Goal: Task Accomplishment & Management: Manage account settings

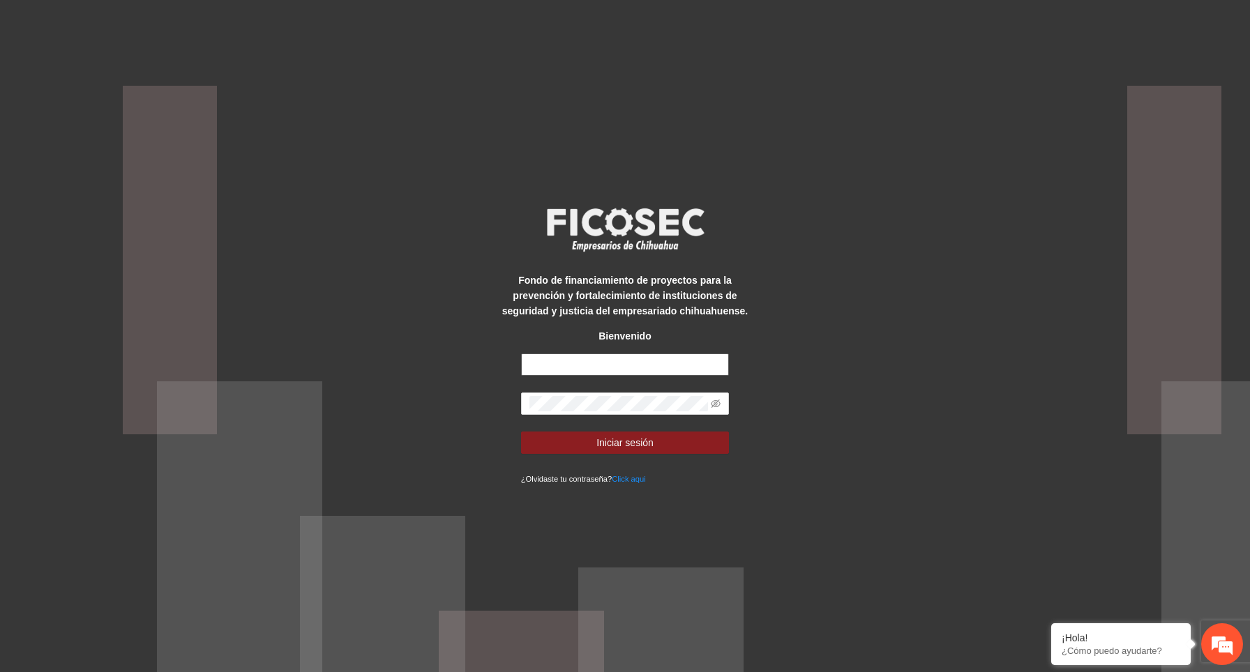
click at [608, 363] on input "text" at bounding box center [625, 365] width 209 height 22
type input "**********"
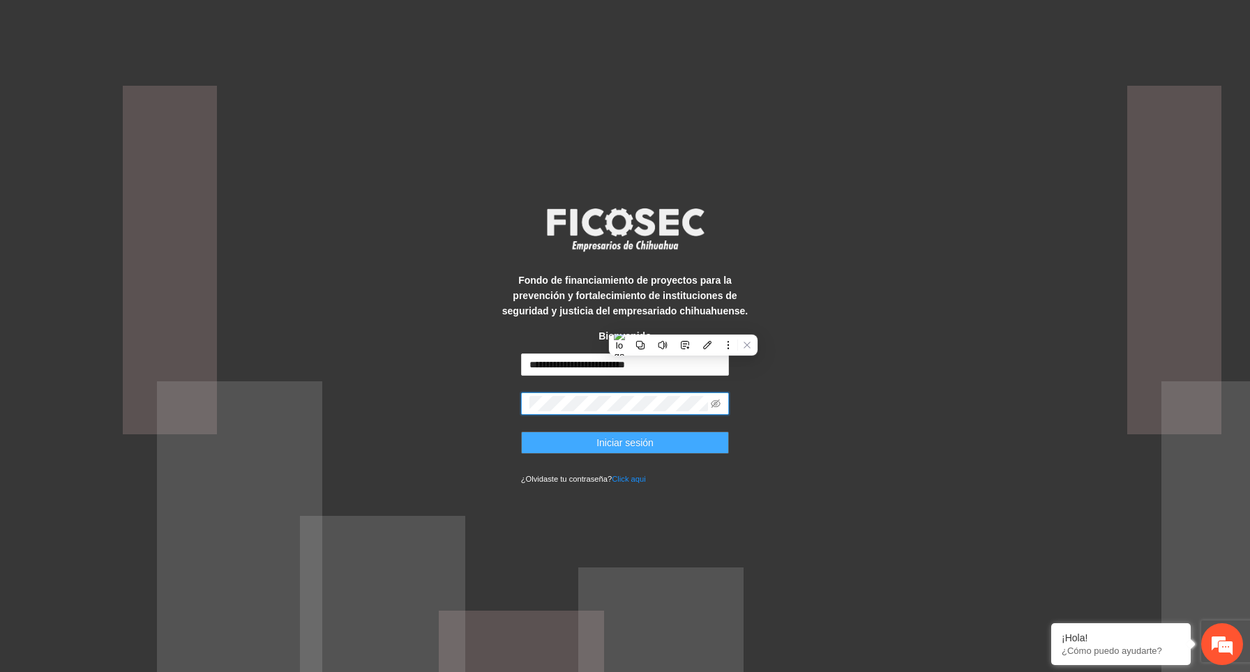
click at [642, 448] on span "Iniciar sesión" at bounding box center [624, 442] width 57 height 15
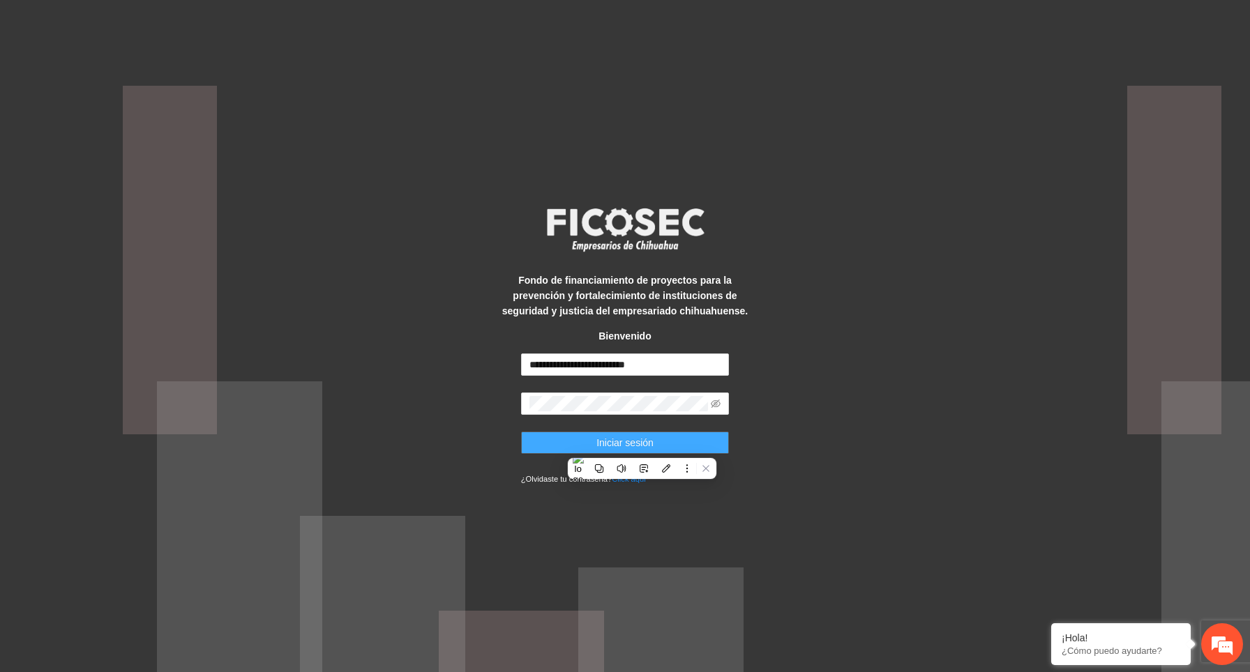
click at [629, 439] on div "**********" at bounding box center [625, 336] width 1250 height 672
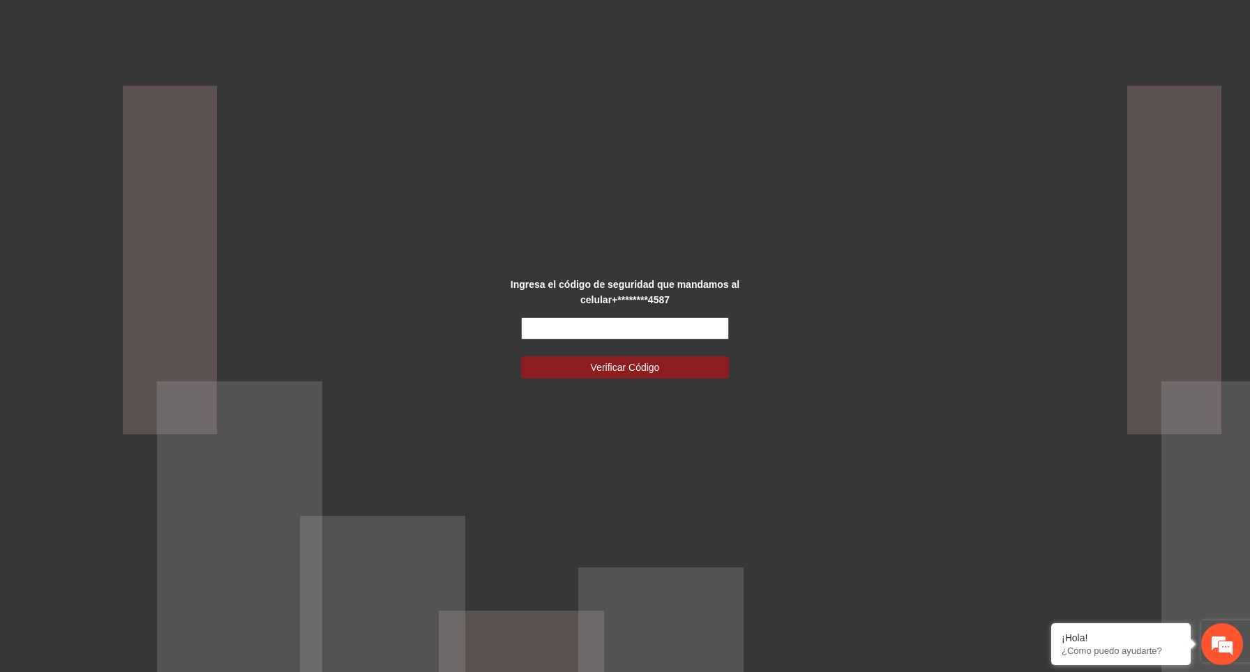
click at [608, 328] on input "text" at bounding box center [625, 328] width 209 height 22
paste input "******"
type input "******"
click at [638, 365] on span "Verificar Código" at bounding box center [625, 367] width 69 height 15
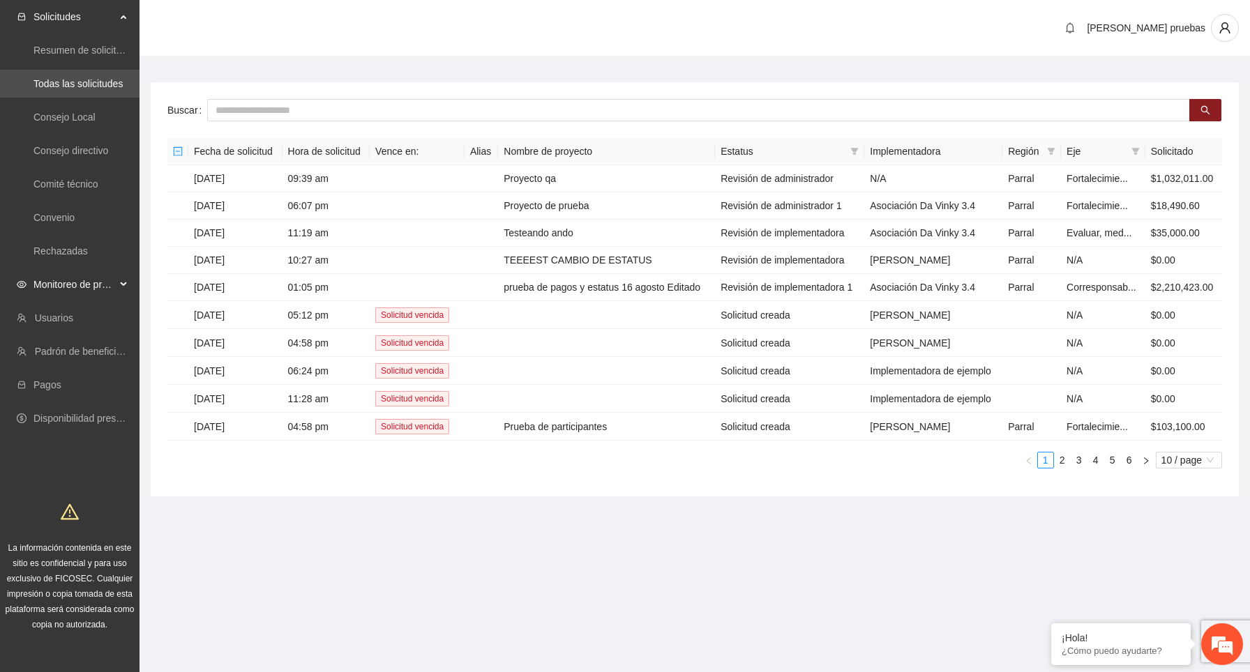
click at [111, 283] on span "Monitoreo de proyectos" at bounding box center [74, 285] width 82 height 28
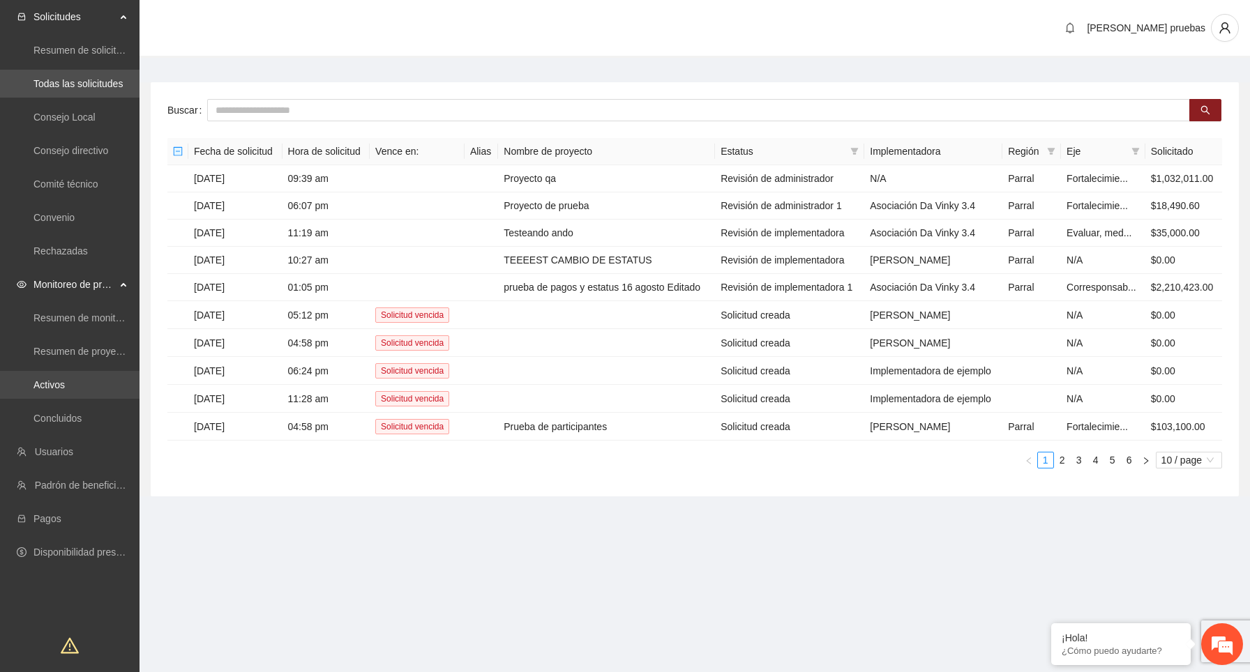
click at [65, 384] on link "Activos" at bounding box center [48, 384] width 31 height 11
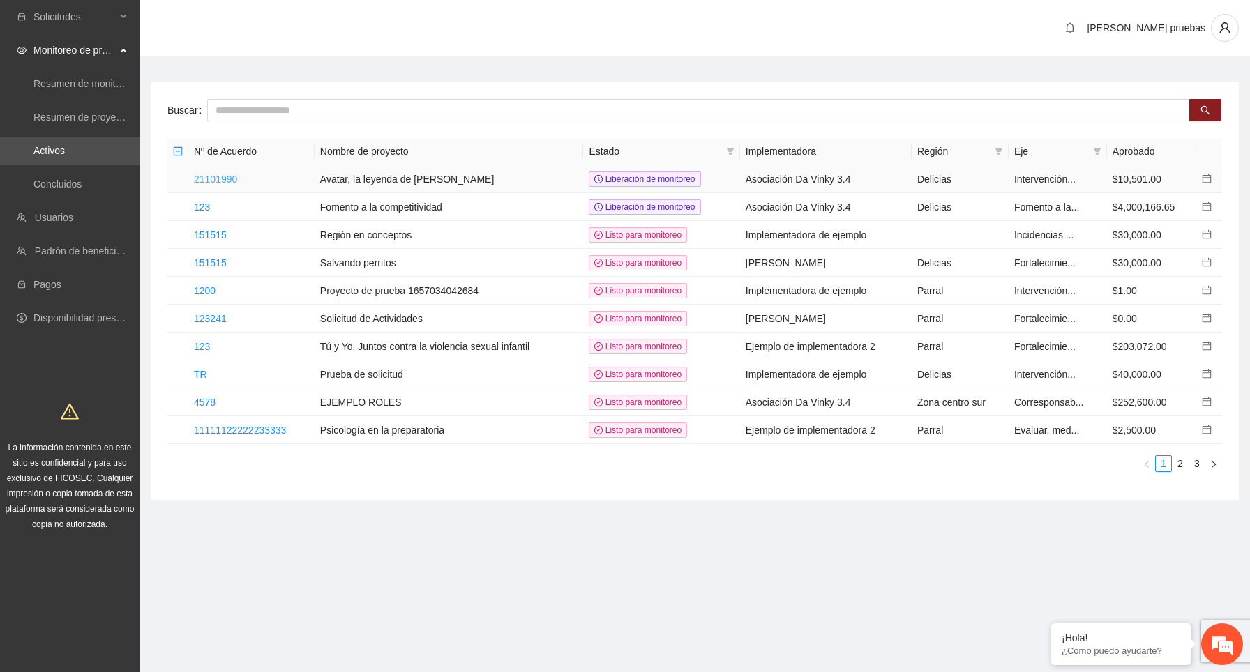
click at [221, 179] on link "21101990" at bounding box center [215, 179] width 43 height 11
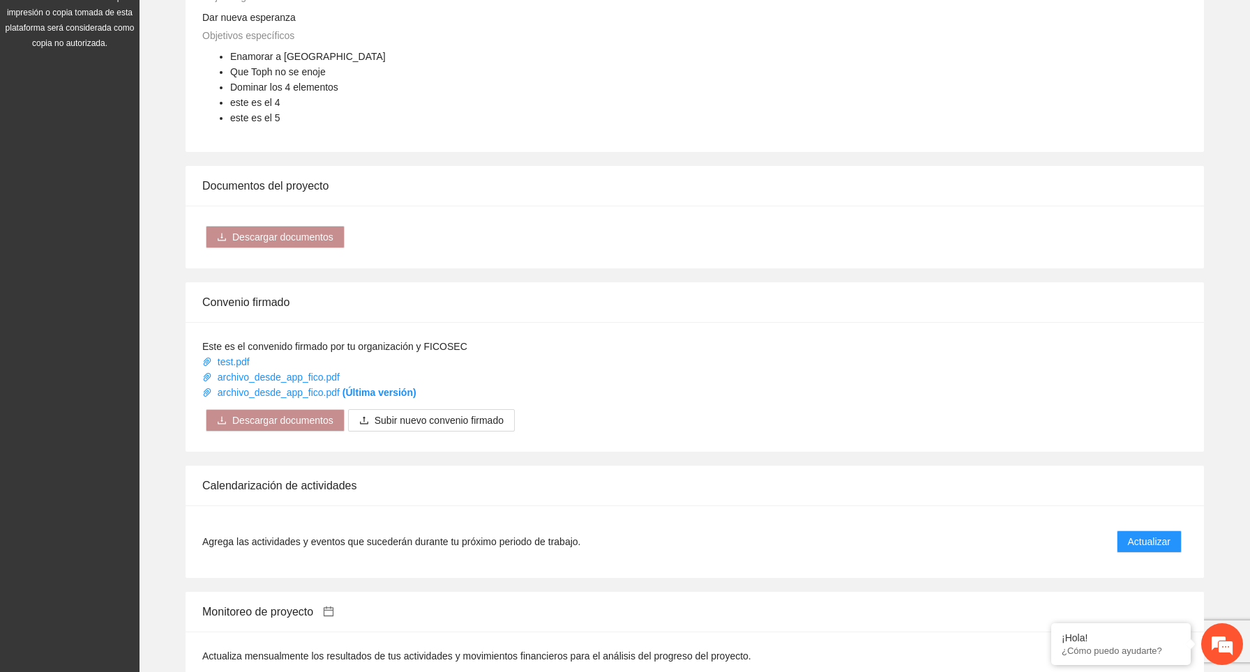
scroll to position [946, 0]
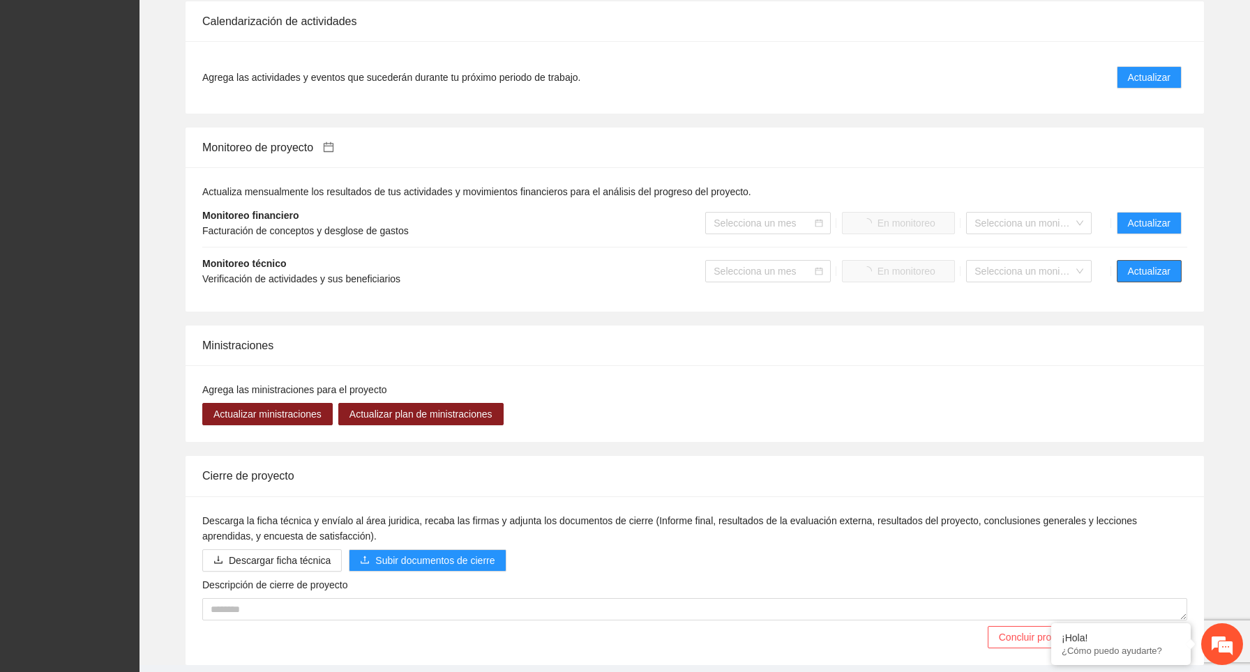
click at [1160, 270] on span "Actualizar" at bounding box center [1149, 271] width 43 height 15
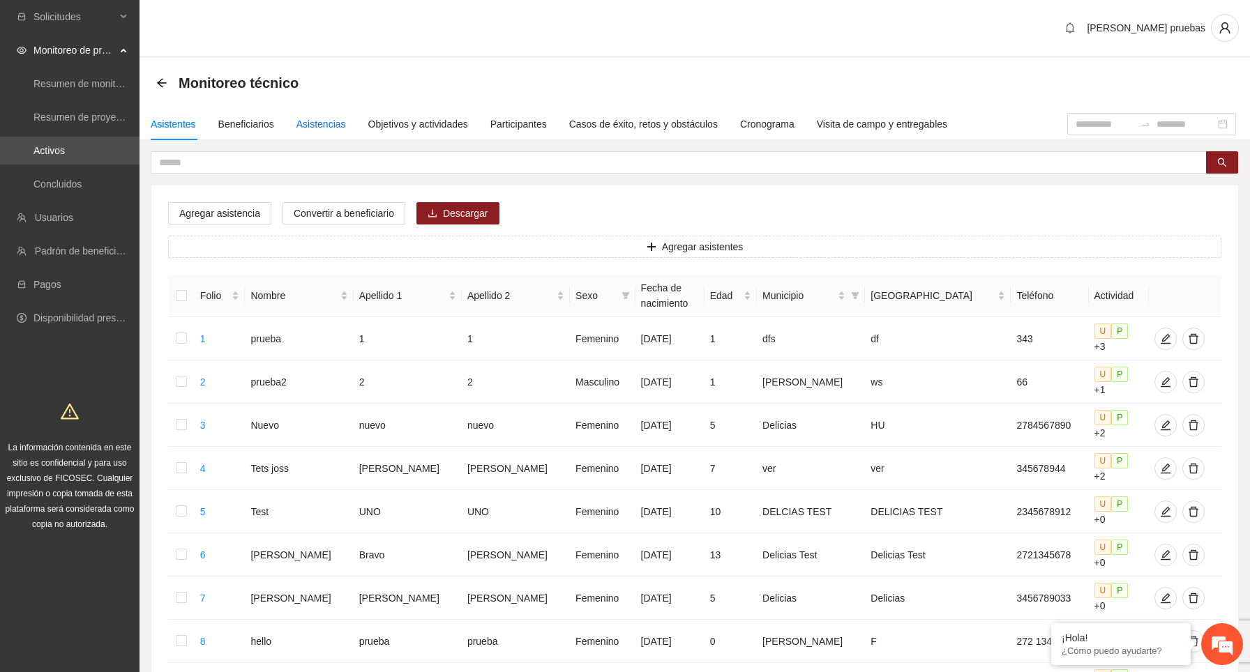
click at [324, 121] on div "Asistencias" at bounding box center [321, 123] width 50 height 15
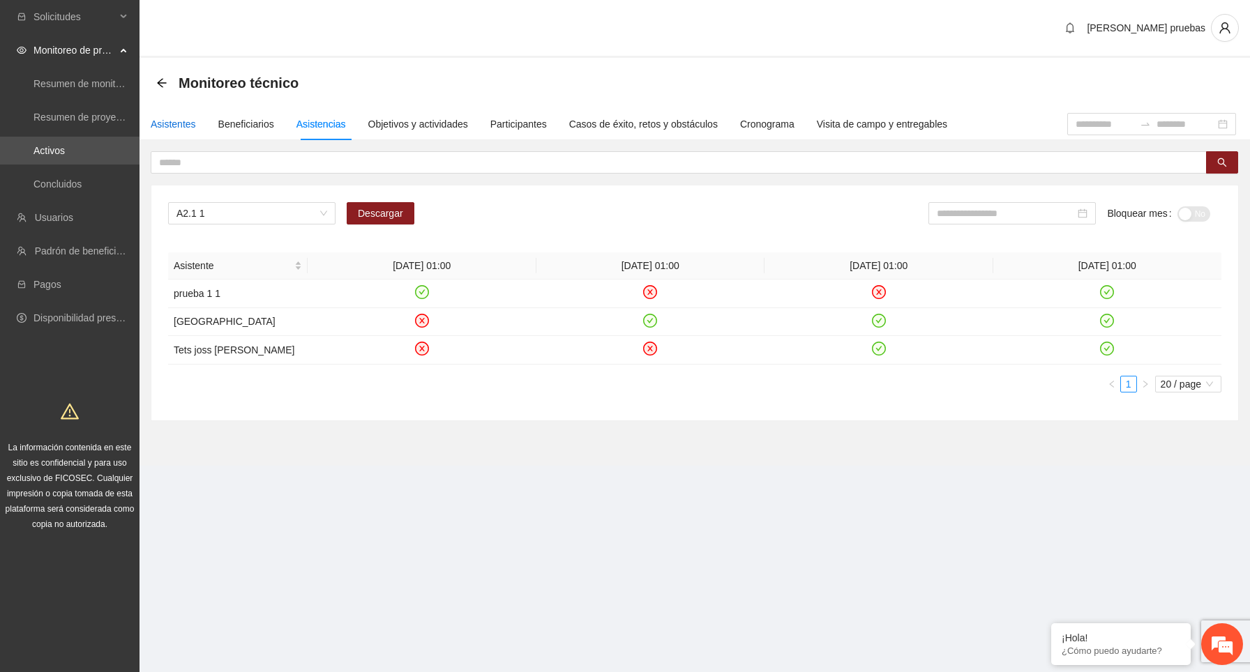
click at [192, 121] on div "Asistentes" at bounding box center [173, 123] width 45 height 15
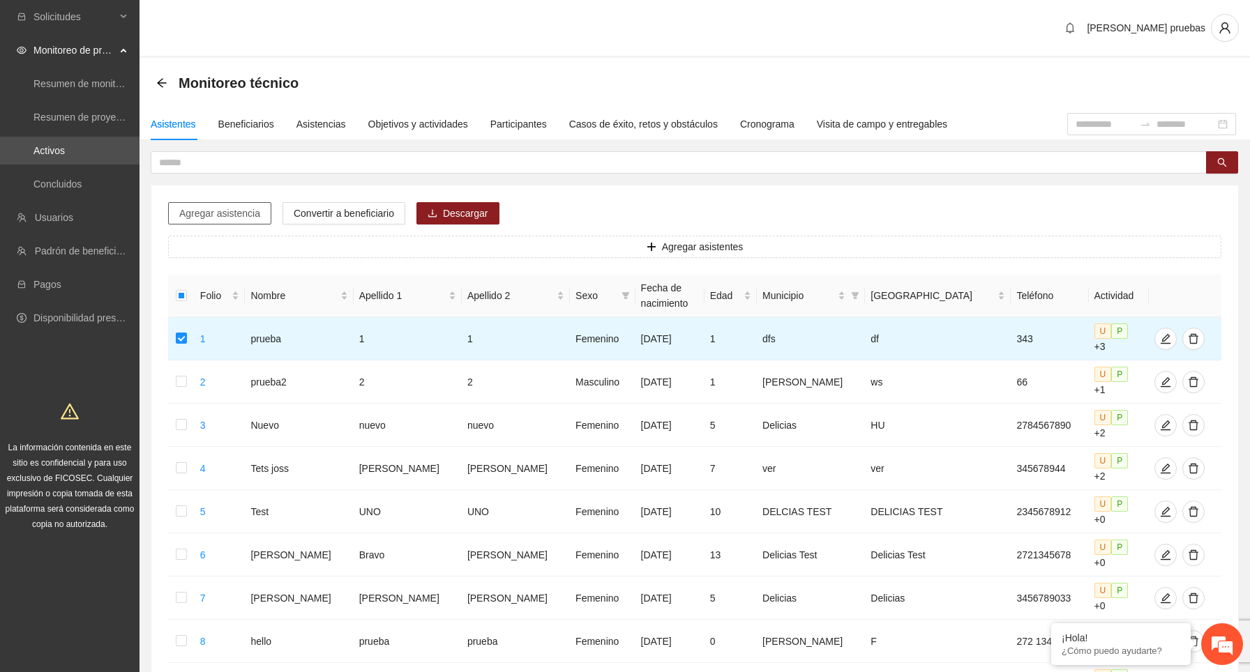
click at [240, 220] on span "Agregar asistencia" at bounding box center [219, 213] width 81 height 15
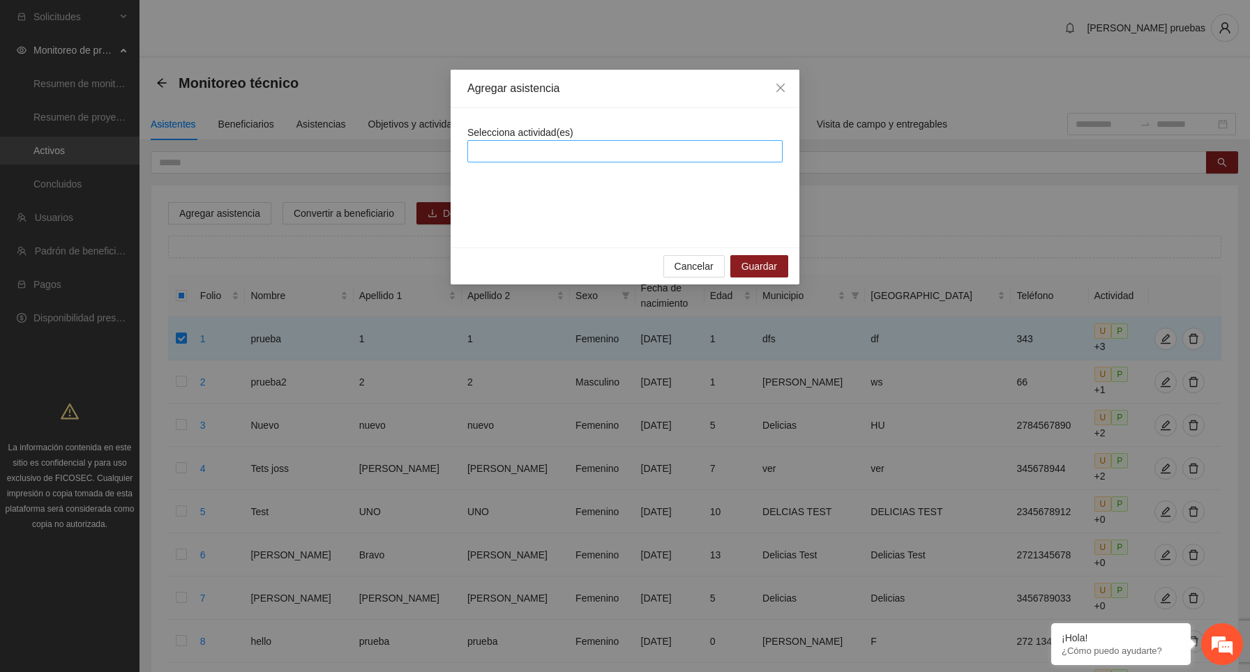
click at [579, 154] on div at bounding box center [625, 151] width 308 height 17
click at [525, 195] on div "A2.1 1" at bounding box center [625, 201] width 299 height 15
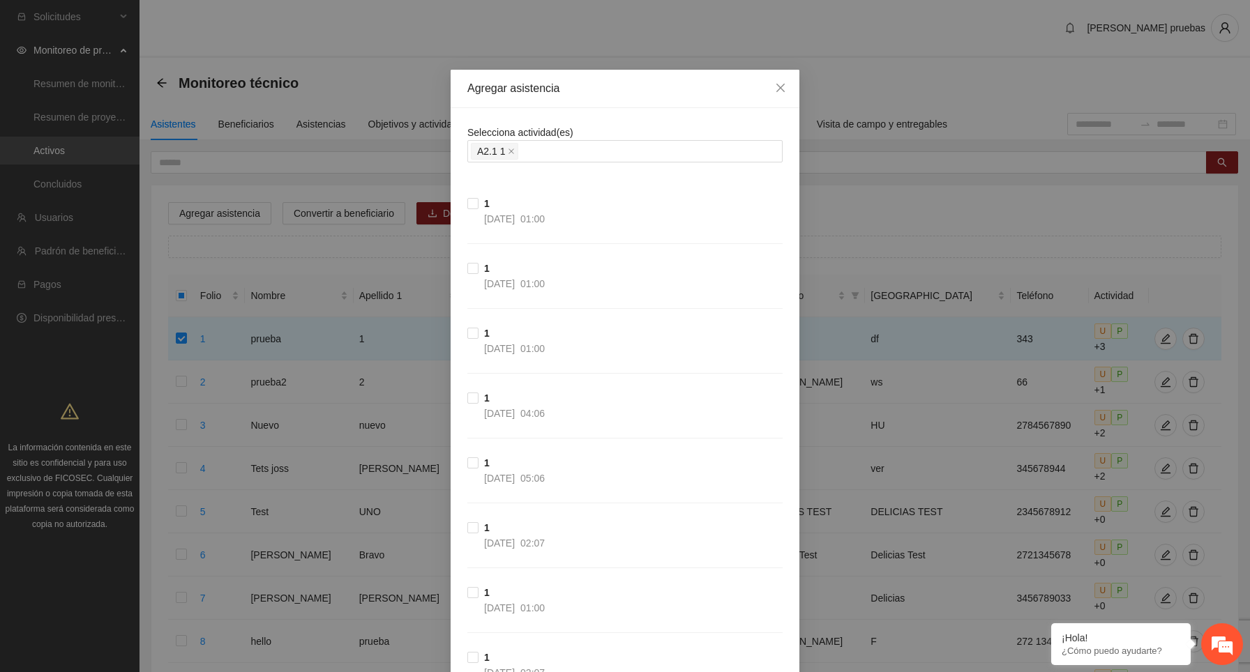
click at [610, 125] on div "Selecciona actividad(es) A2.1 1" at bounding box center [624, 144] width 315 height 38
click at [776, 90] on icon "close" at bounding box center [780, 87] width 11 height 11
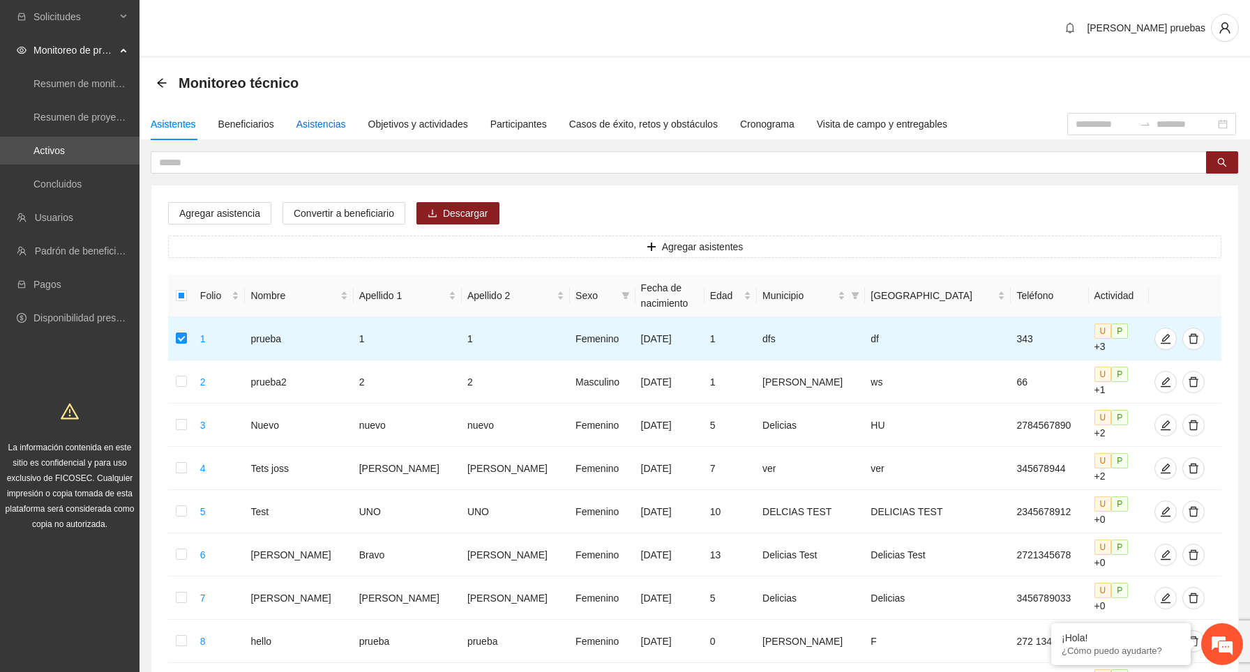
click at [318, 122] on div "Asistencias" at bounding box center [321, 123] width 50 height 15
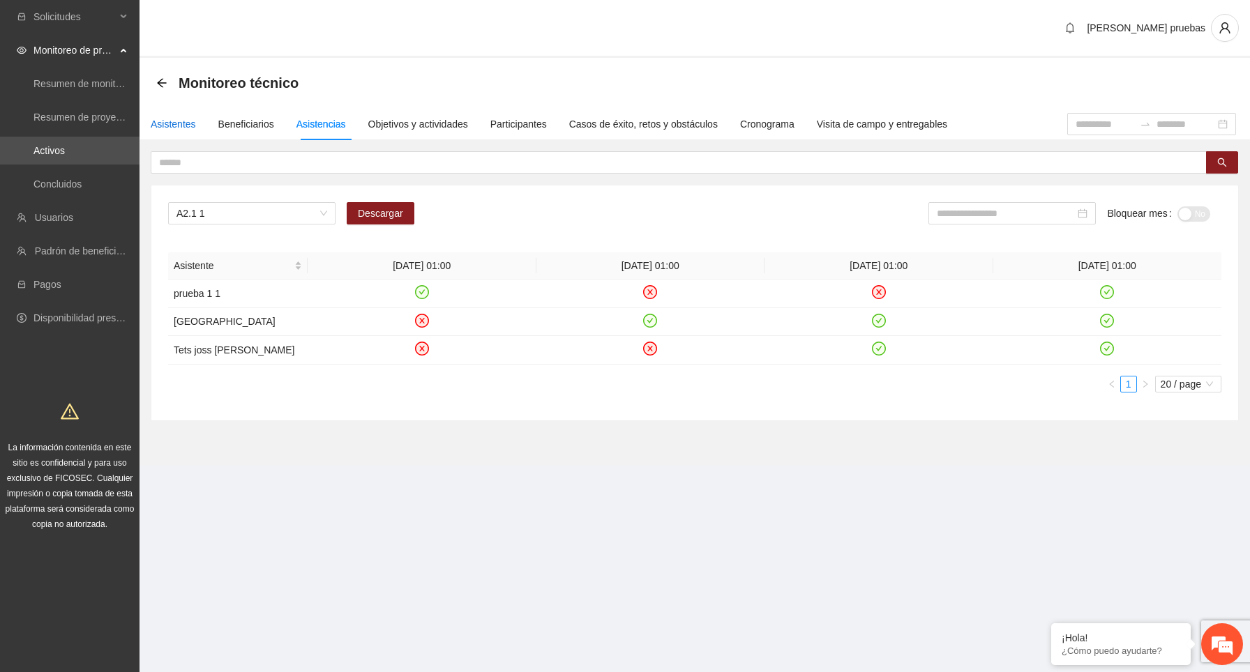
click at [169, 117] on div "Asistentes" at bounding box center [173, 123] width 45 height 15
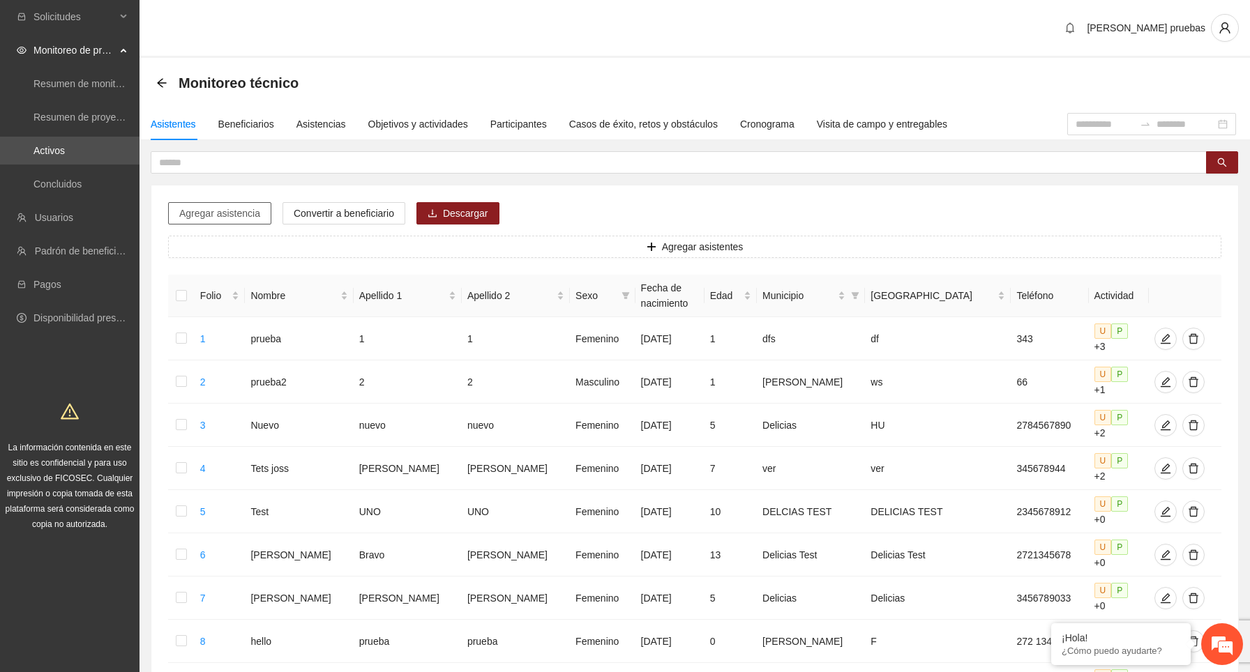
click at [209, 207] on span "Agregar asistencia" at bounding box center [219, 213] width 81 height 15
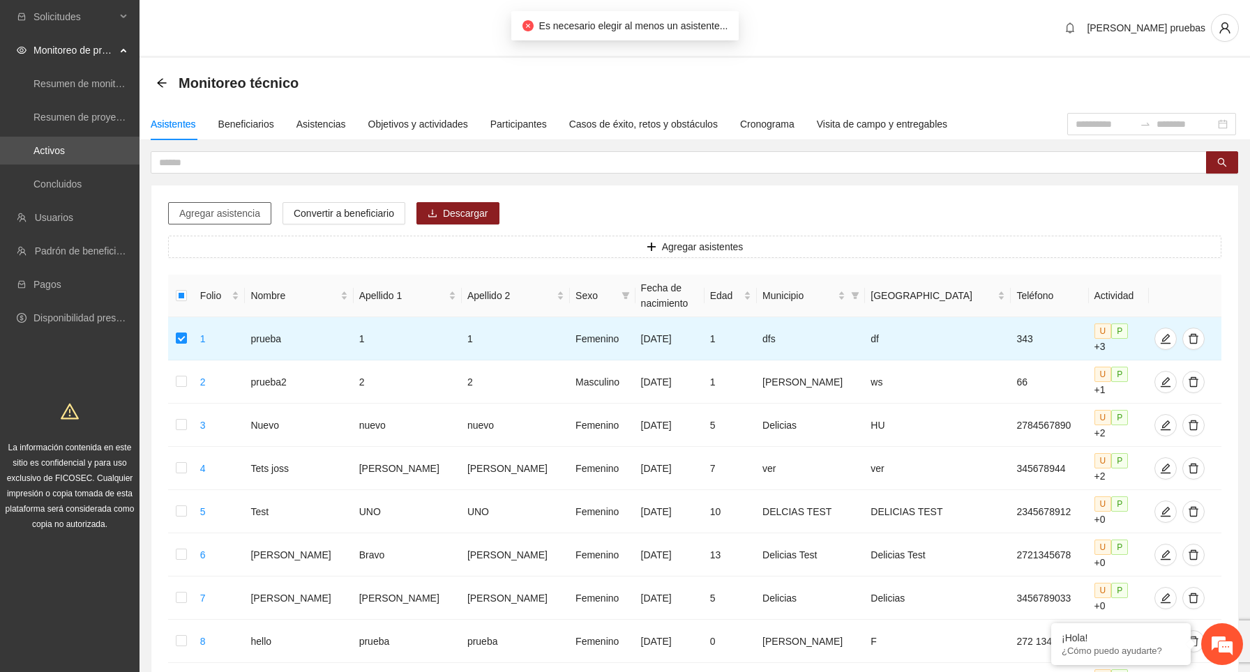
click at [236, 221] on button "Agregar asistencia" at bounding box center [219, 213] width 103 height 22
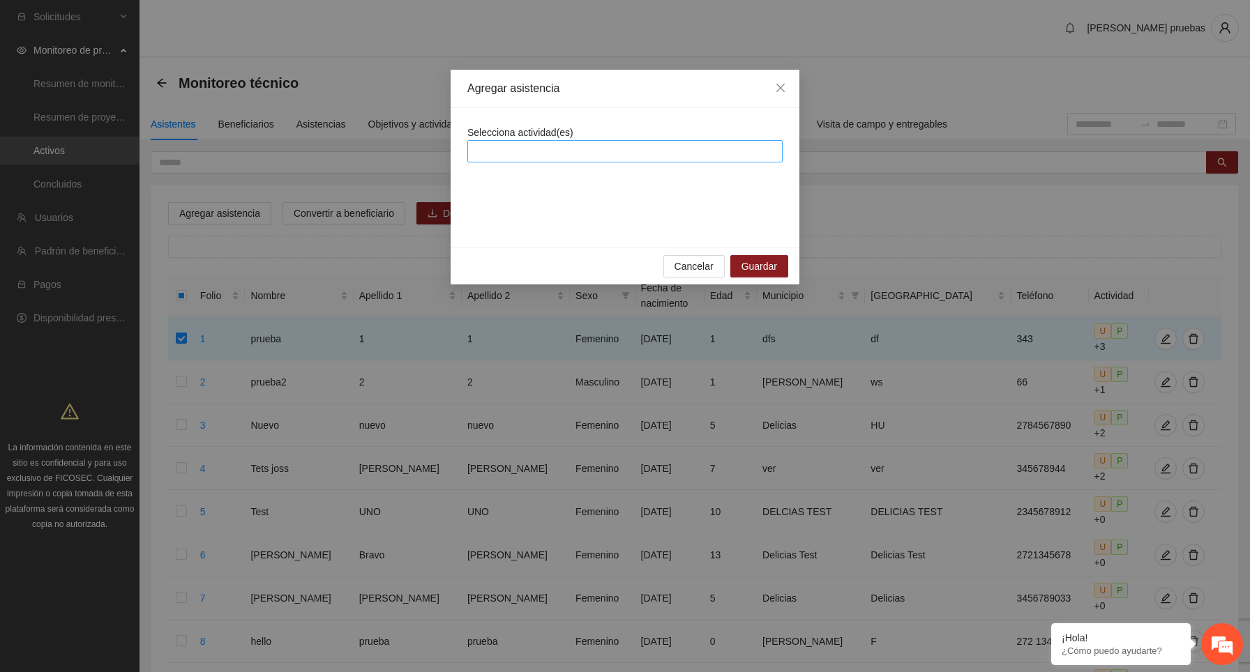
click at [543, 146] on div at bounding box center [625, 151] width 308 height 17
click at [542, 184] on div "A1.1 dasdsa" at bounding box center [625, 179] width 299 height 15
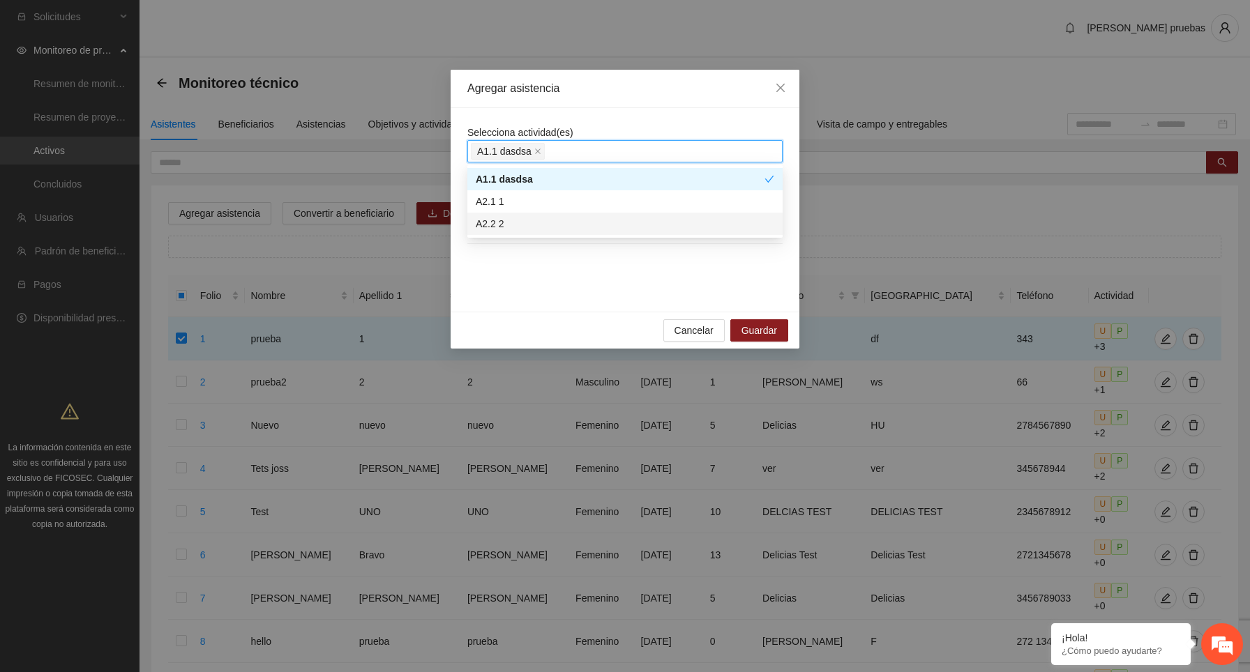
click at [573, 287] on div "Selecciona actividad(es) A1.1 dasdsa A1.1 dasdsa dasdsa 04/08/2025 01:00" at bounding box center [624, 210] width 315 height 170
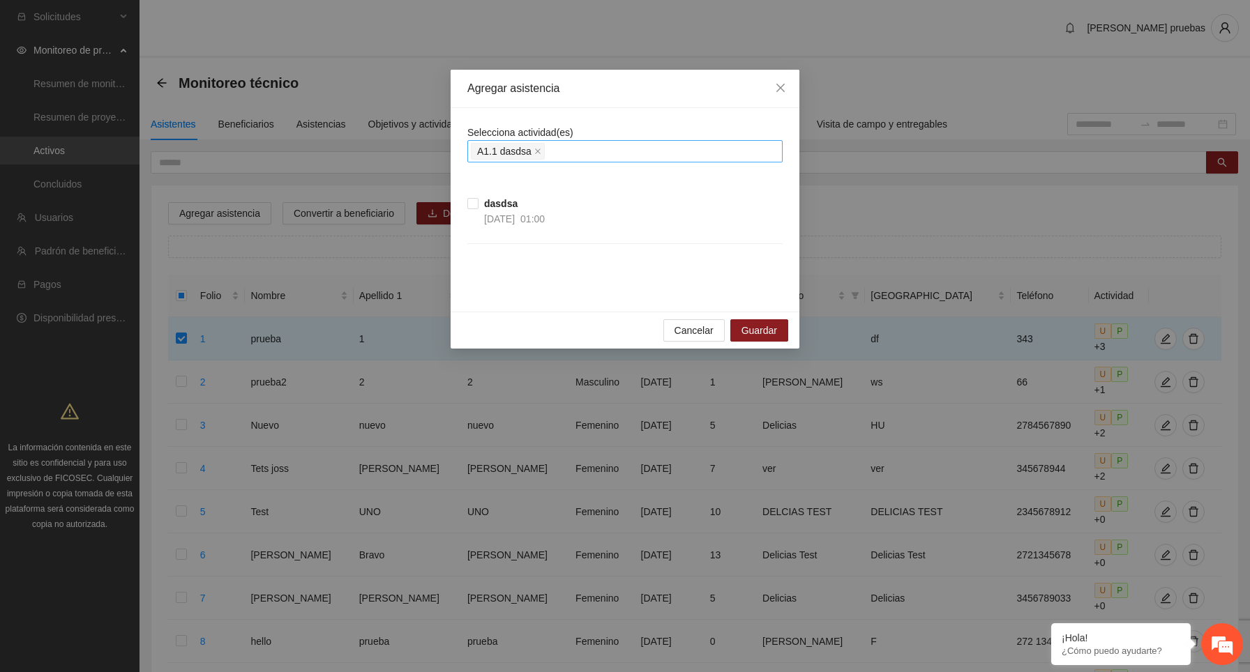
click at [543, 151] on span "A1.1 dasdsa" at bounding box center [508, 151] width 74 height 17
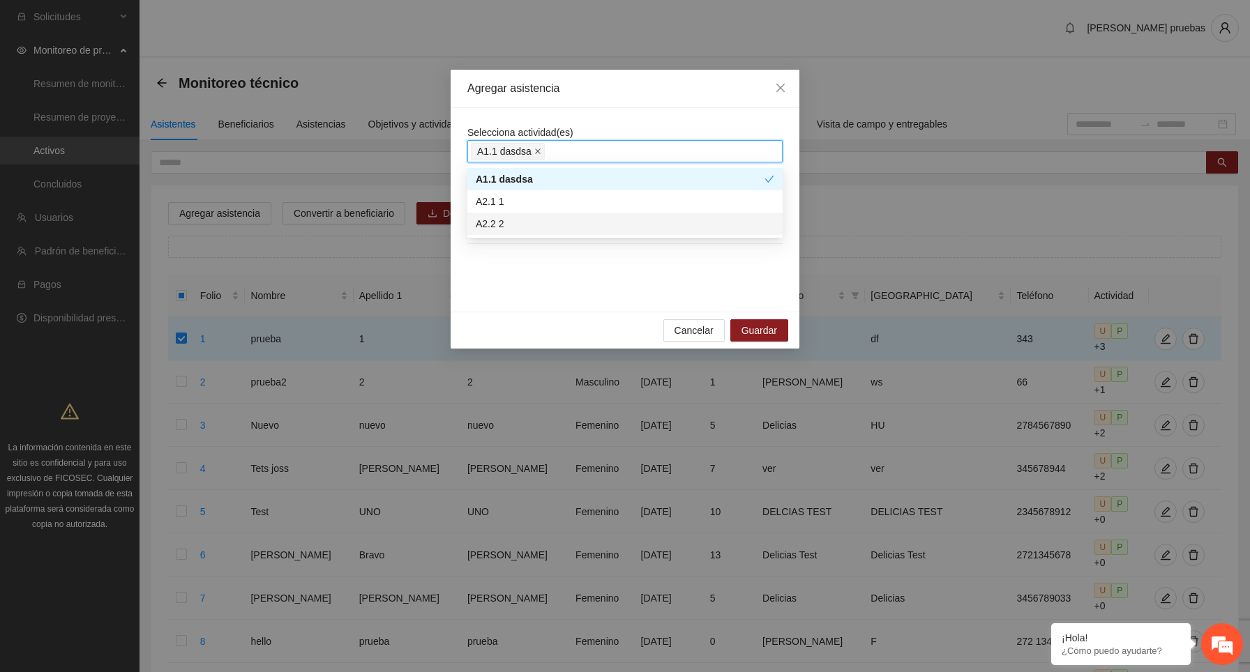
click at [539, 149] on icon "close" at bounding box center [537, 151] width 7 height 7
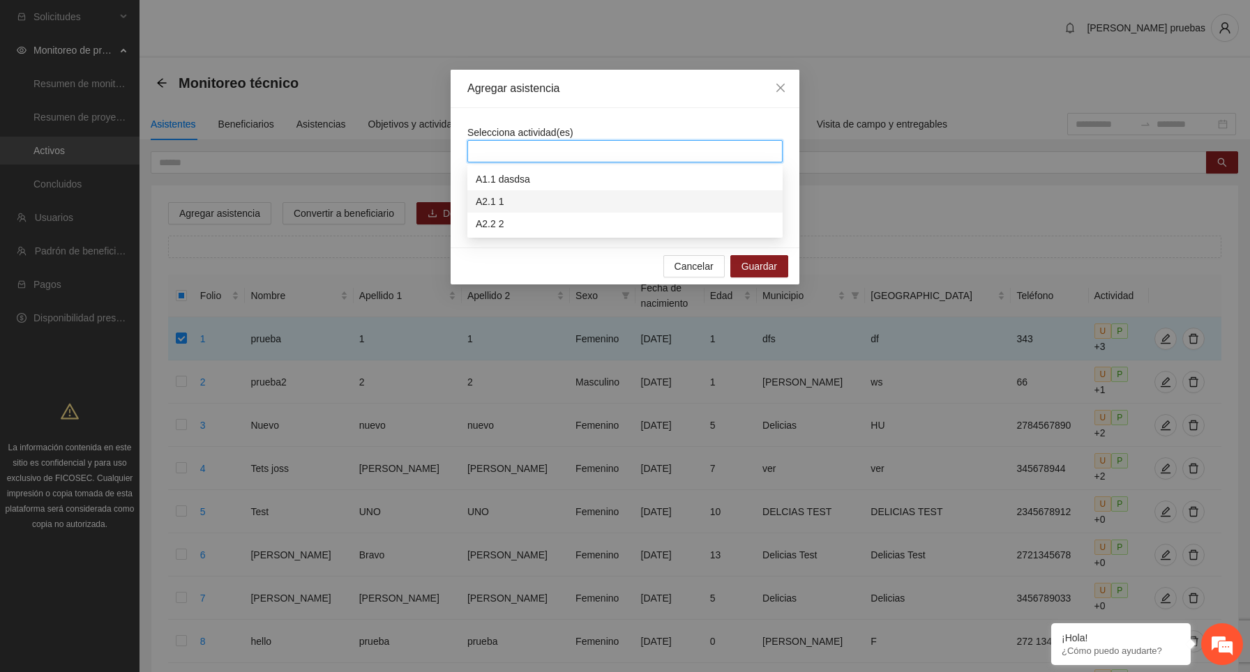
click at [510, 194] on div "A2.1 1" at bounding box center [625, 201] width 299 height 15
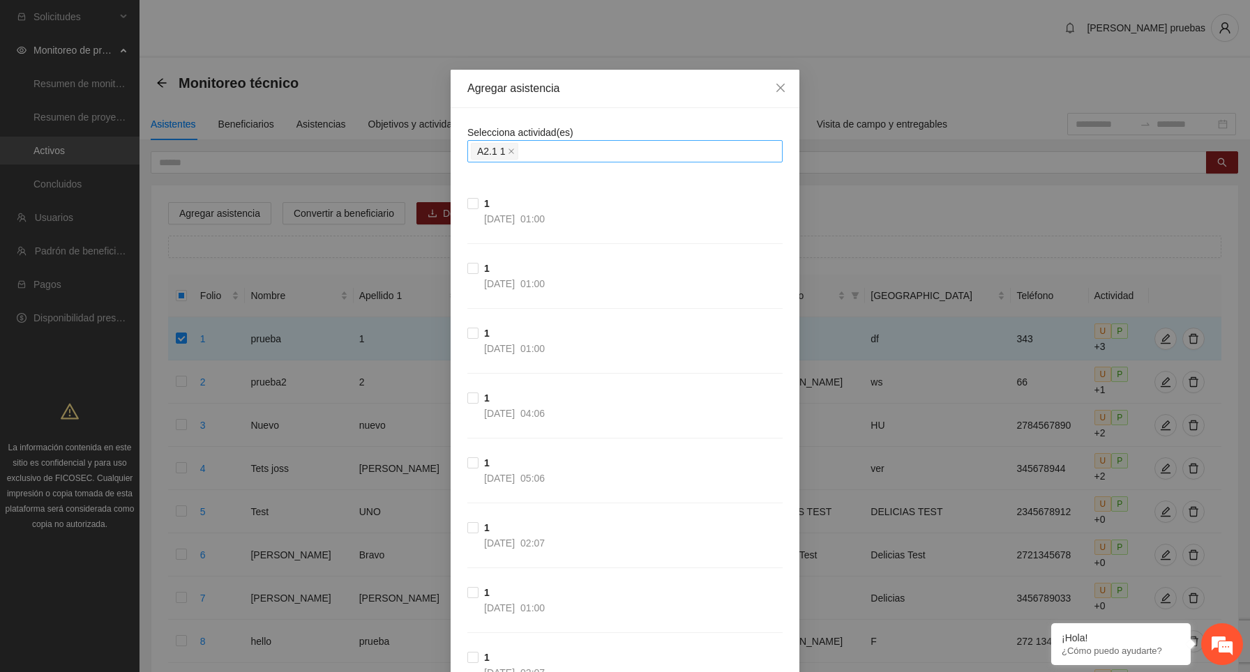
click at [785, 86] on icon "close" at bounding box center [780, 87] width 11 height 11
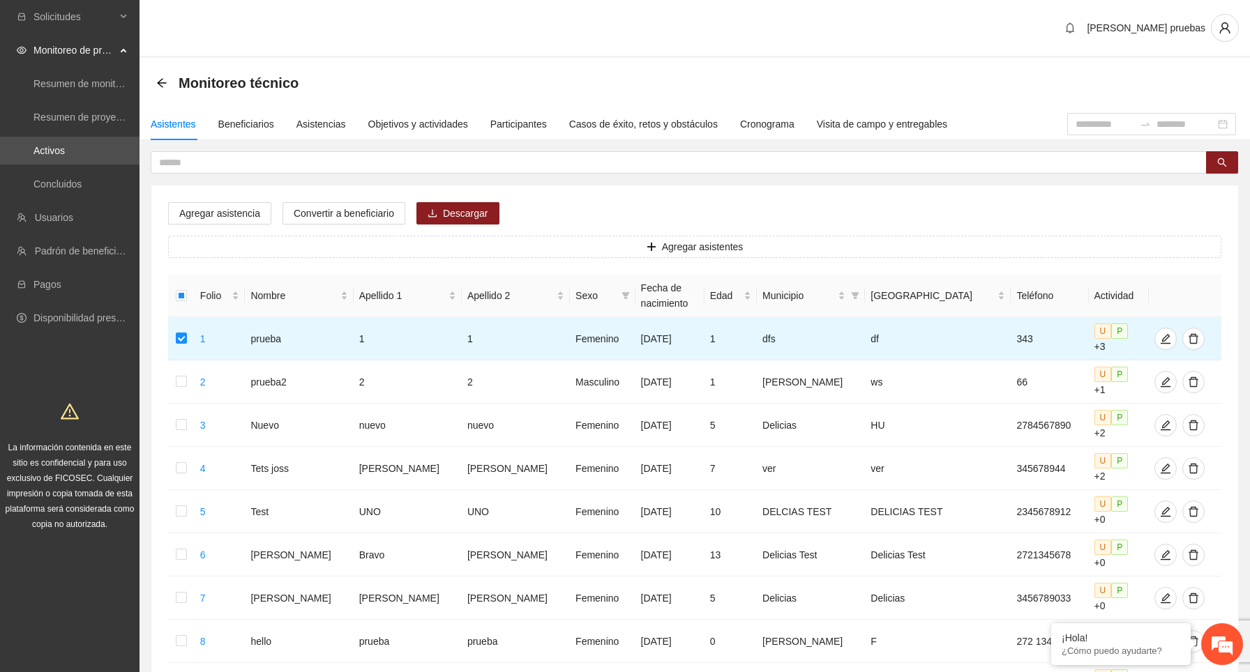
click at [785, 86] on div "Monitoreo técnico" at bounding box center [694, 83] width 1077 height 28
click at [217, 202] on button "Agregar asistencia" at bounding box center [219, 213] width 103 height 22
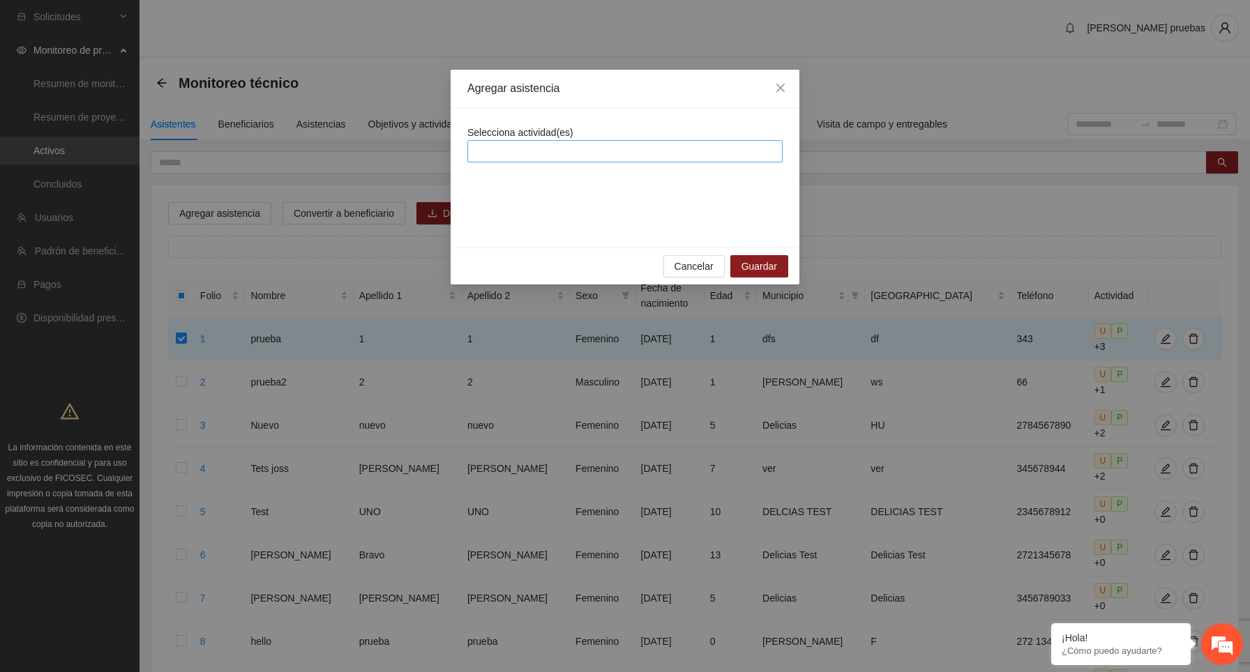
click at [596, 149] on div at bounding box center [625, 151] width 308 height 17
click at [624, 110] on div "Selecciona actividad(es)" at bounding box center [625, 178] width 349 height 140
click at [601, 146] on div at bounding box center [625, 151] width 308 height 17
click at [707, 103] on div "Agregar asistencia" at bounding box center [625, 89] width 349 height 38
click at [787, 92] on span "Close" at bounding box center [781, 89] width 38 height 38
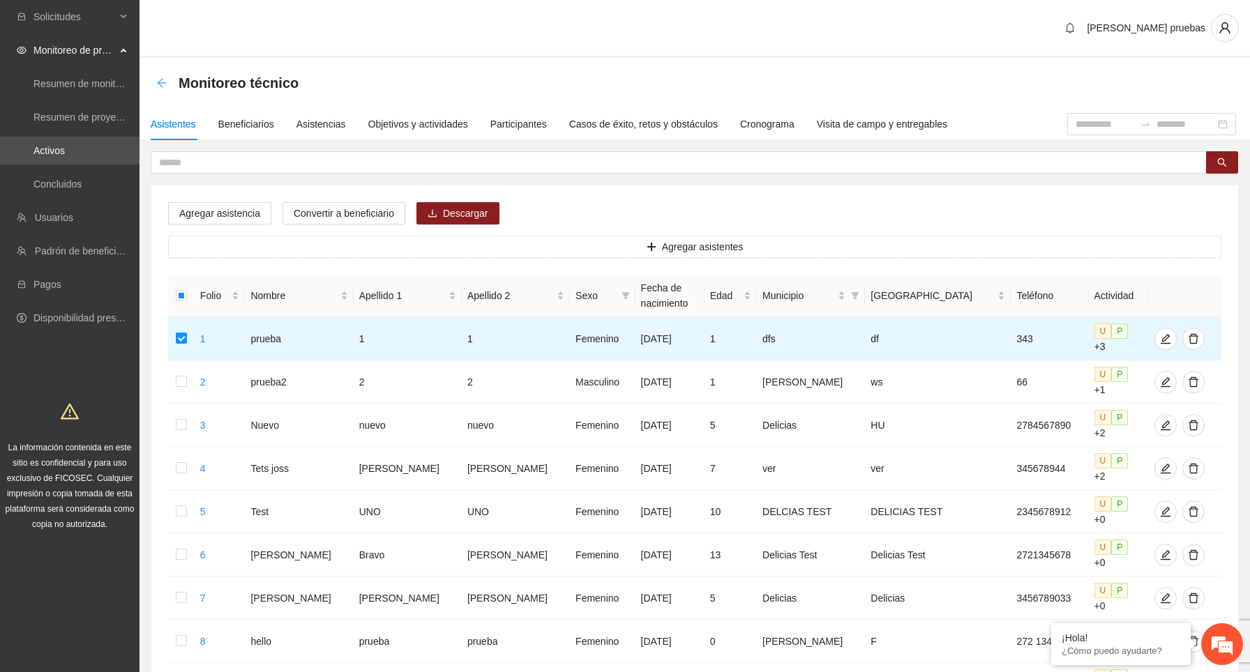
click at [163, 84] on icon "arrow-left" at bounding box center [161, 82] width 11 height 11
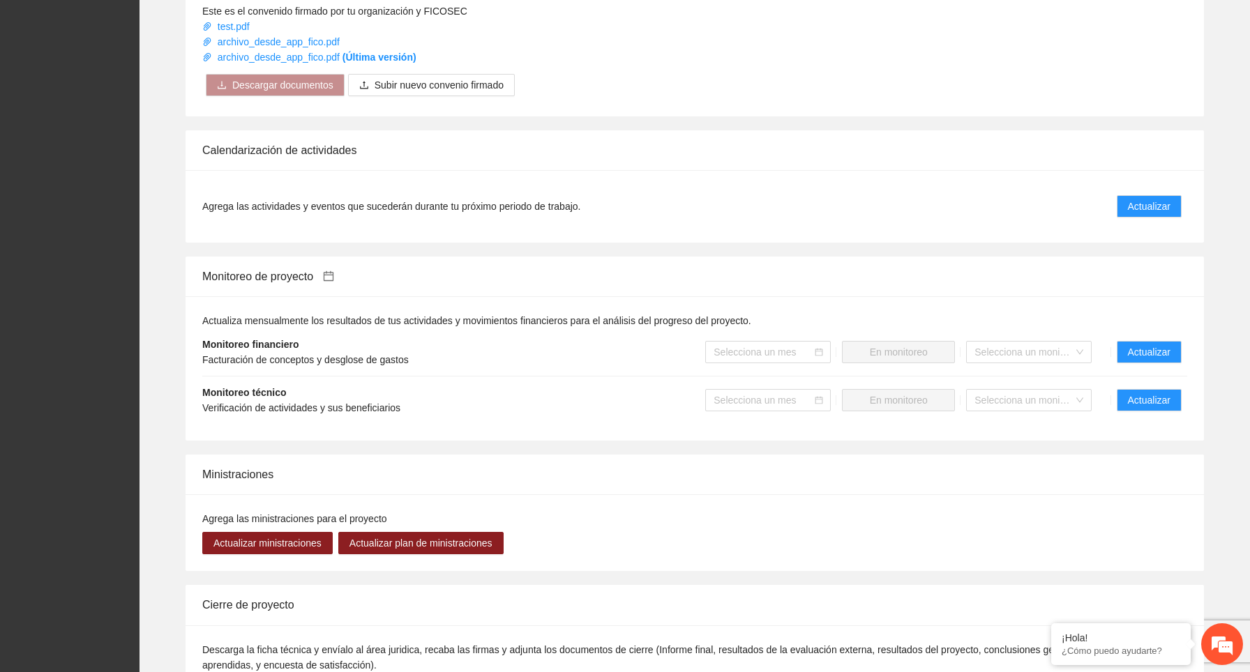
scroll to position [835, 0]
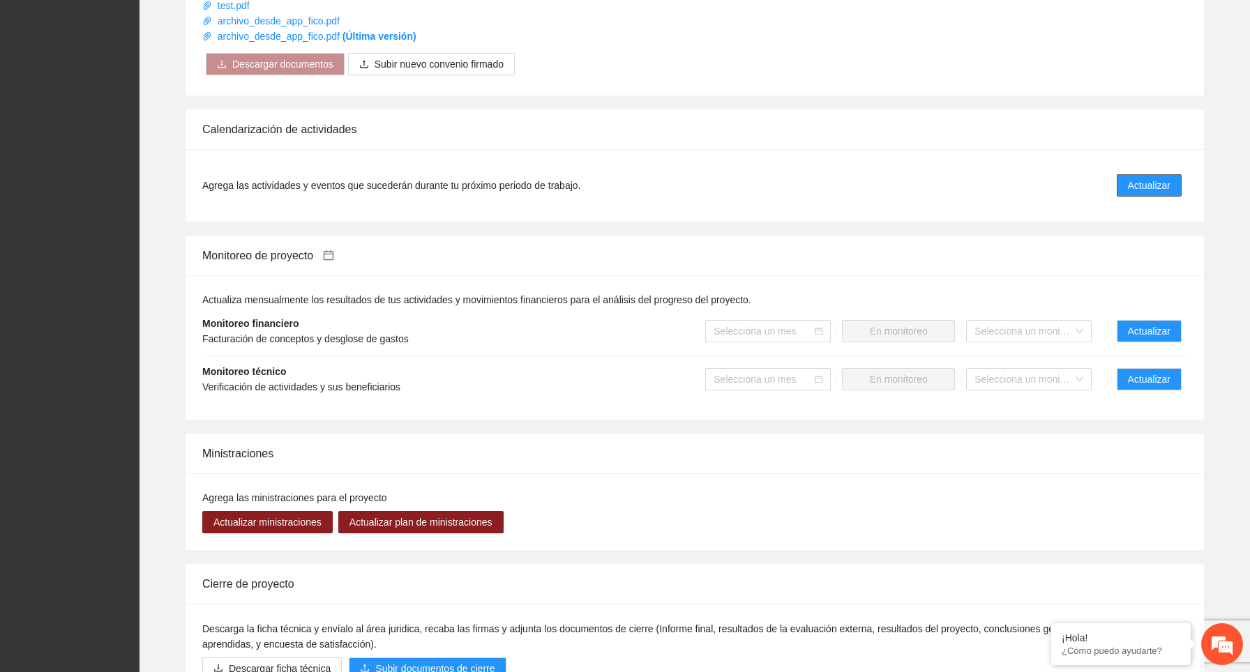
click at [1155, 176] on button "Actualizar" at bounding box center [1149, 185] width 65 height 22
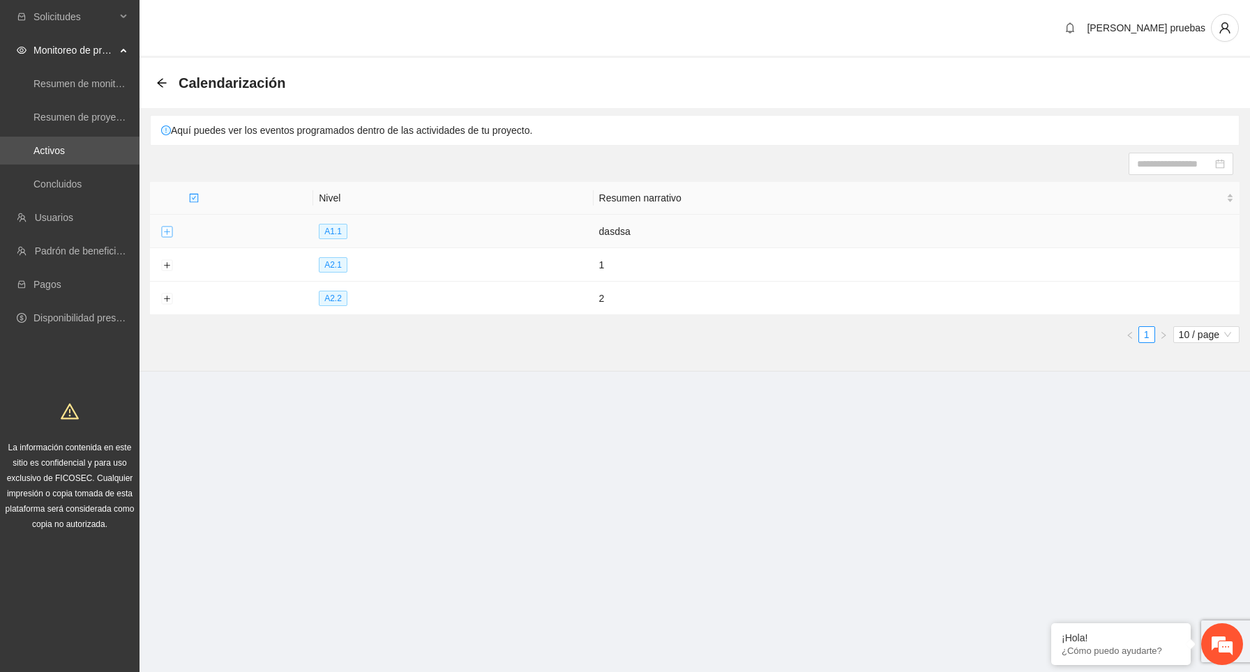
click at [172, 227] on button "Expand row" at bounding box center [166, 232] width 11 height 11
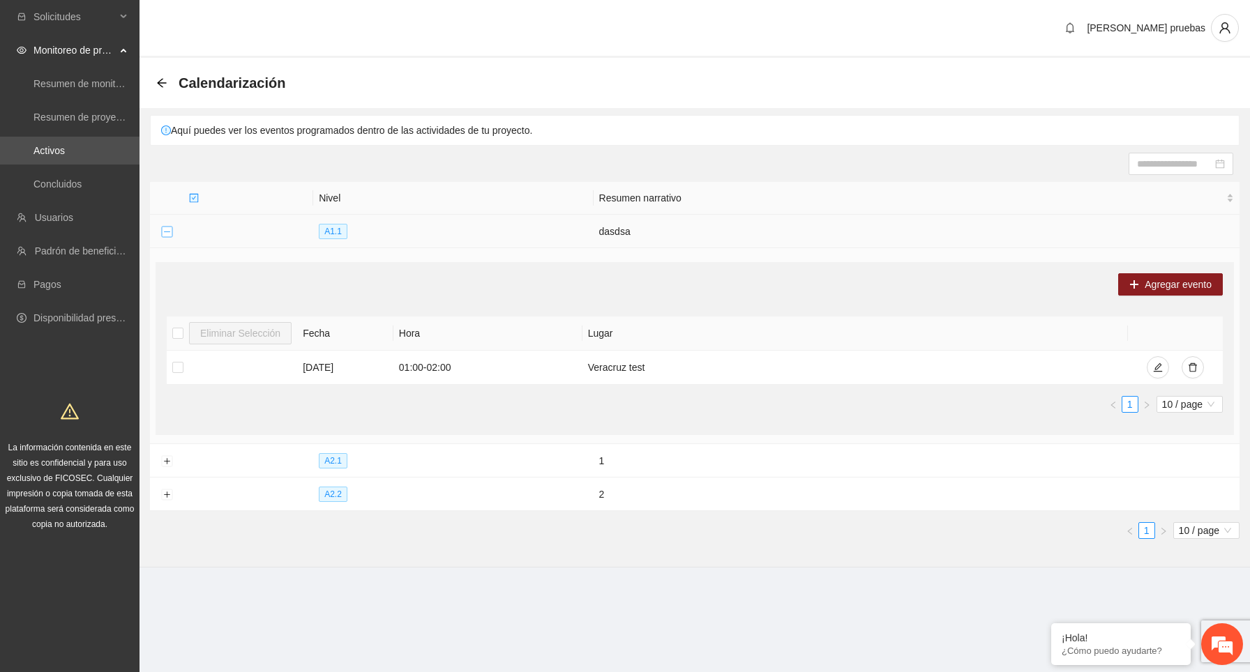
click at [167, 232] on button "Collapse row" at bounding box center [166, 232] width 11 height 11
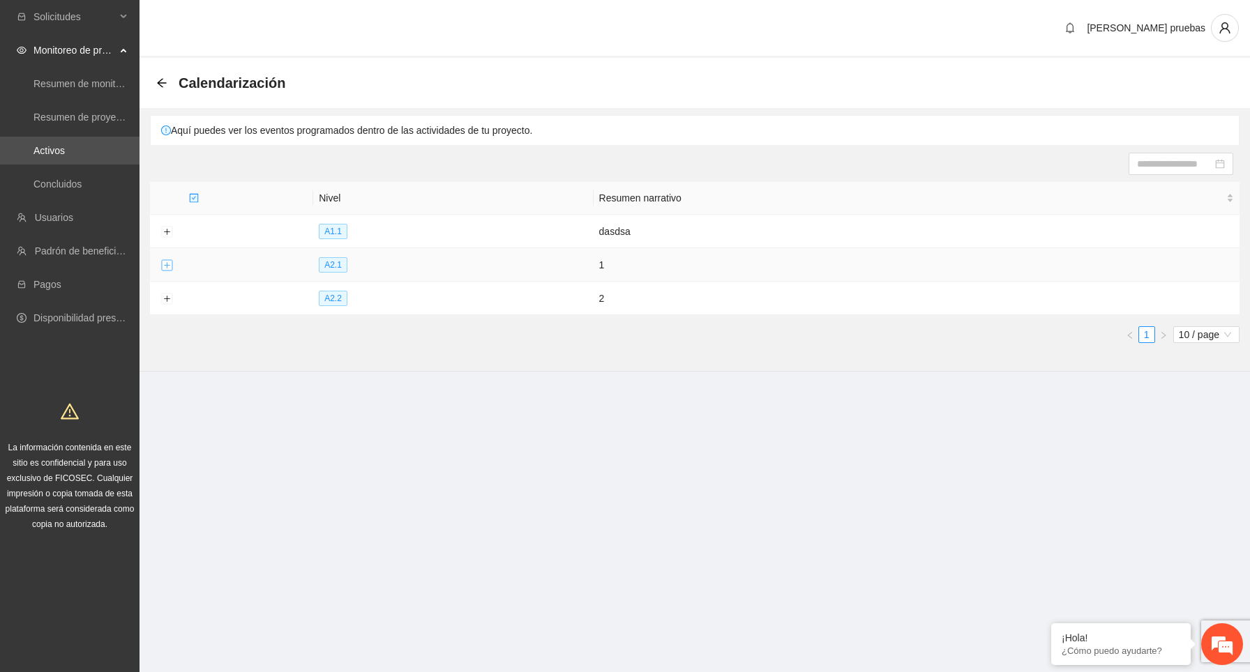
click at [169, 267] on button "Expand row" at bounding box center [166, 265] width 11 height 11
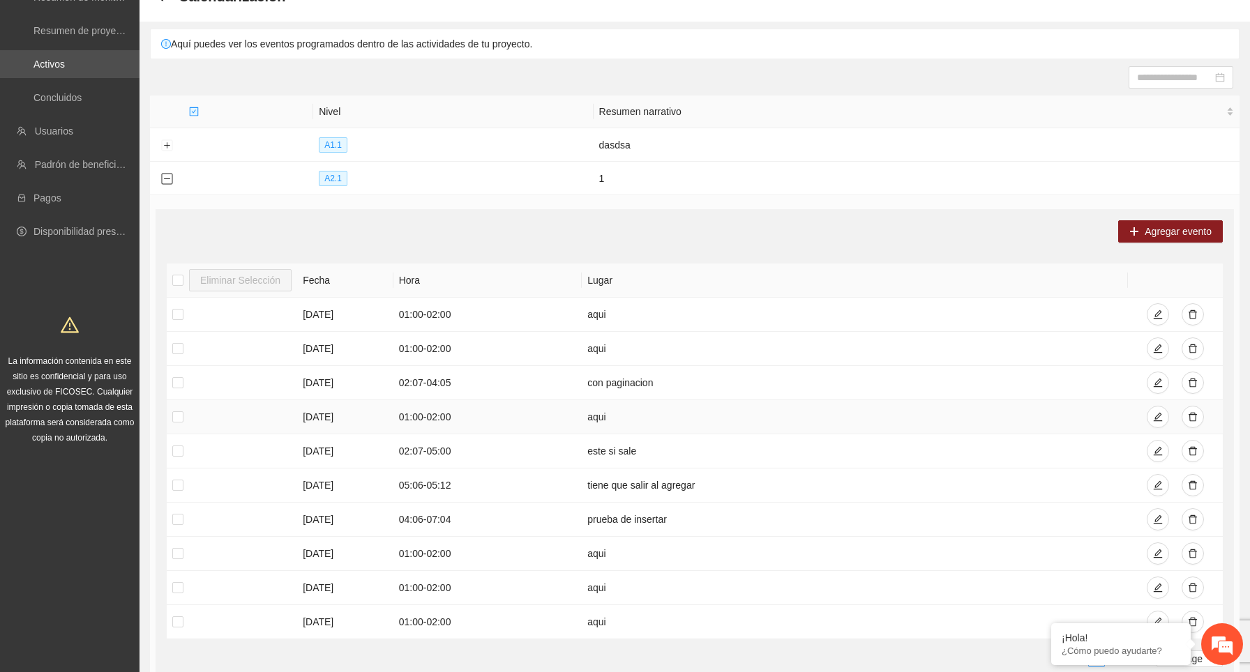
scroll to position [257, 0]
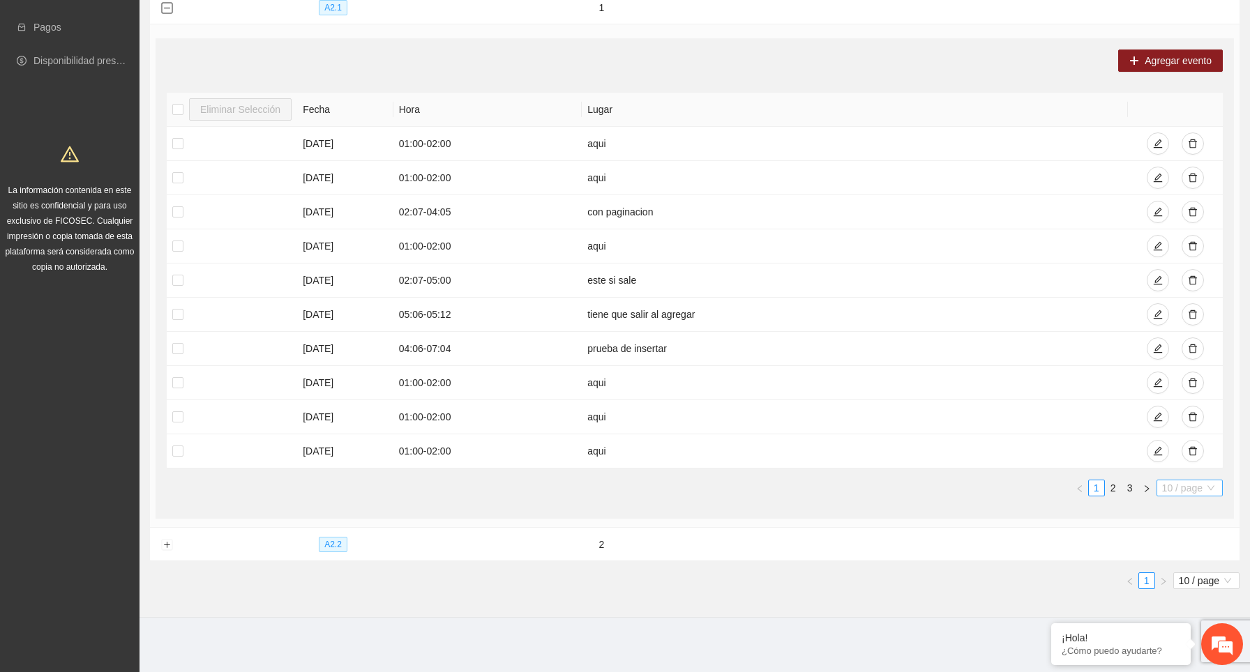
click at [1191, 486] on span "10 / page" at bounding box center [1189, 488] width 55 height 15
click at [1186, 526] on div "20 / page" at bounding box center [1190, 536] width 68 height 22
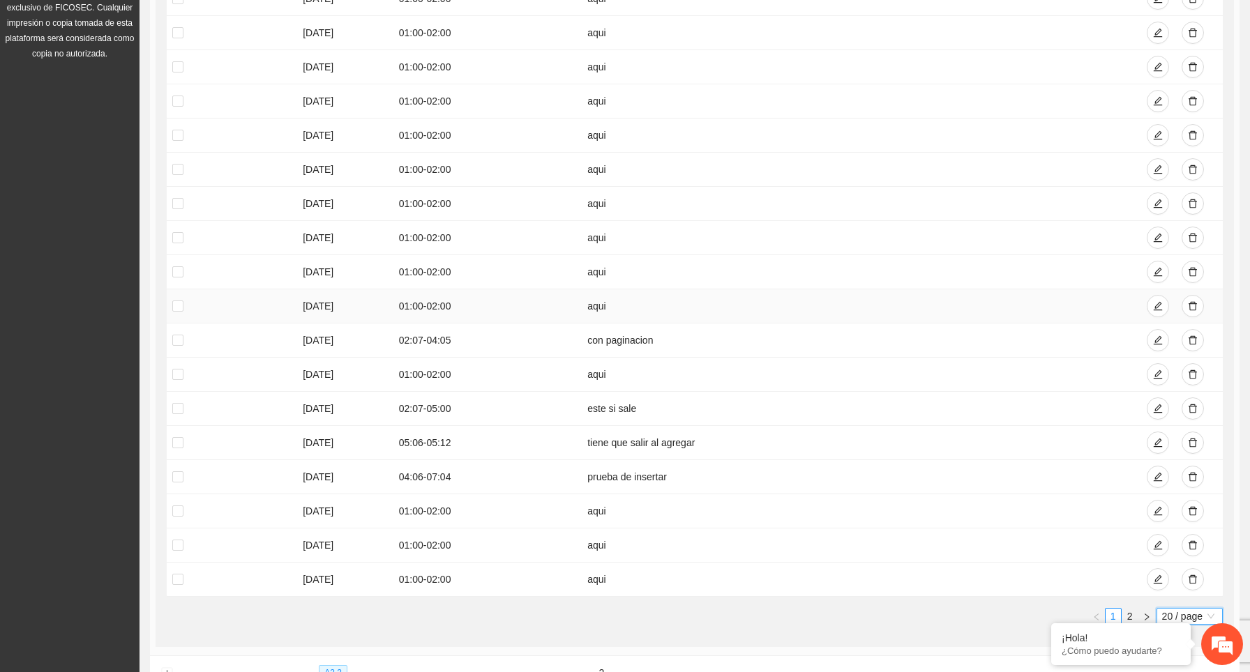
scroll to position [599, 0]
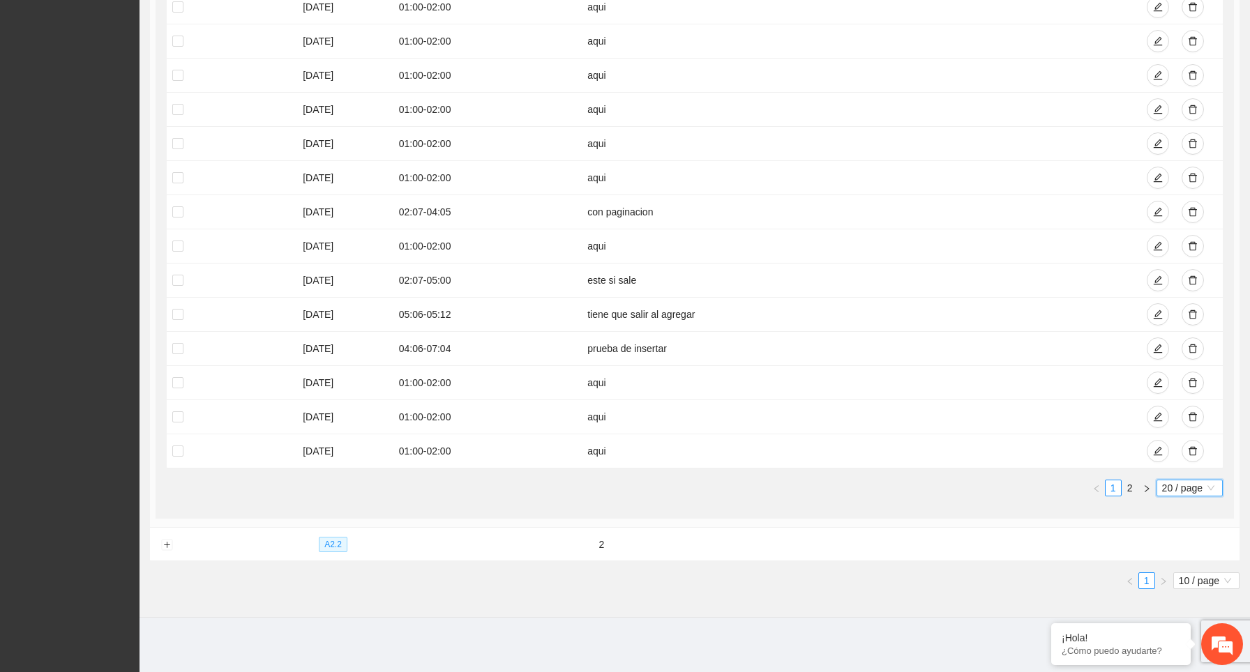
click at [1175, 490] on span "20 / page" at bounding box center [1189, 488] width 55 height 15
click at [1182, 553] on div "50 / page" at bounding box center [1191, 558] width 52 height 15
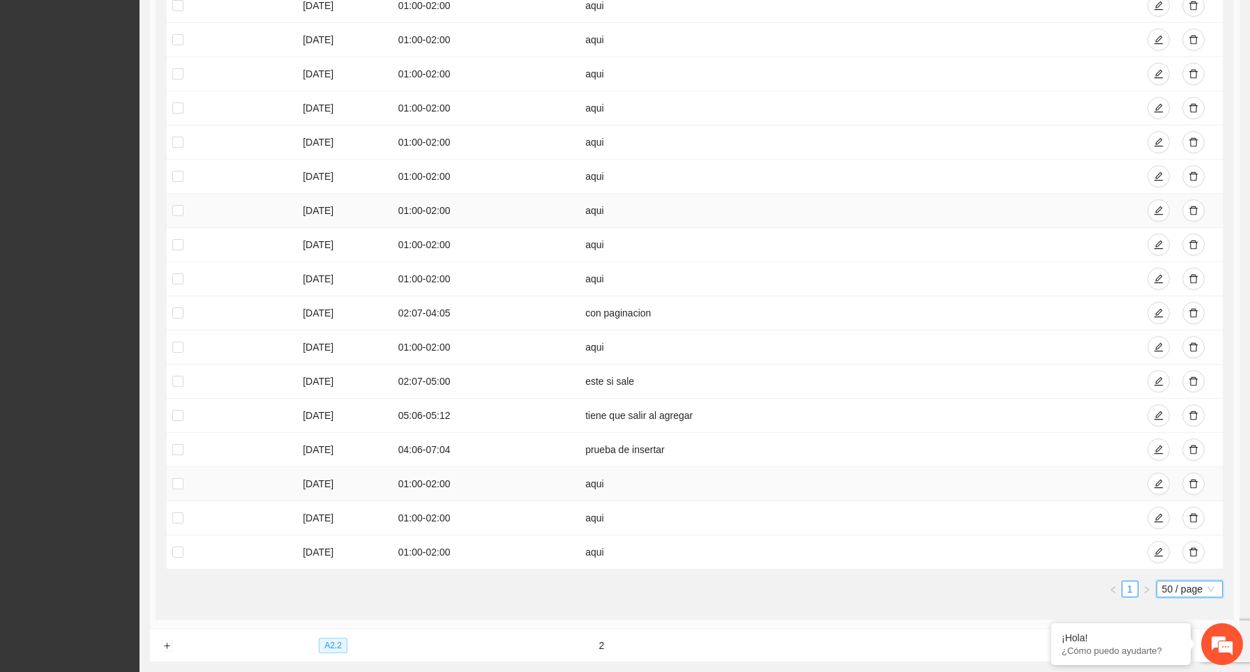
scroll to position [873, 0]
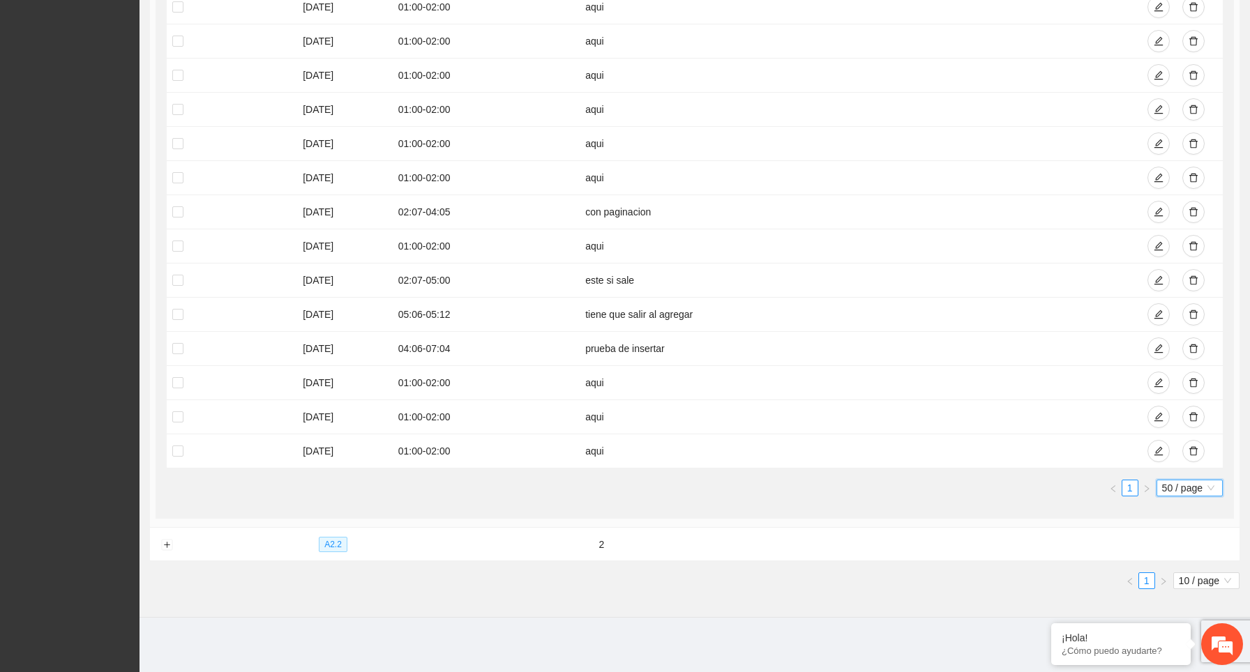
click at [1211, 488] on span "50 / page" at bounding box center [1189, 488] width 55 height 15
click at [1194, 577] on div "100 / page" at bounding box center [1191, 580] width 52 height 15
click at [169, 544] on button "Expand row" at bounding box center [166, 545] width 11 height 11
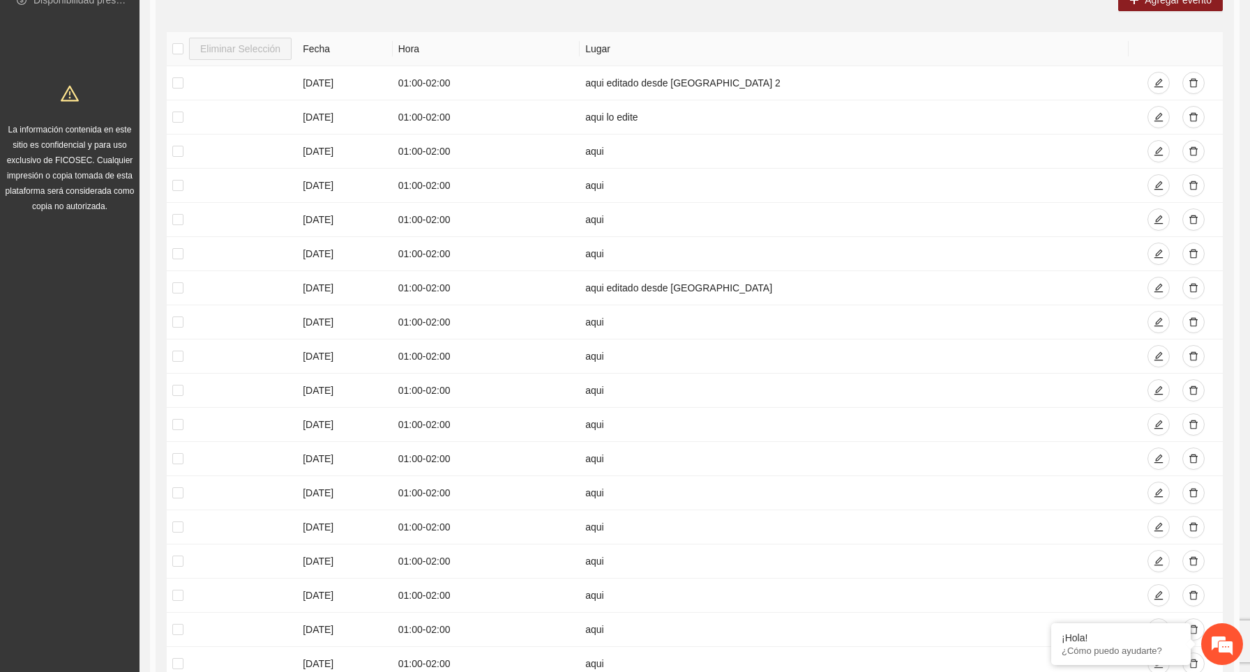
scroll to position [0, 0]
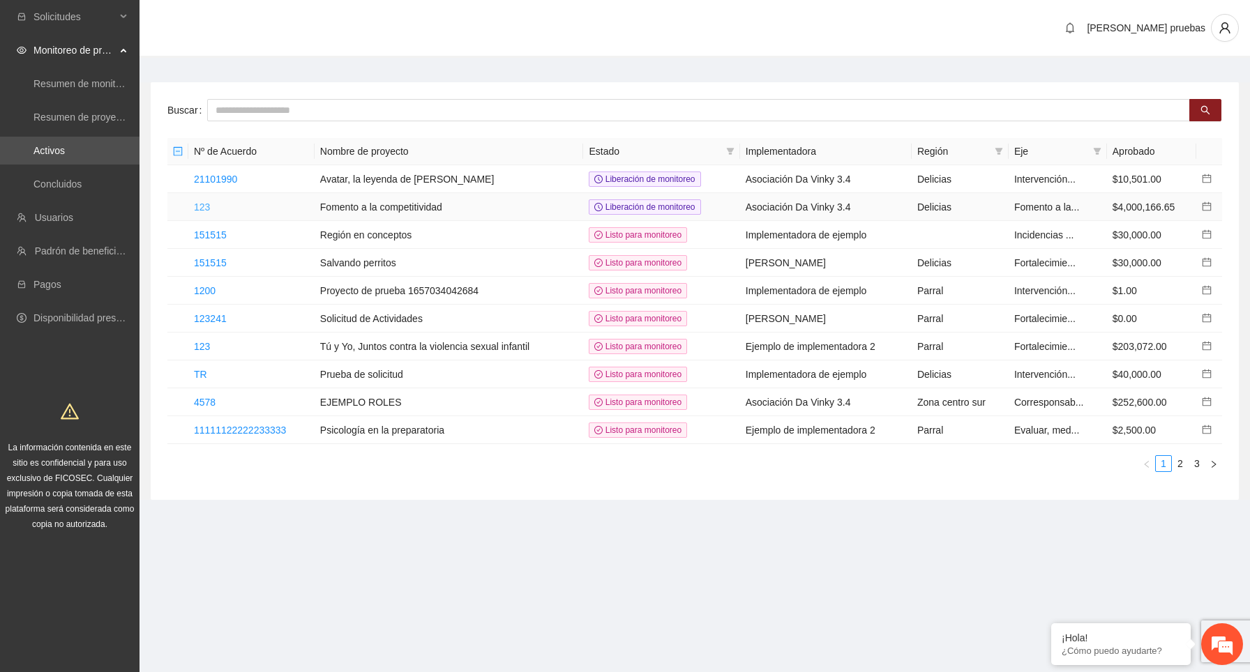
click at [206, 208] on link "123" at bounding box center [202, 207] width 16 height 11
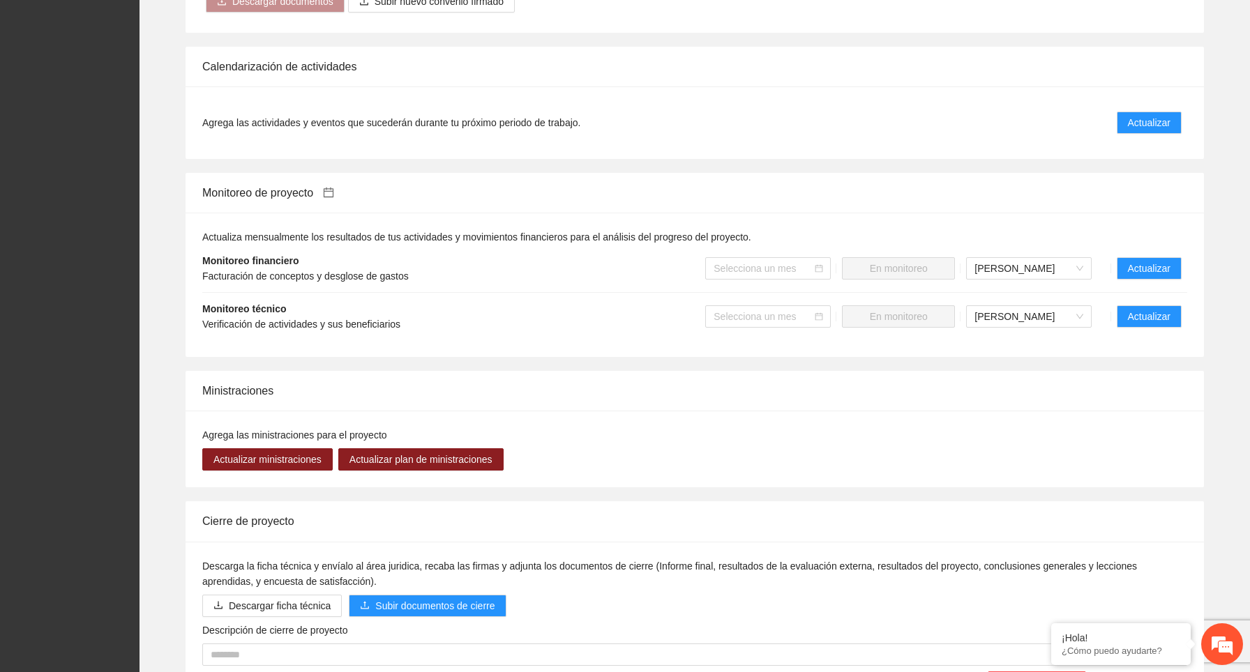
scroll to position [815, 0]
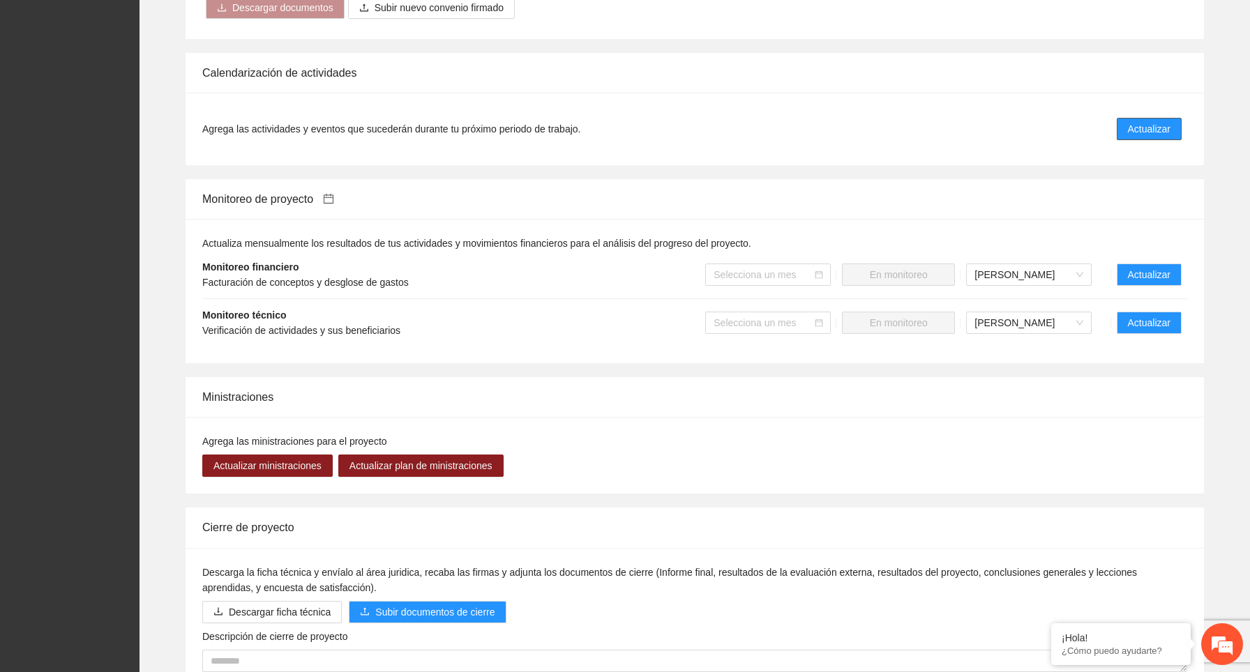
click at [1170, 128] on button "Actualizar" at bounding box center [1149, 129] width 65 height 22
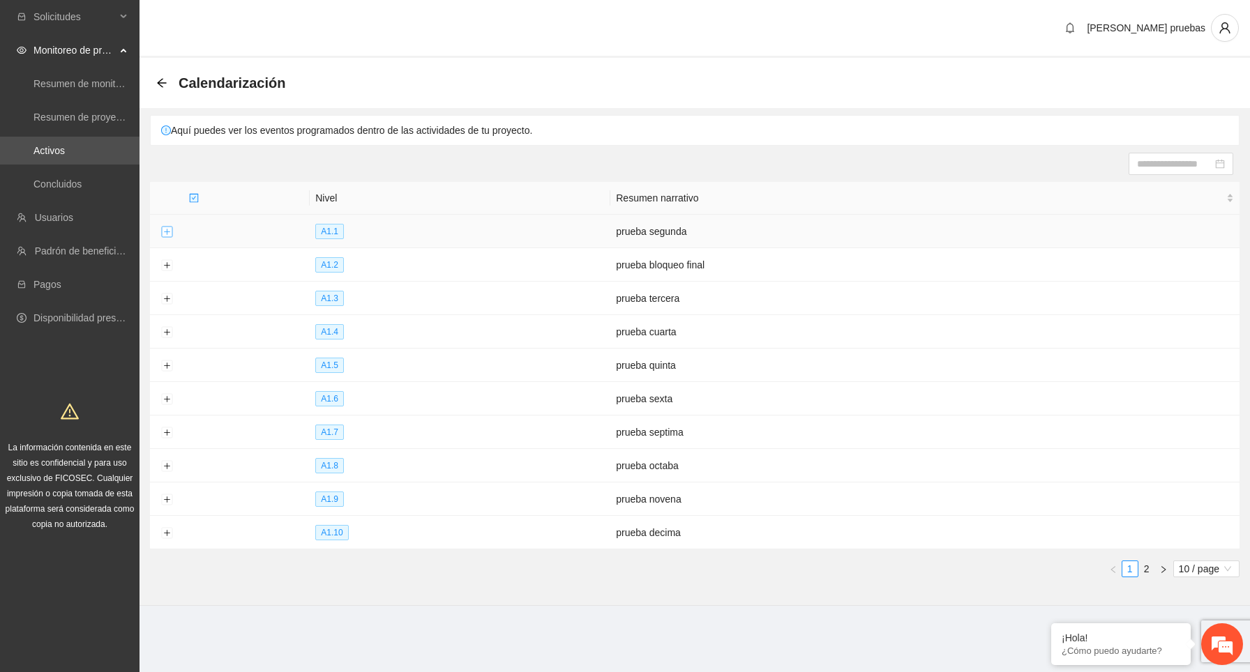
click at [170, 232] on button "Expand row" at bounding box center [166, 232] width 11 height 11
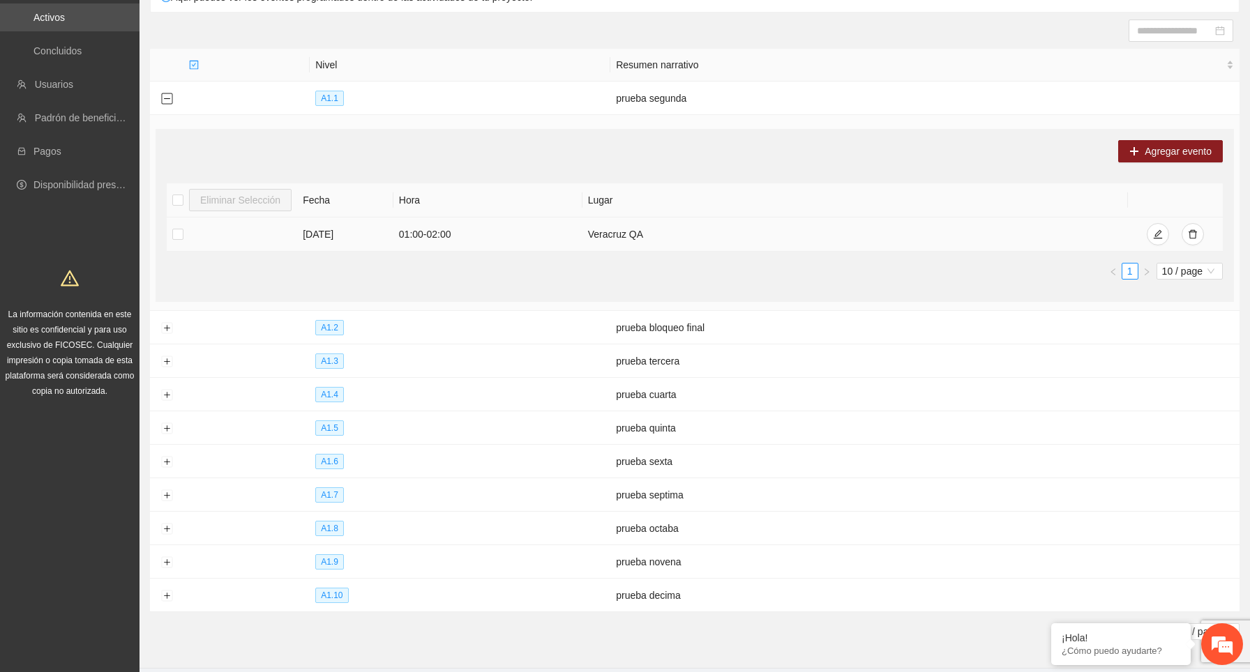
scroll to position [135, 0]
click at [166, 330] on button "Expand row" at bounding box center [166, 327] width 11 height 11
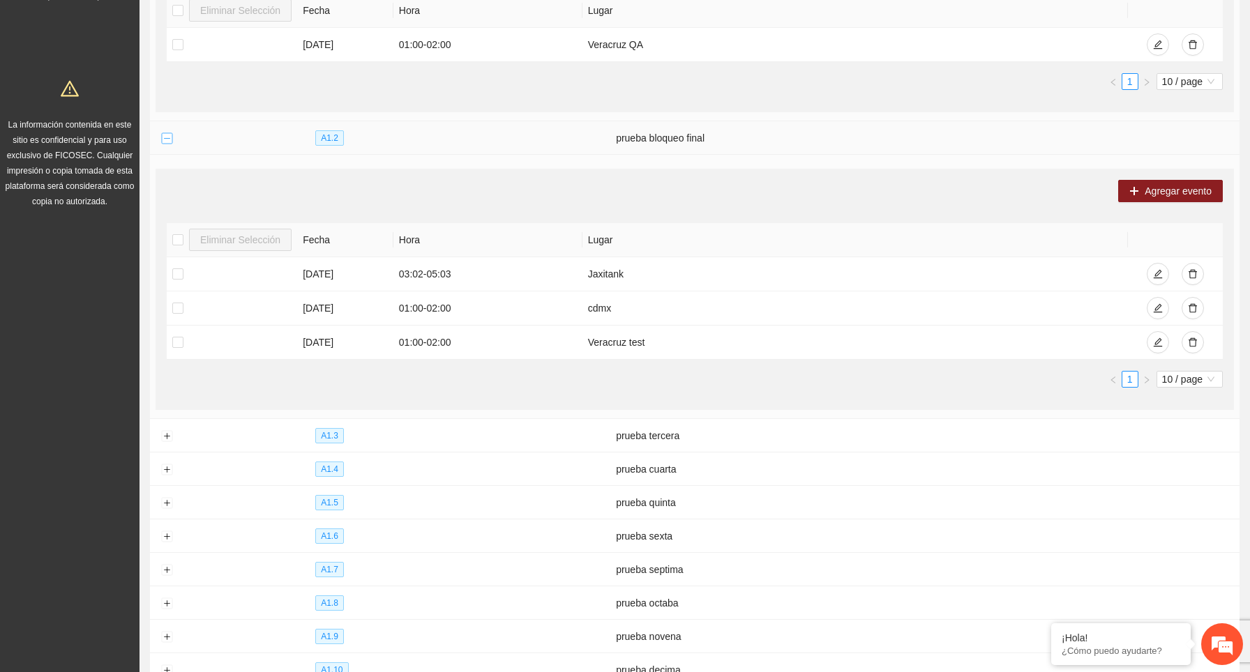
scroll to position [329, 0]
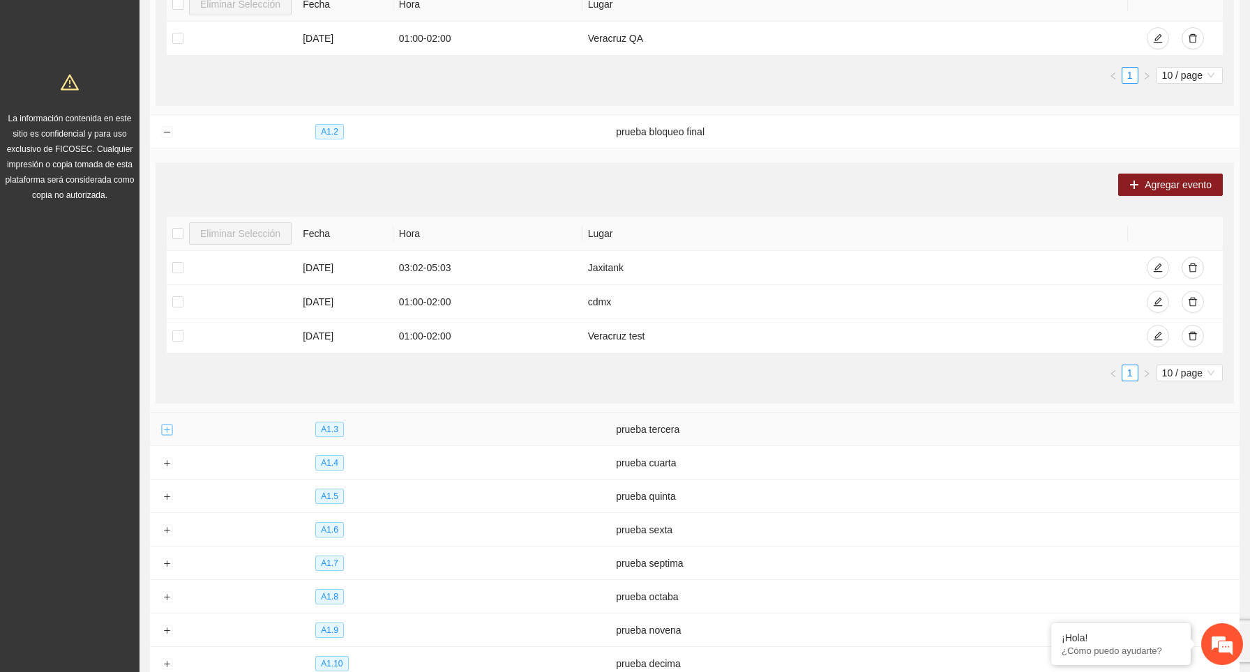
click at [167, 429] on button "Expand row" at bounding box center [166, 430] width 11 height 11
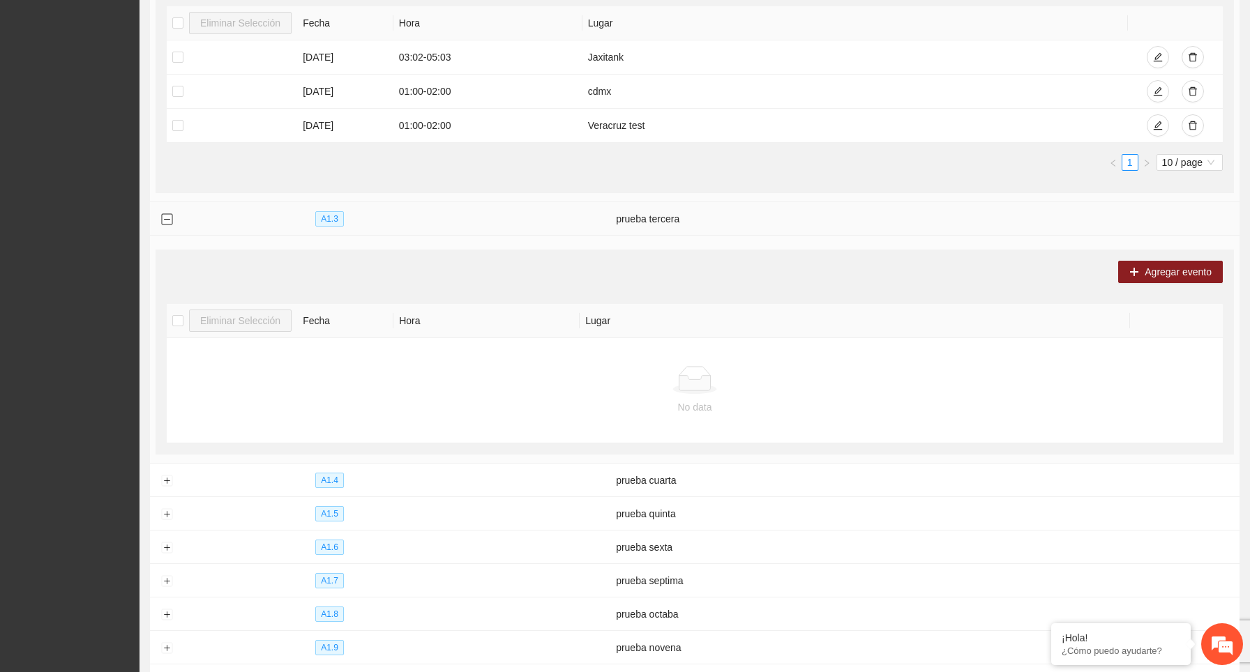
scroll to position [674, 0]
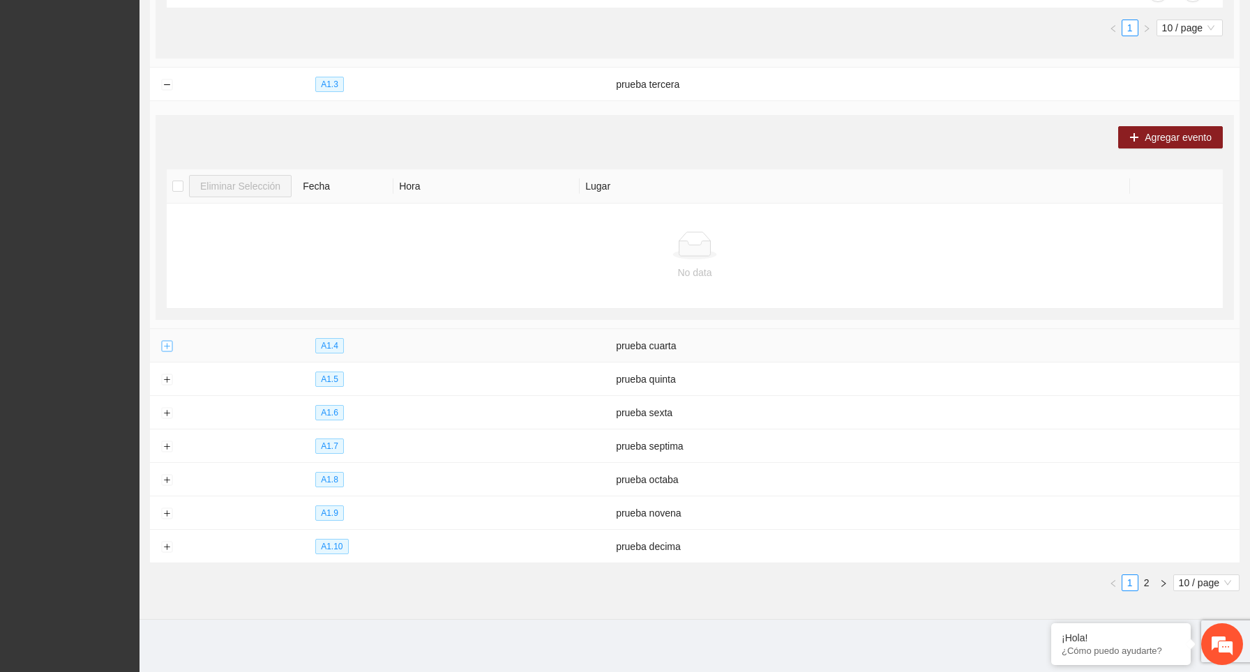
click at [167, 345] on button "Expand row" at bounding box center [166, 346] width 11 height 11
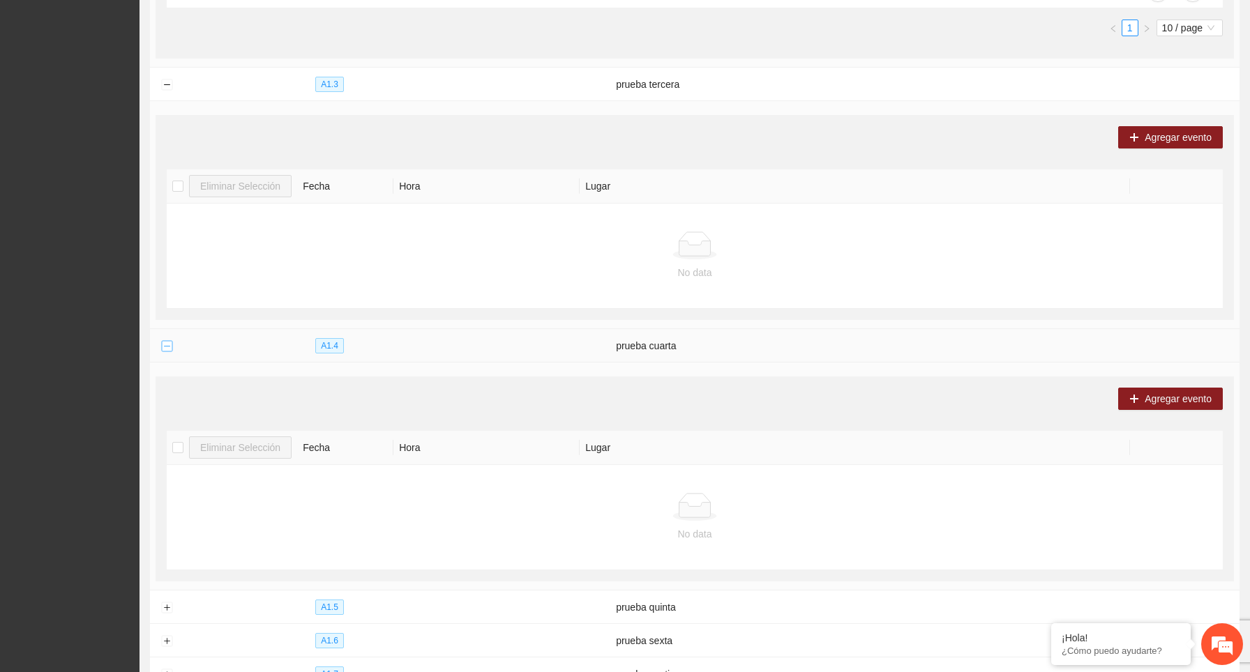
scroll to position [903, 0]
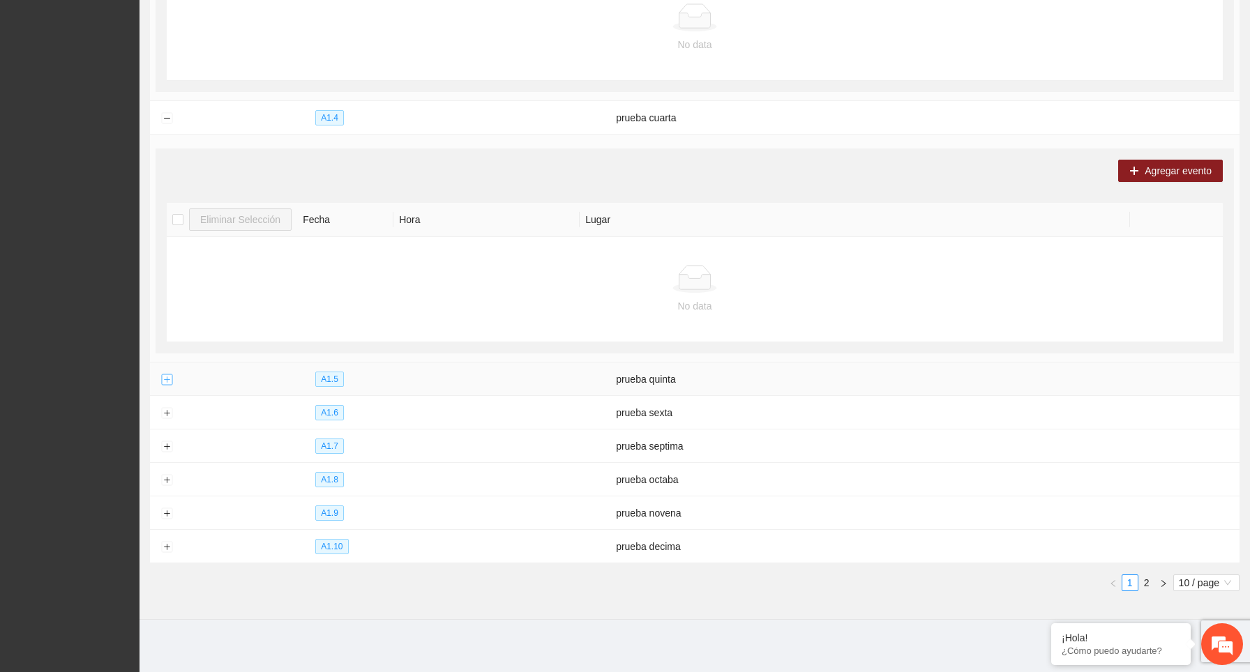
click at [166, 377] on button "Expand row" at bounding box center [166, 380] width 11 height 11
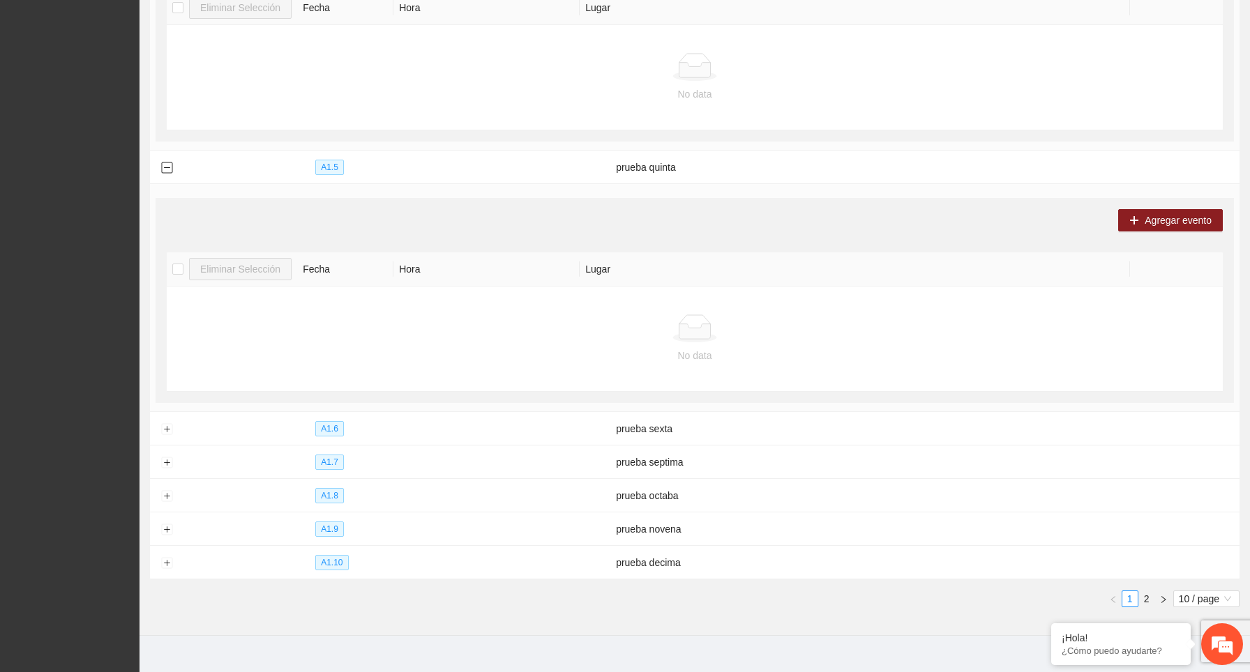
scroll to position [1131, 0]
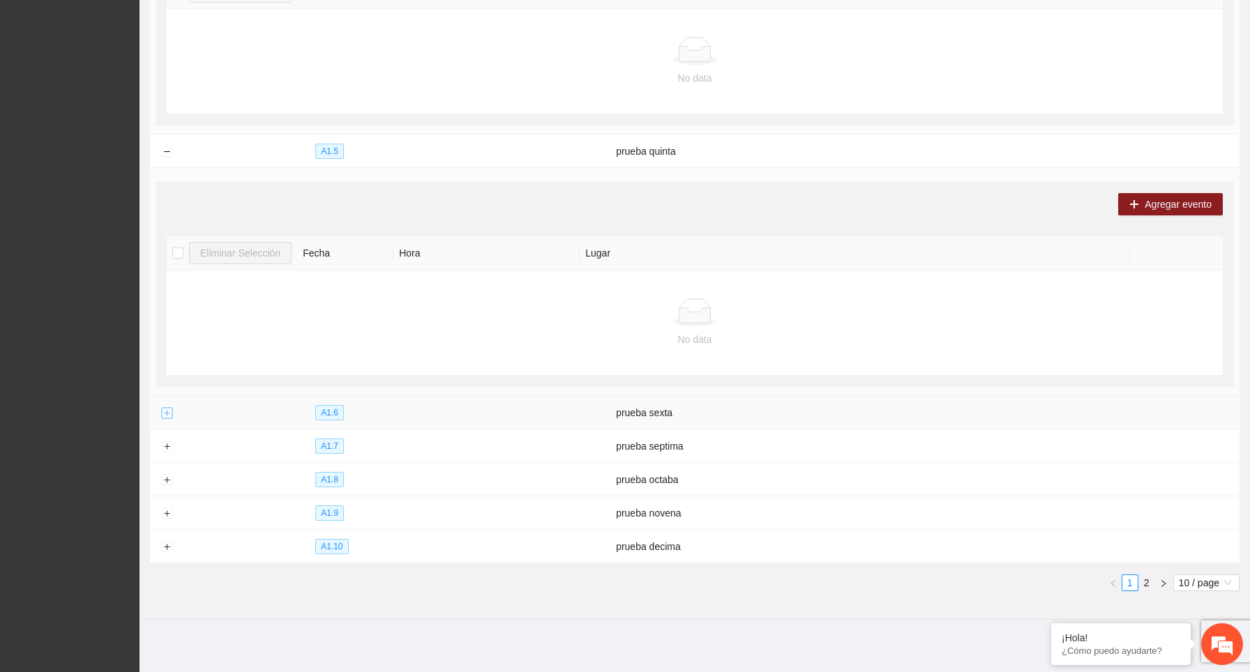
click at [170, 408] on button "Expand row" at bounding box center [166, 413] width 11 height 11
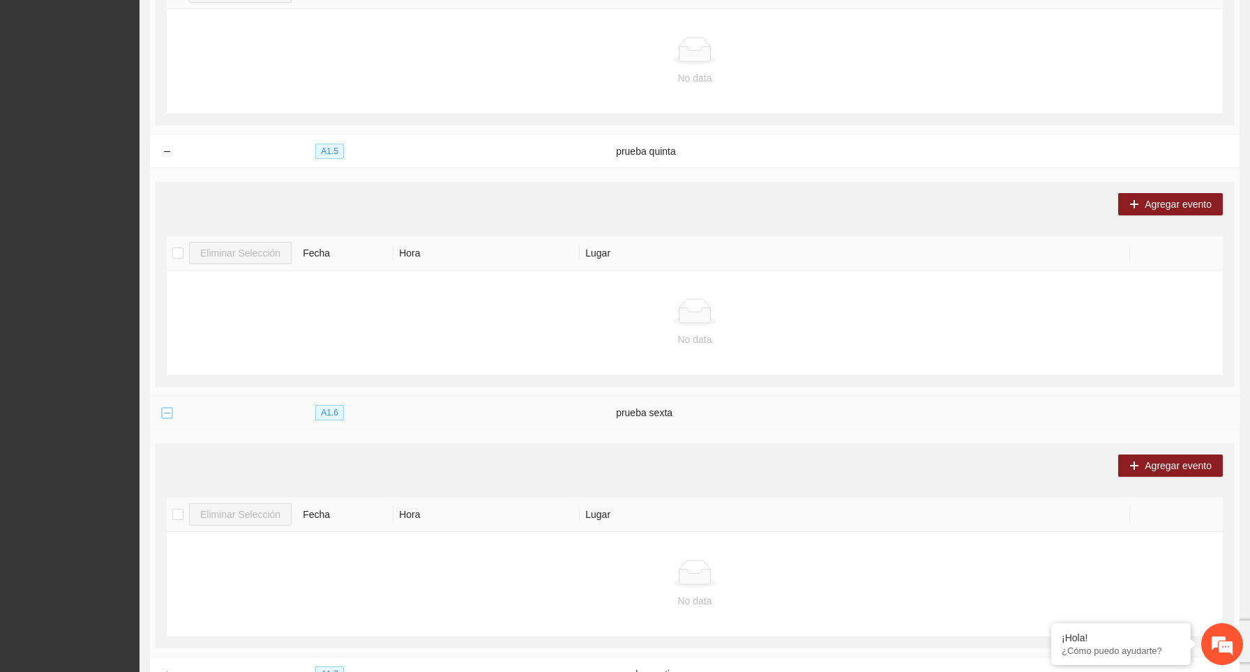
scroll to position [1359, 0]
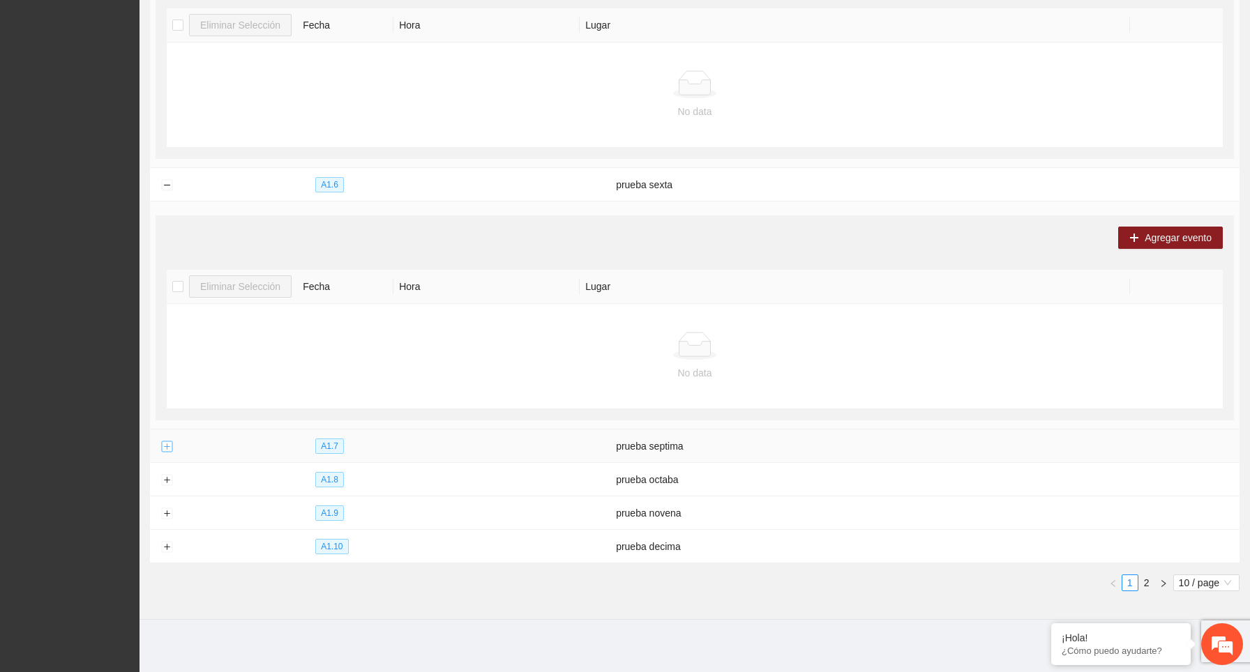
click at [167, 448] on button "Expand row" at bounding box center [166, 447] width 11 height 11
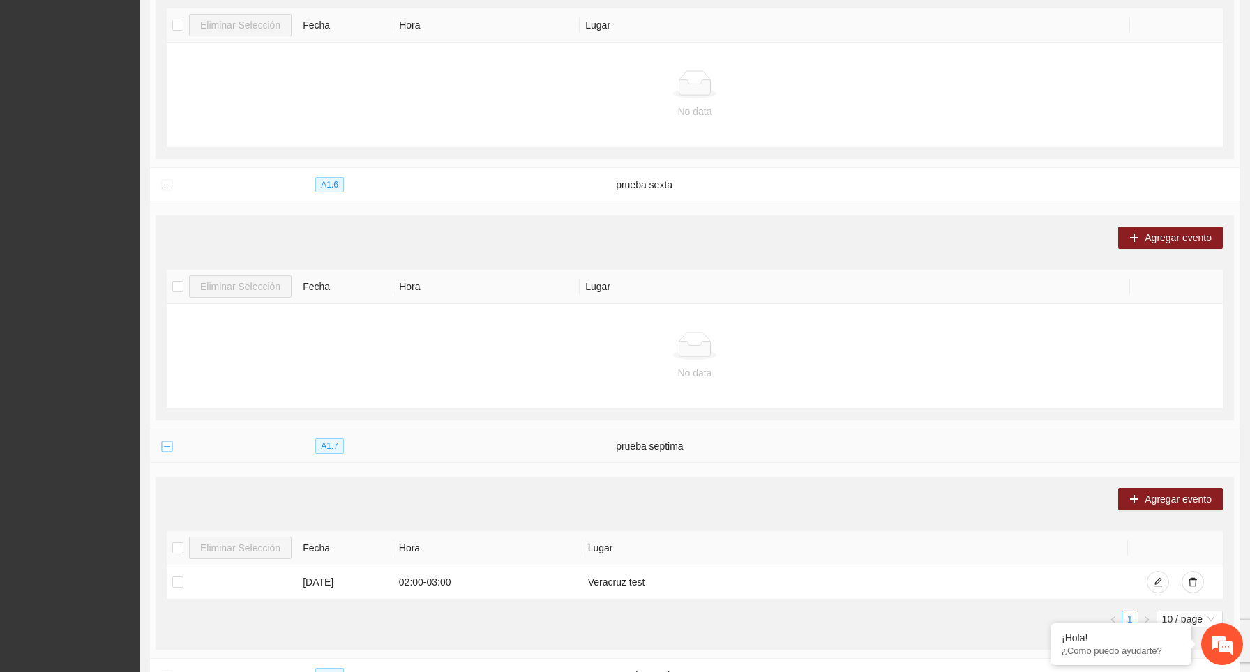
scroll to position [1555, 0]
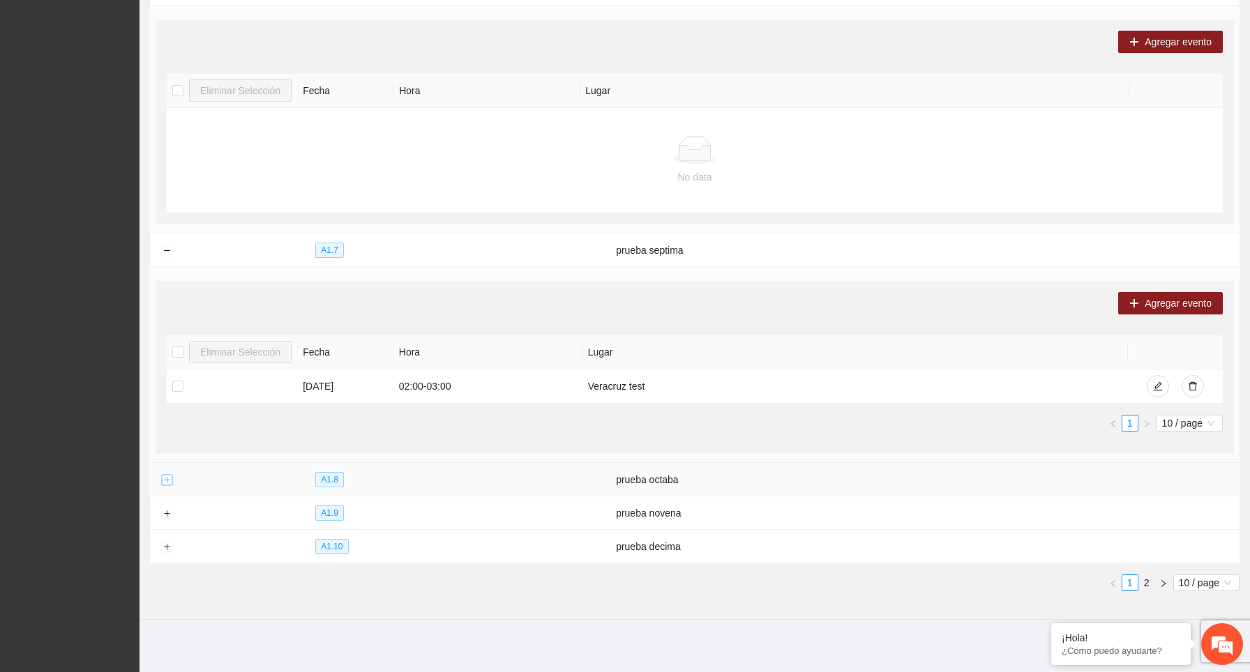
click at [168, 476] on button "Expand row" at bounding box center [166, 480] width 11 height 11
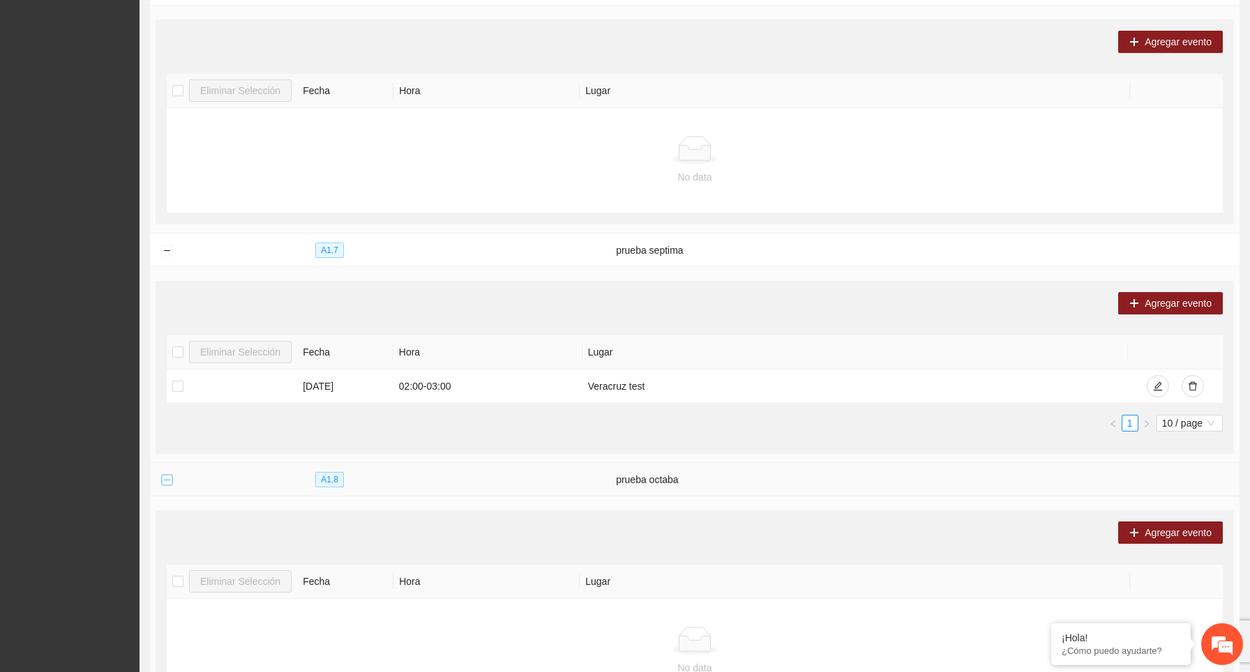
scroll to position [1783, 0]
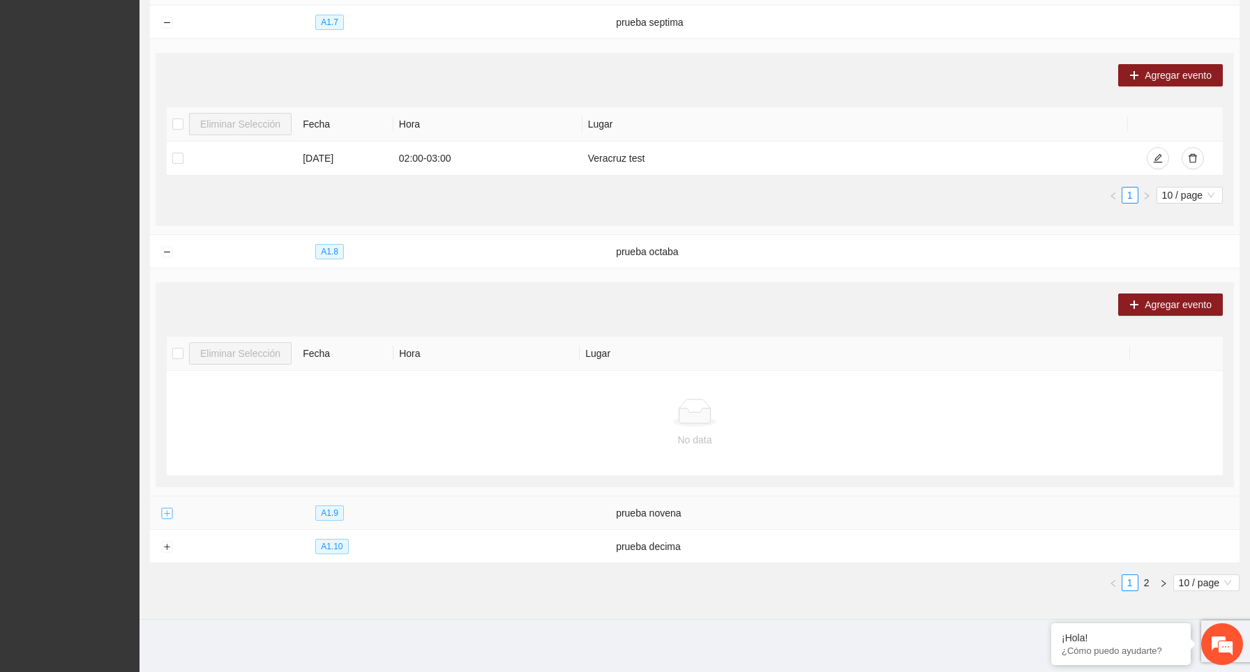
click at [167, 513] on button "Expand row" at bounding box center [166, 513] width 11 height 11
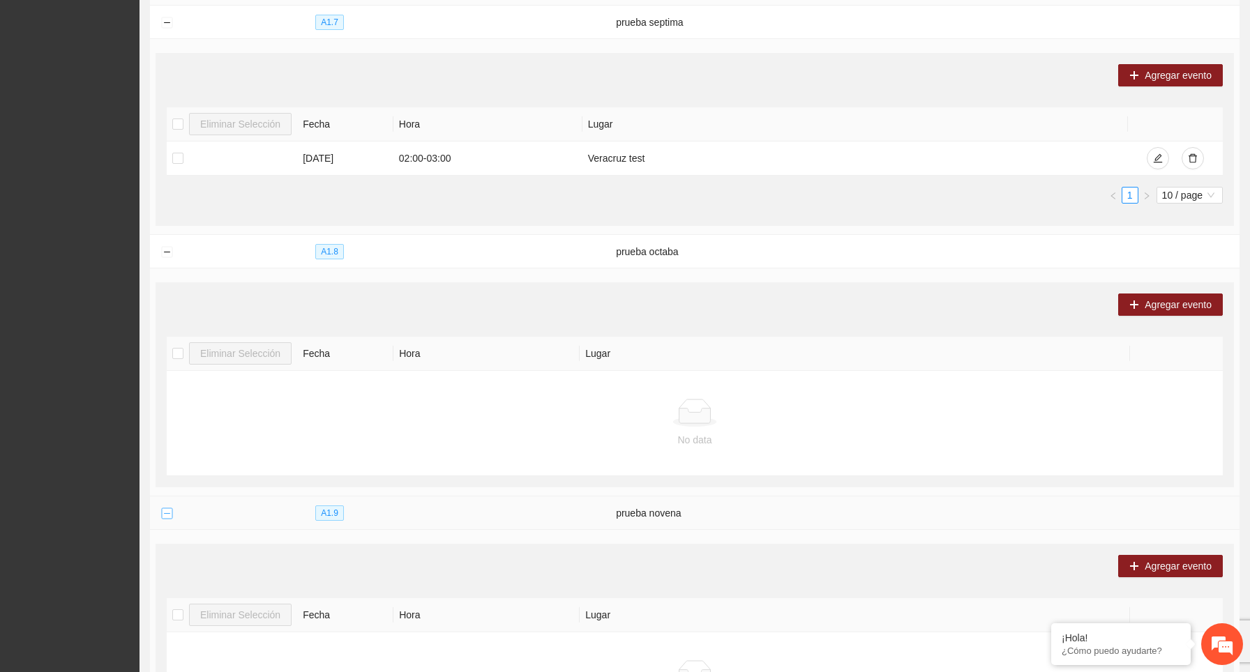
scroll to position [2011, 0]
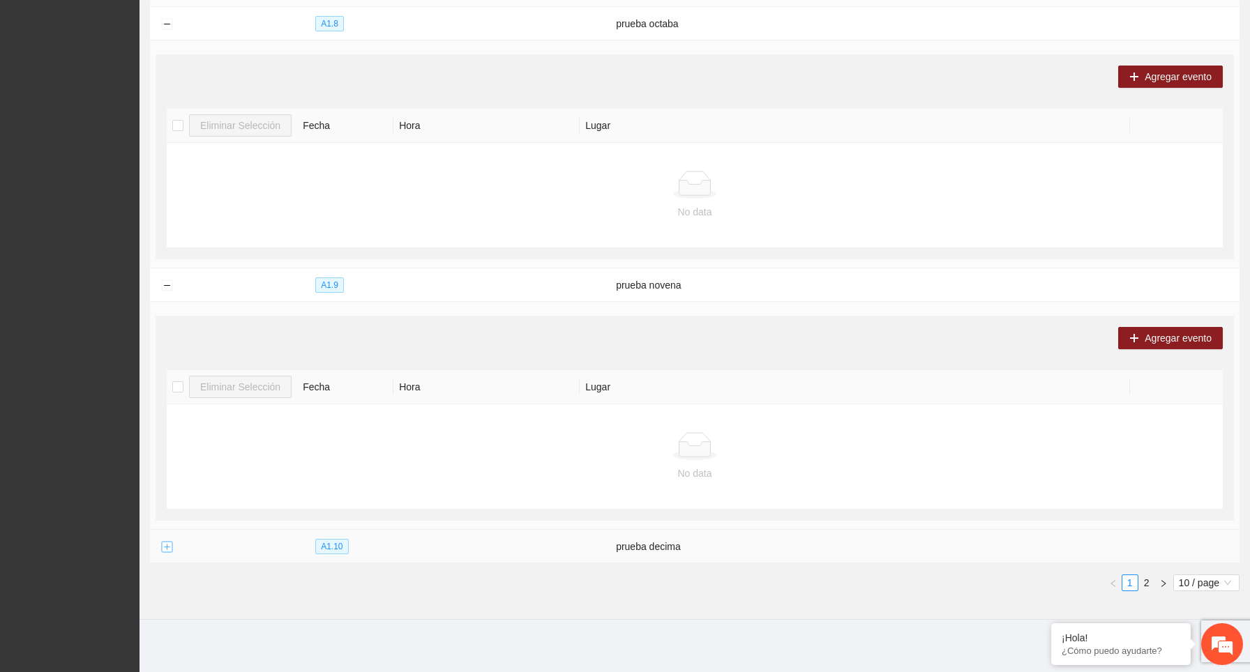
click at [169, 543] on button "Expand row" at bounding box center [166, 547] width 11 height 11
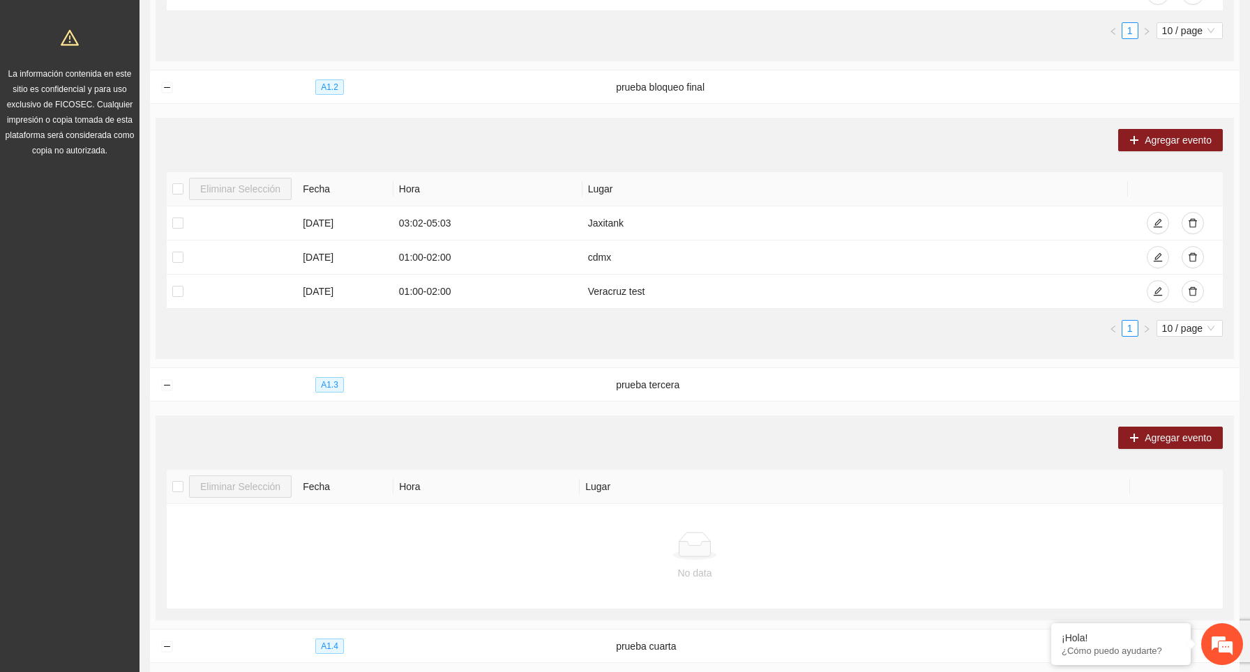
scroll to position [0, 0]
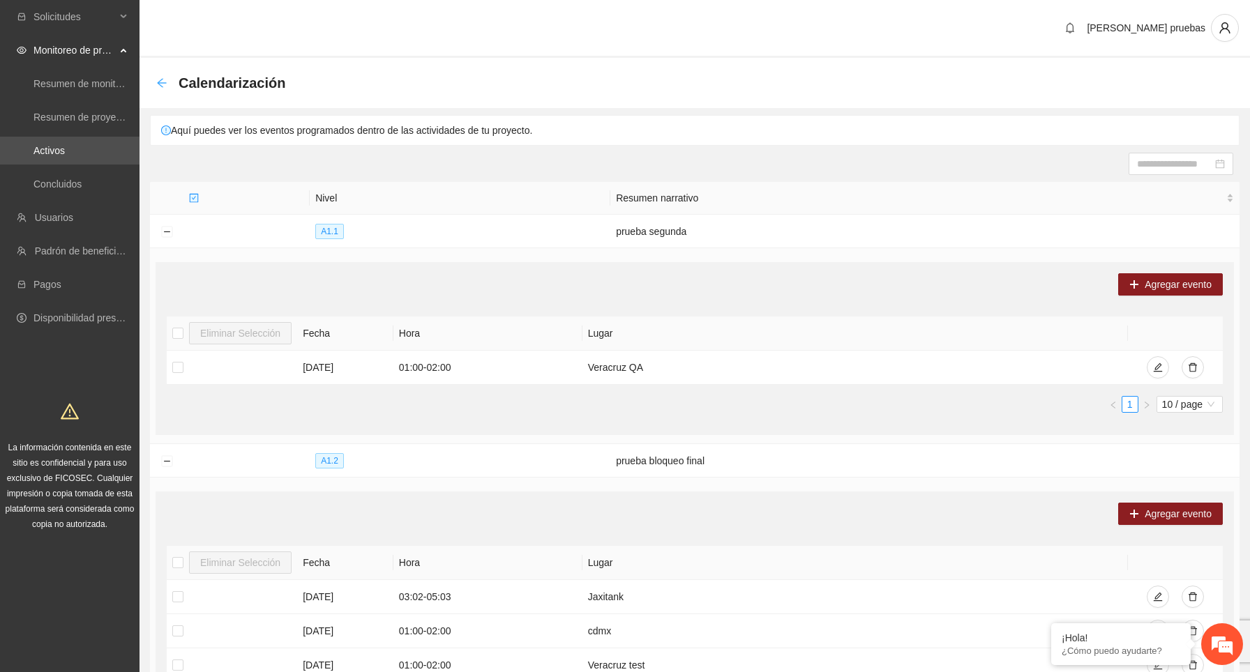
click at [165, 79] on icon "arrow-left" at bounding box center [161, 82] width 11 height 11
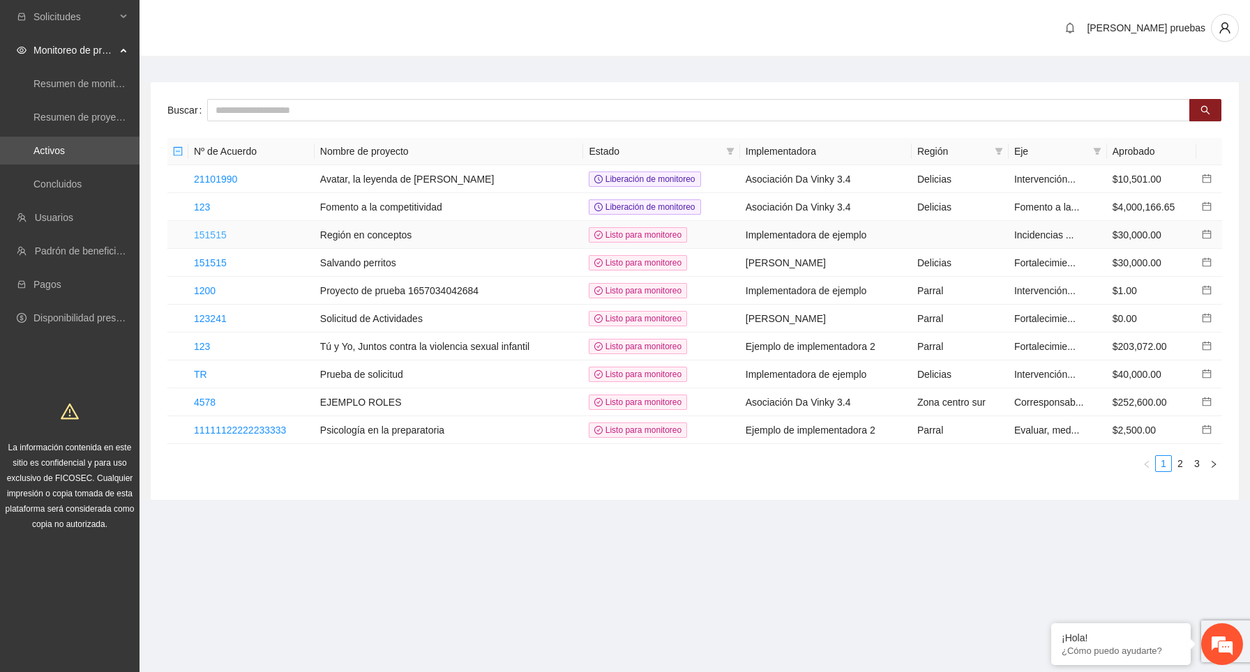
click at [225, 236] on link "151515" at bounding box center [210, 234] width 33 height 11
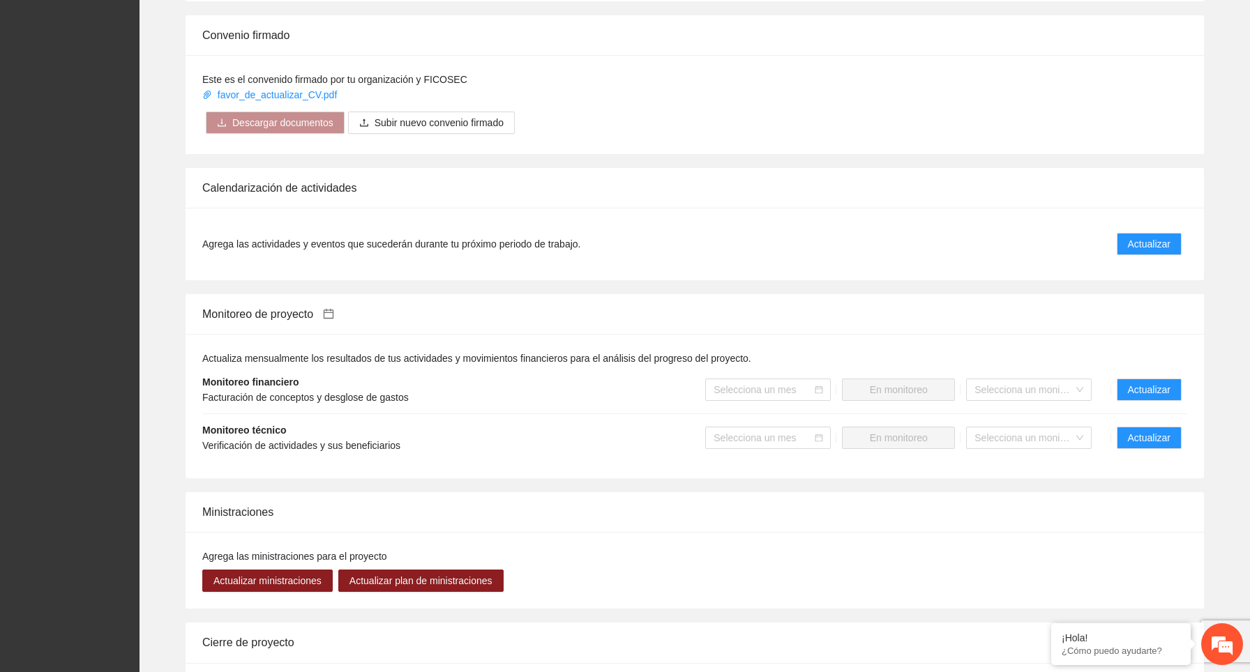
scroll to position [742, 0]
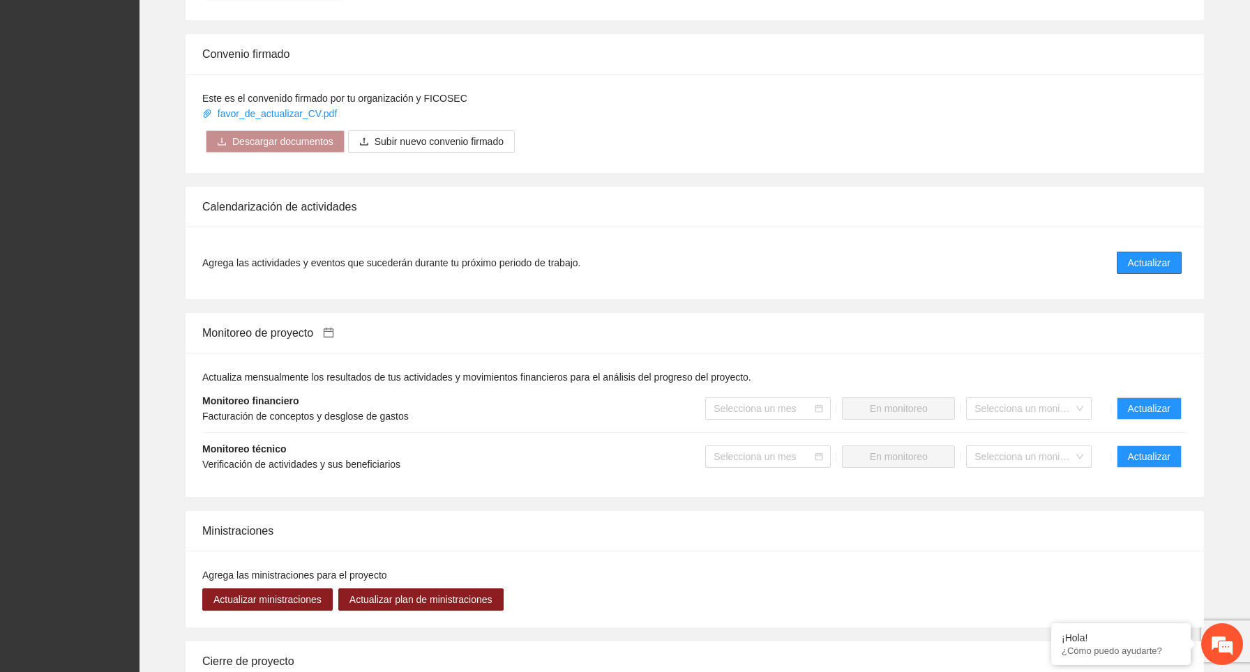
click at [1159, 261] on span "Actualizar" at bounding box center [1149, 262] width 43 height 15
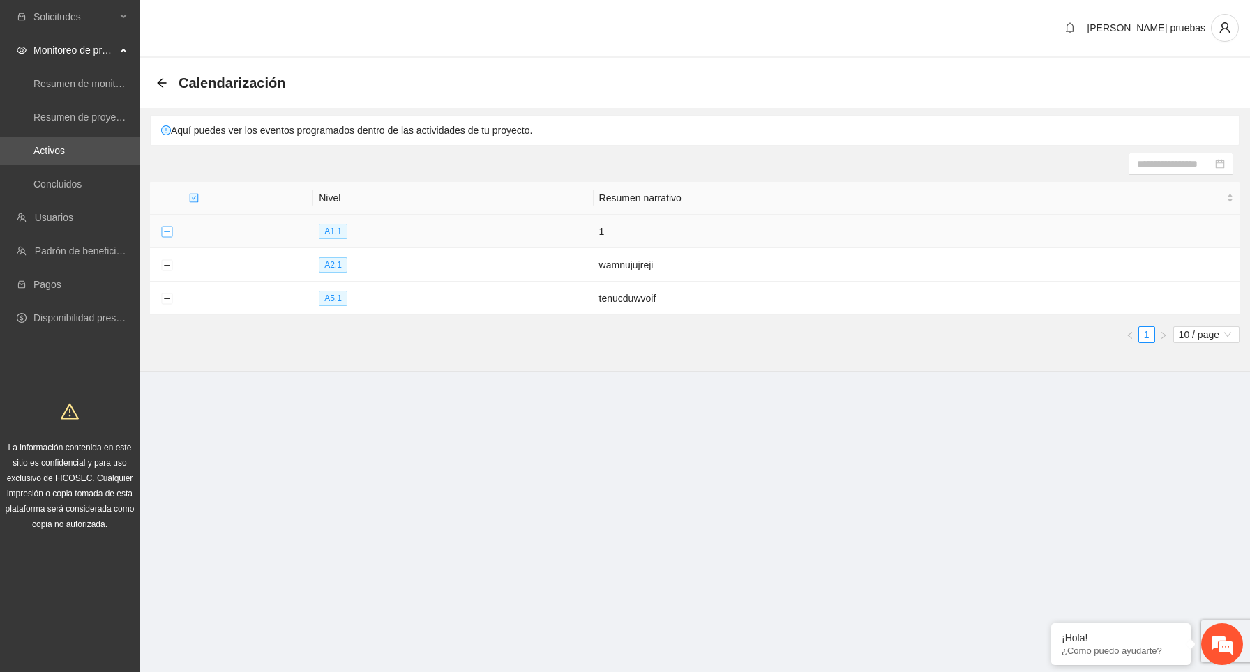
click at [168, 228] on button "Expand row" at bounding box center [166, 232] width 11 height 11
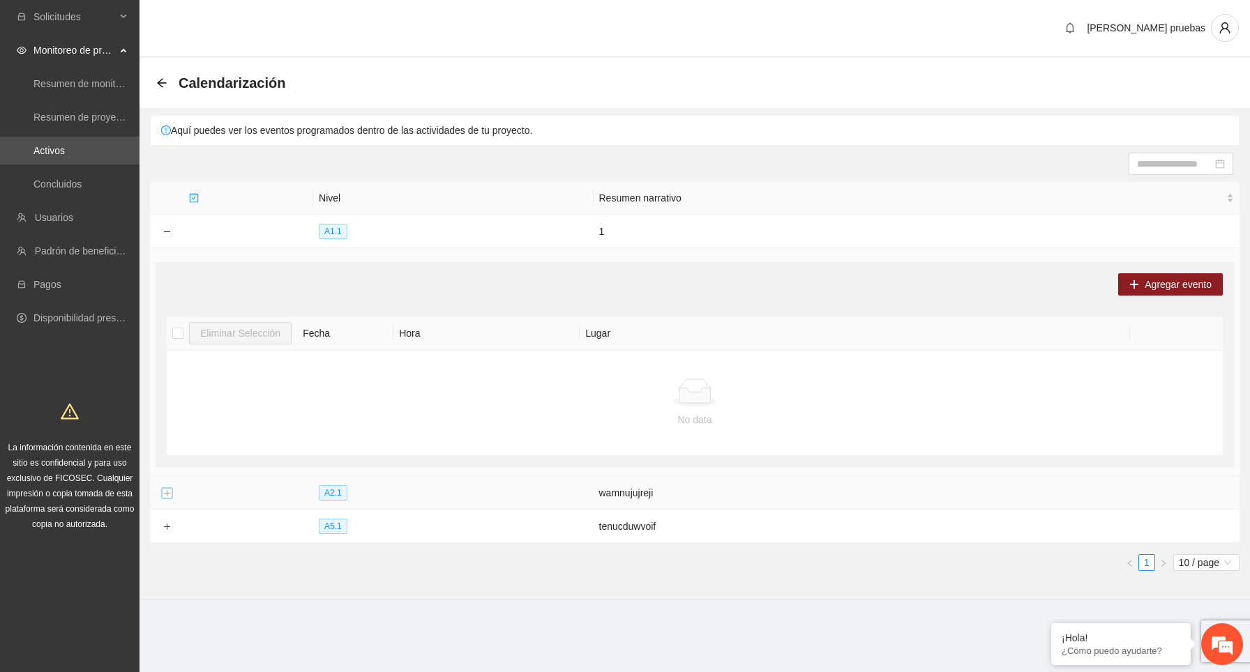
click at [169, 488] on button "Expand row" at bounding box center [166, 493] width 11 height 11
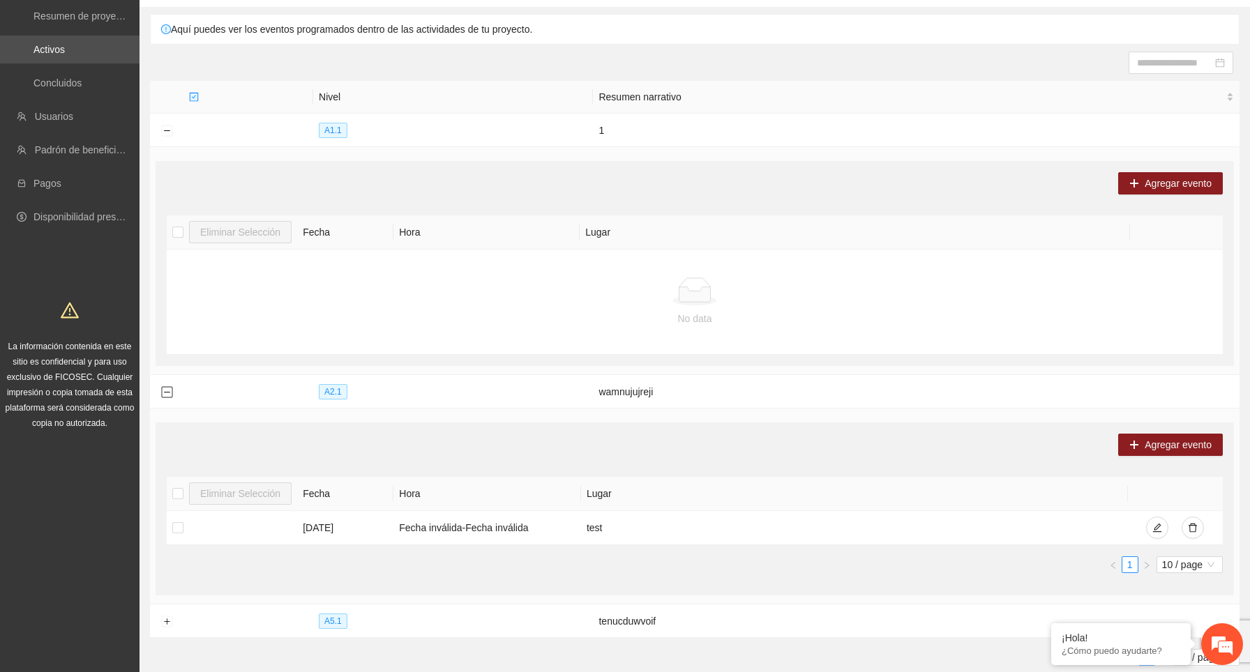
scroll to position [178, 0]
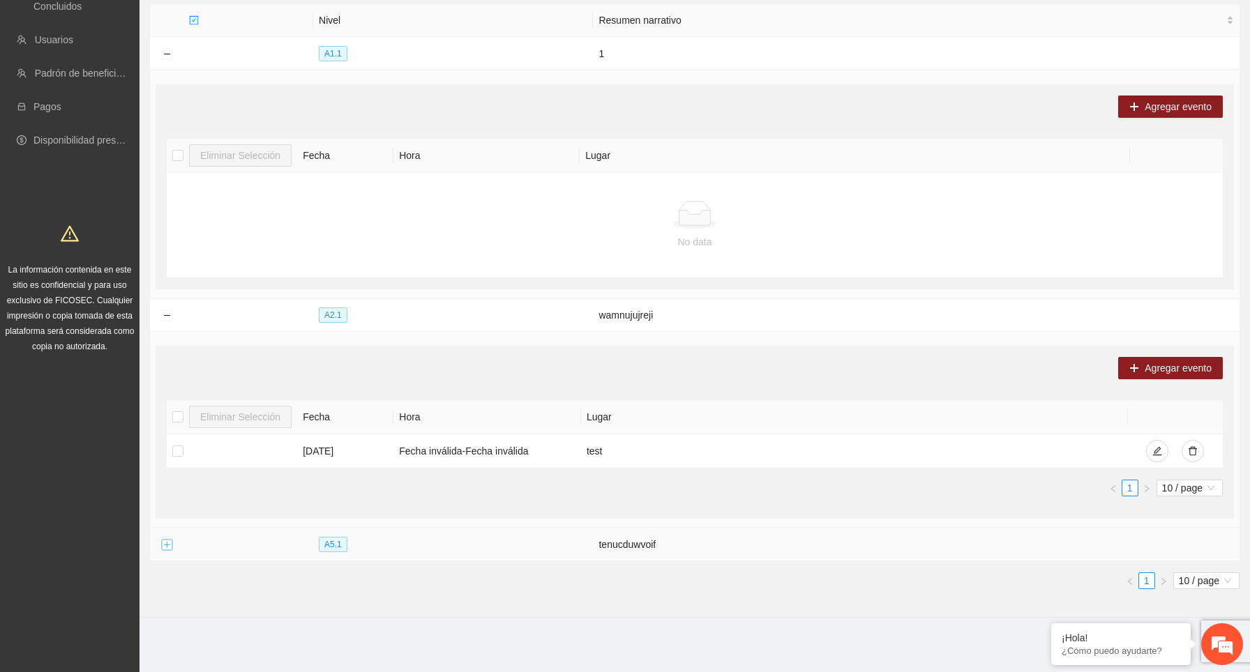
click at [166, 545] on button "Expand row" at bounding box center [166, 545] width 11 height 11
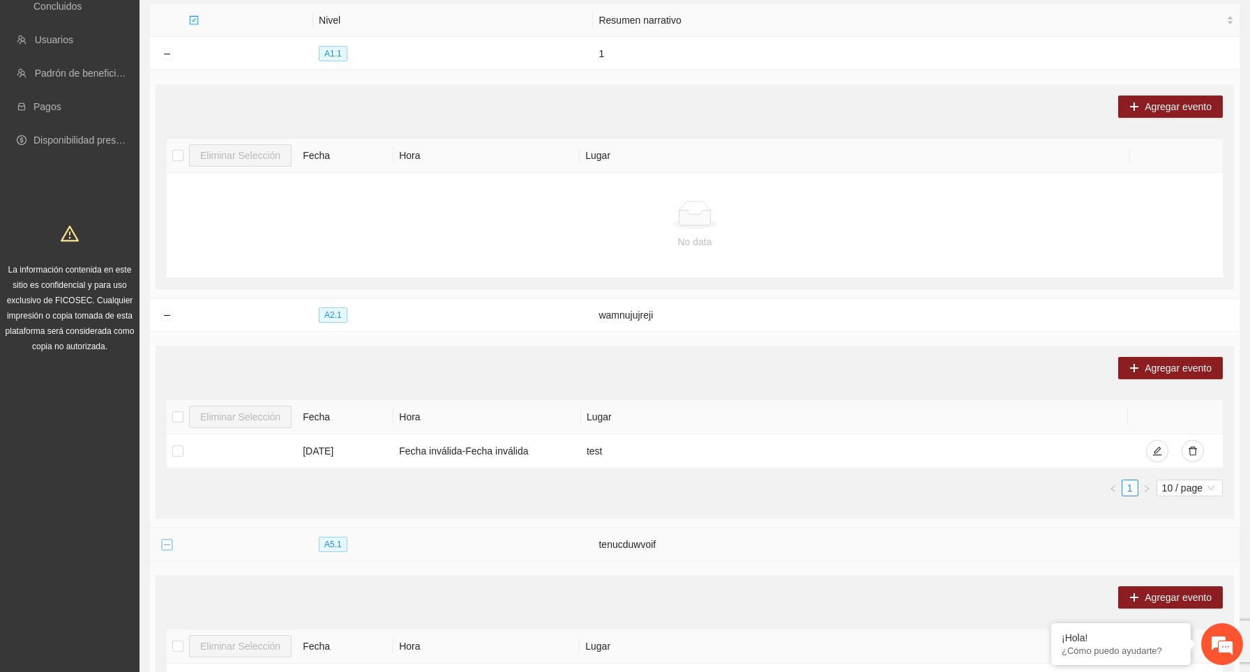
scroll to position [406, 0]
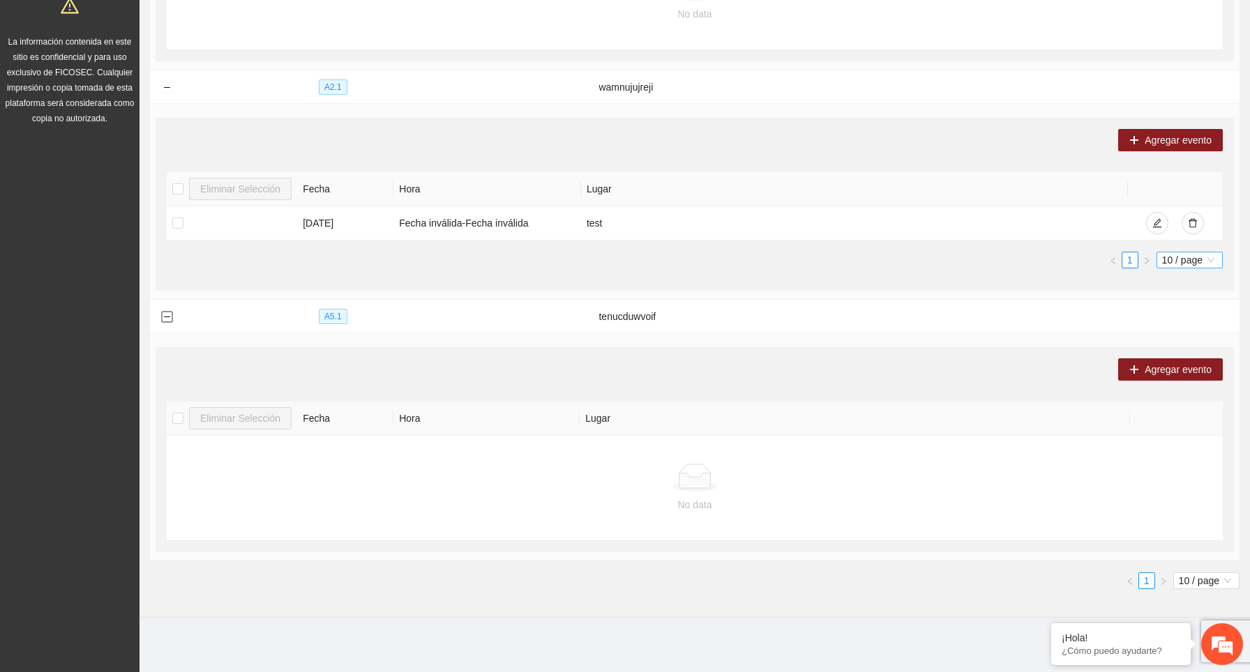
click at [1201, 257] on span "10 / page" at bounding box center [1189, 259] width 55 height 15
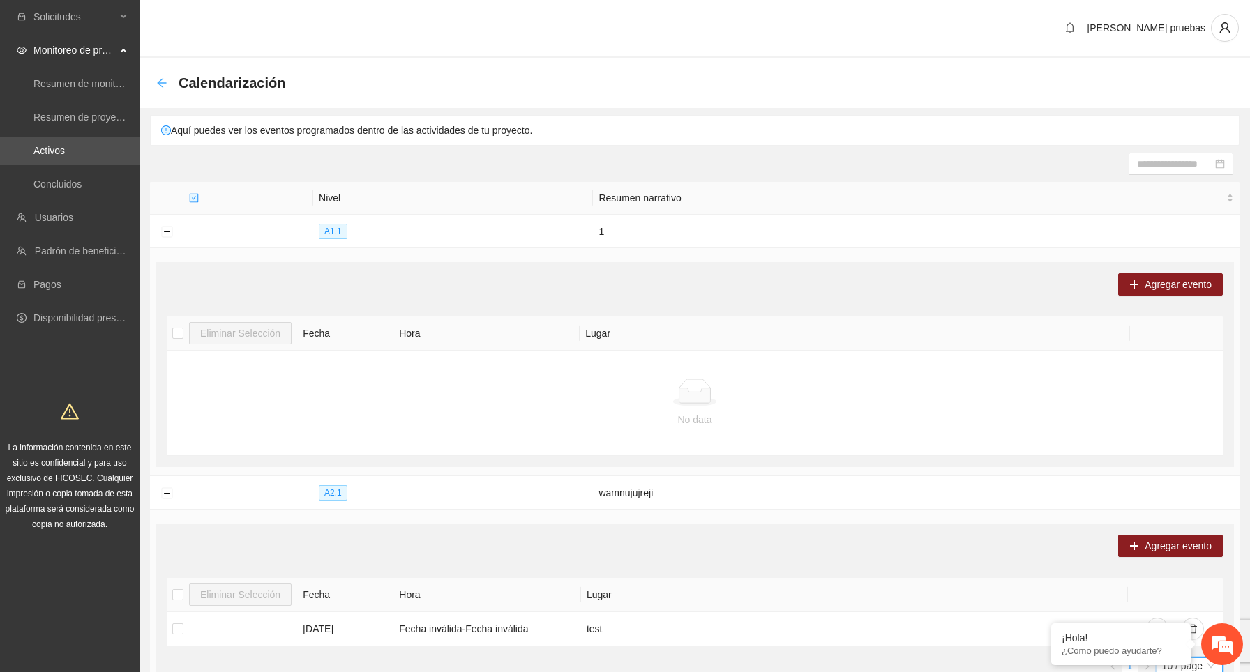
click at [163, 85] on icon "arrow-left" at bounding box center [161, 82] width 11 height 11
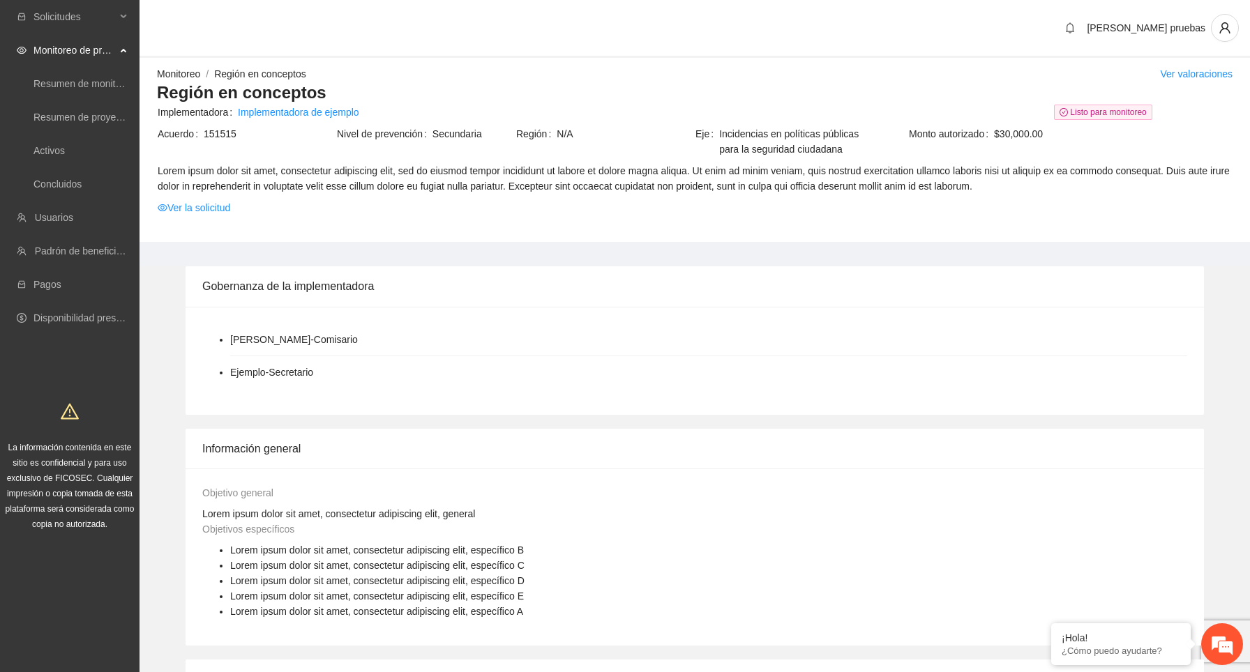
click at [183, 75] on link "Monitoreo" at bounding box center [178, 73] width 43 height 11
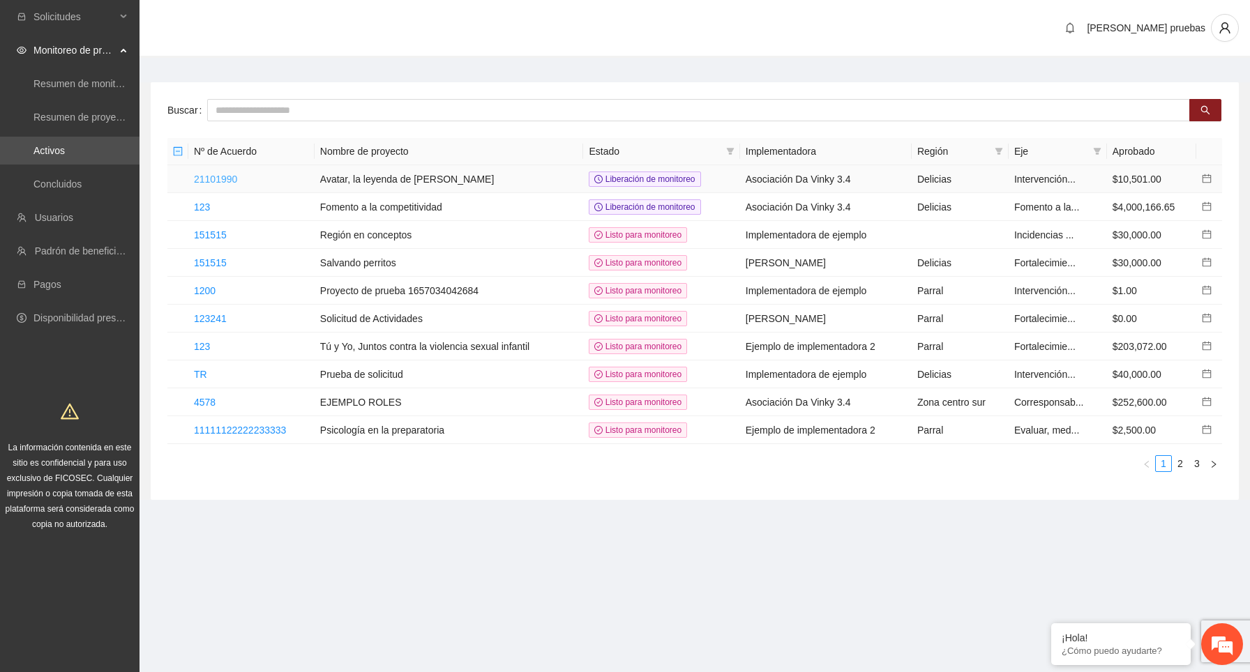
click at [213, 179] on link "21101990" at bounding box center [215, 179] width 43 height 11
click at [227, 179] on link "21101990" at bounding box center [215, 179] width 43 height 11
click at [204, 204] on link "123" at bounding box center [202, 207] width 16 height 11
click at [206, 208] on link "123" at bounding box center [202, 207] width 16 height 11
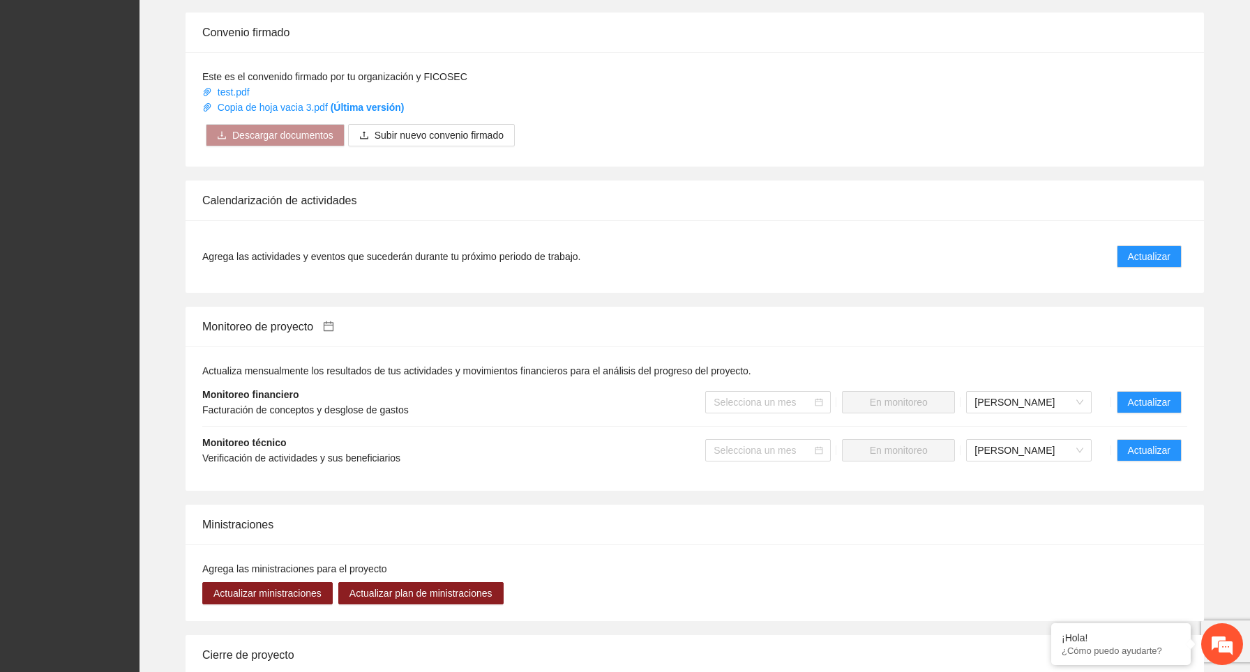
scroll to position [758, 0]
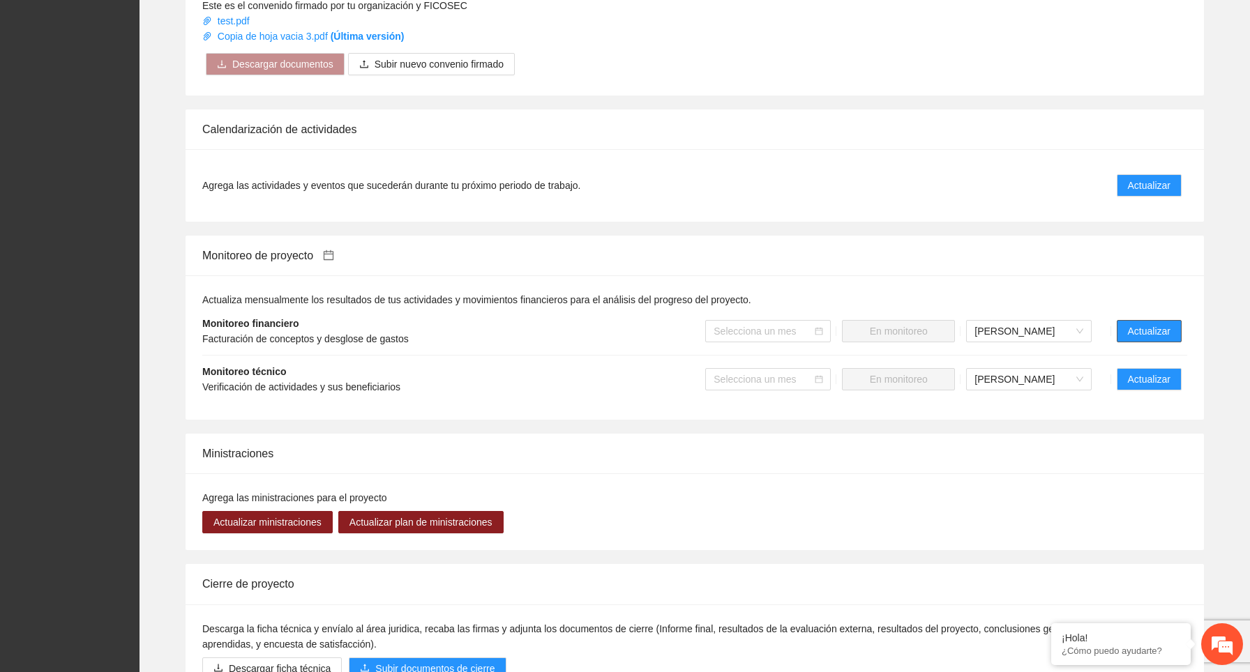
click at [1147, 334] on span "Actualizar" at bounding box center [1149, 331] width 43 height 15
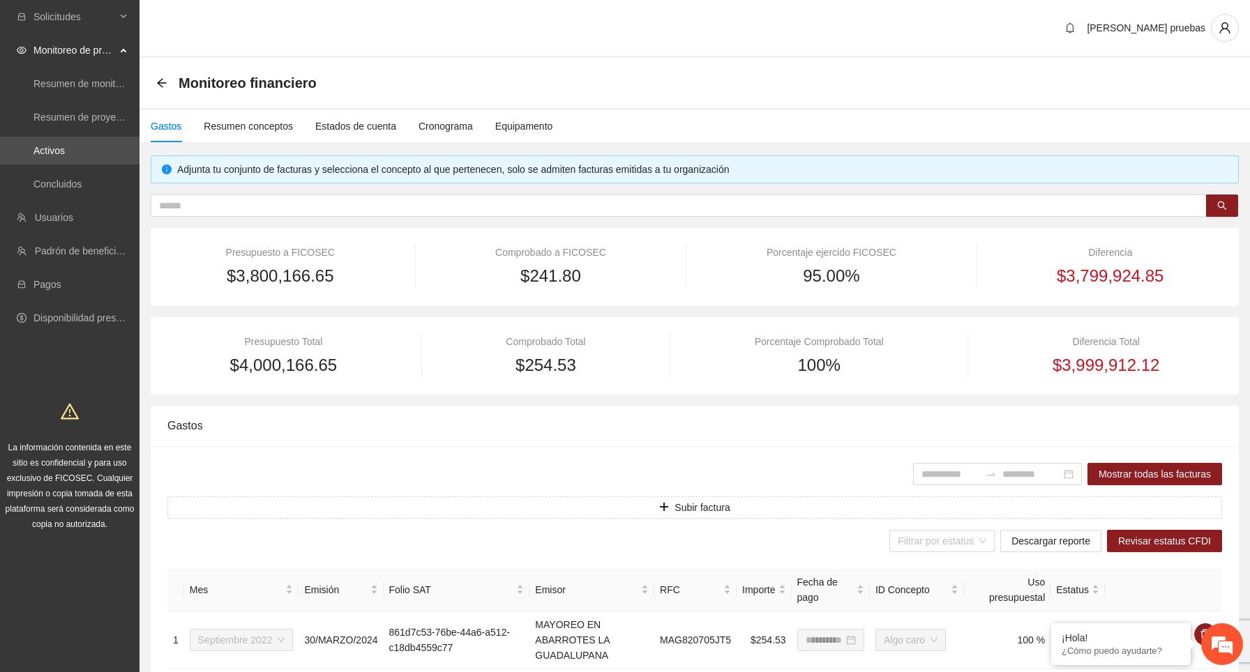
scroll to position [103, 0]
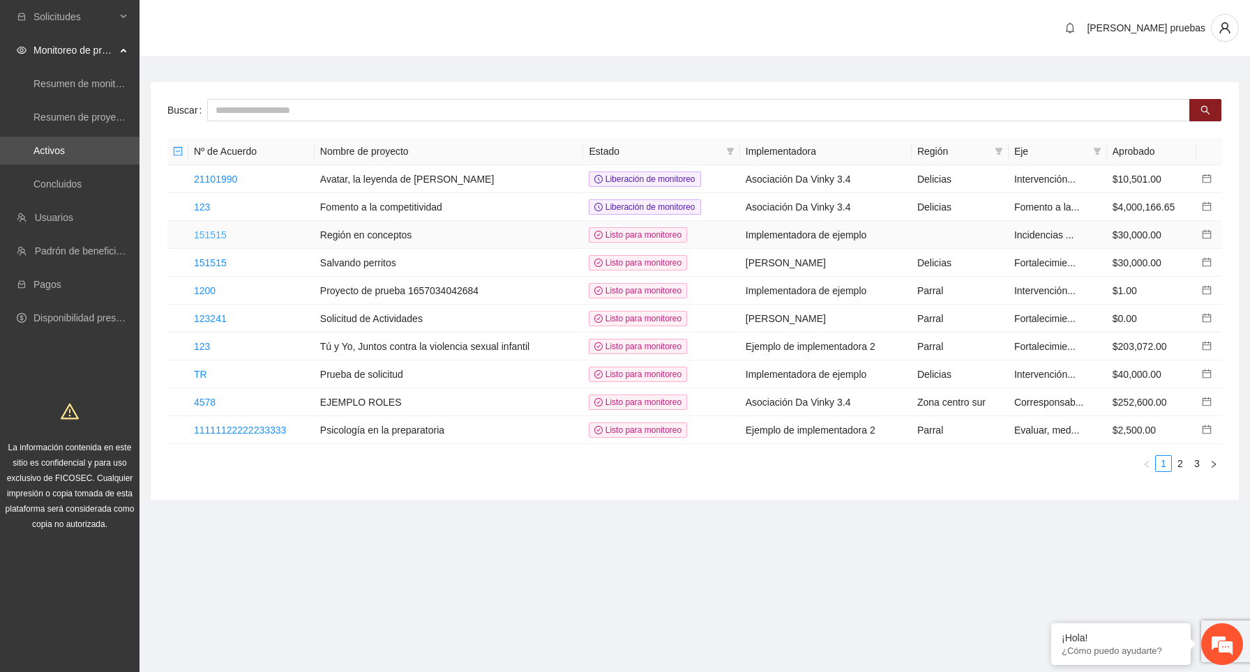
click at [218, 232] on link "151515" at bounding box center [210, 234] width 33 height 11
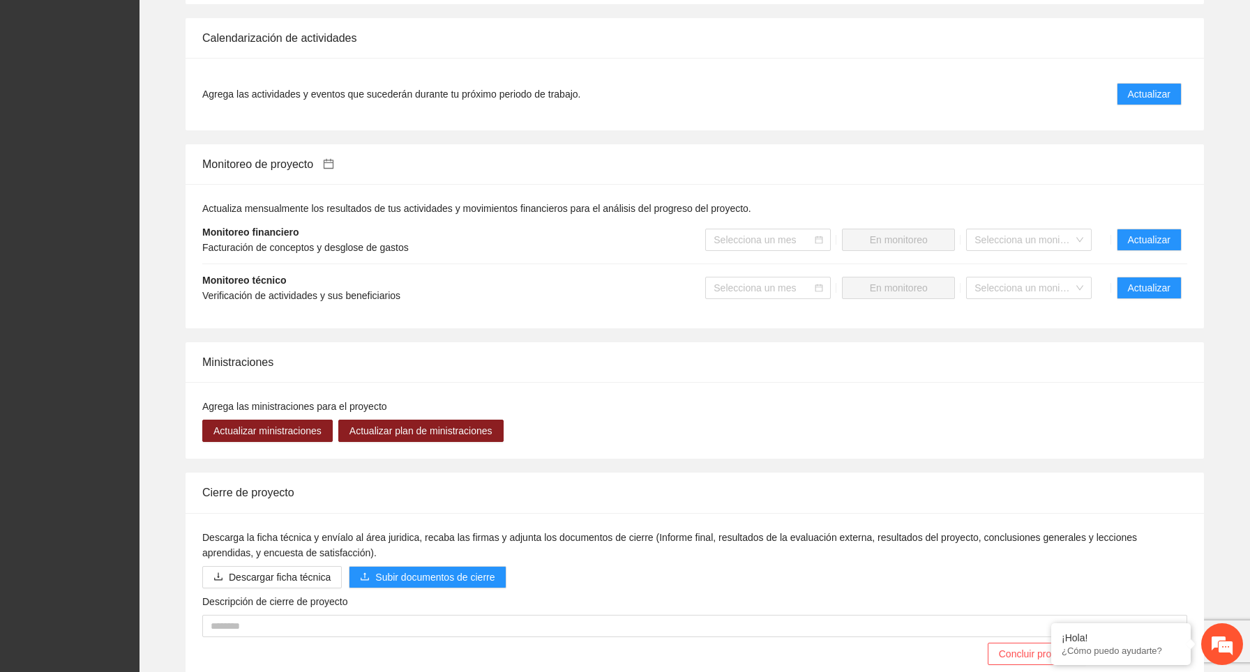
scroll to position [973, 0]
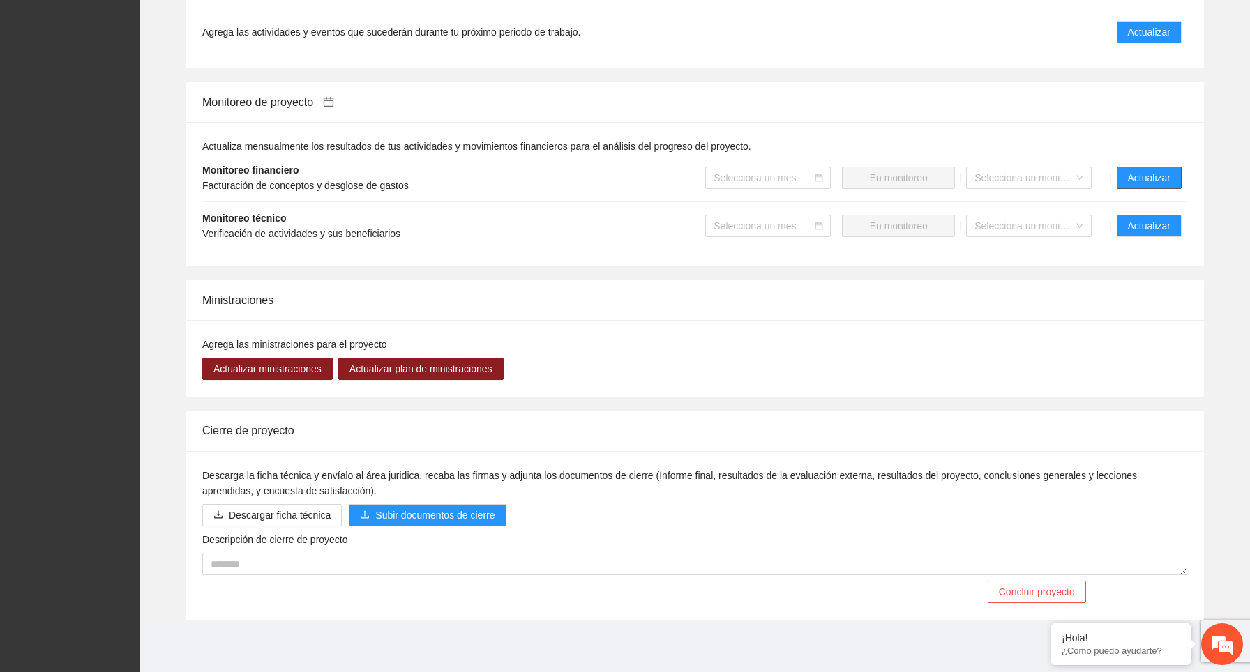
click at [1156, 173] on span "Actualizar" at bounding box center [1149, 177] width 43 height 15
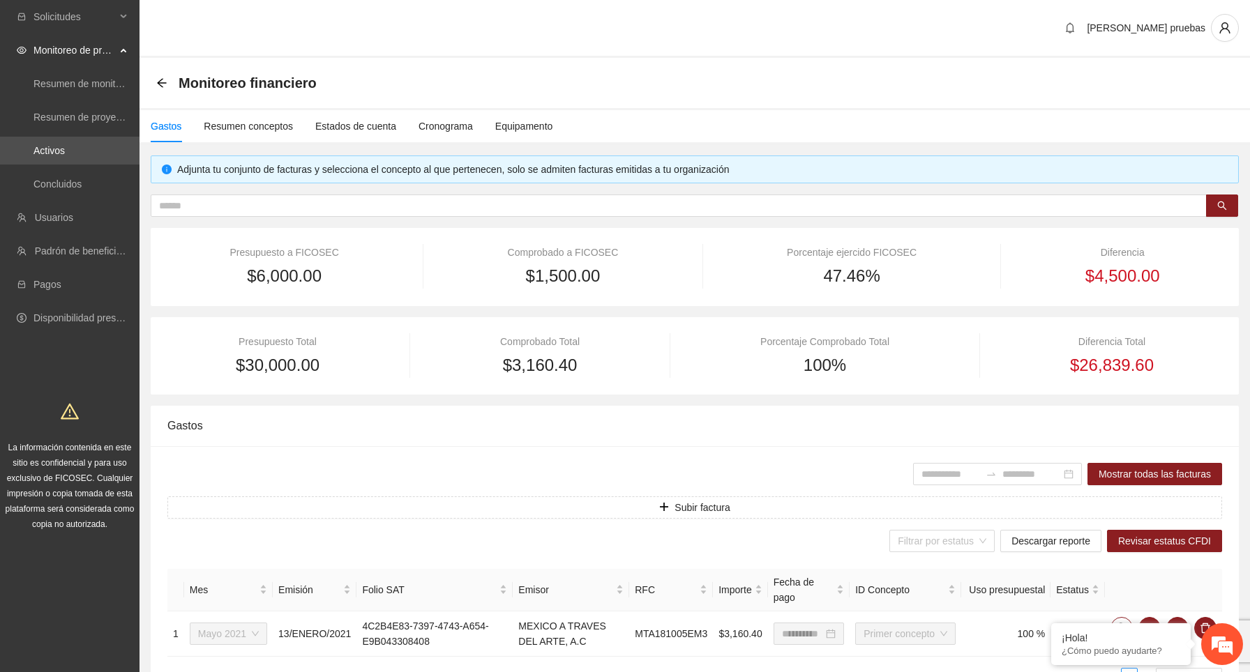
scroll to position [90, 0]
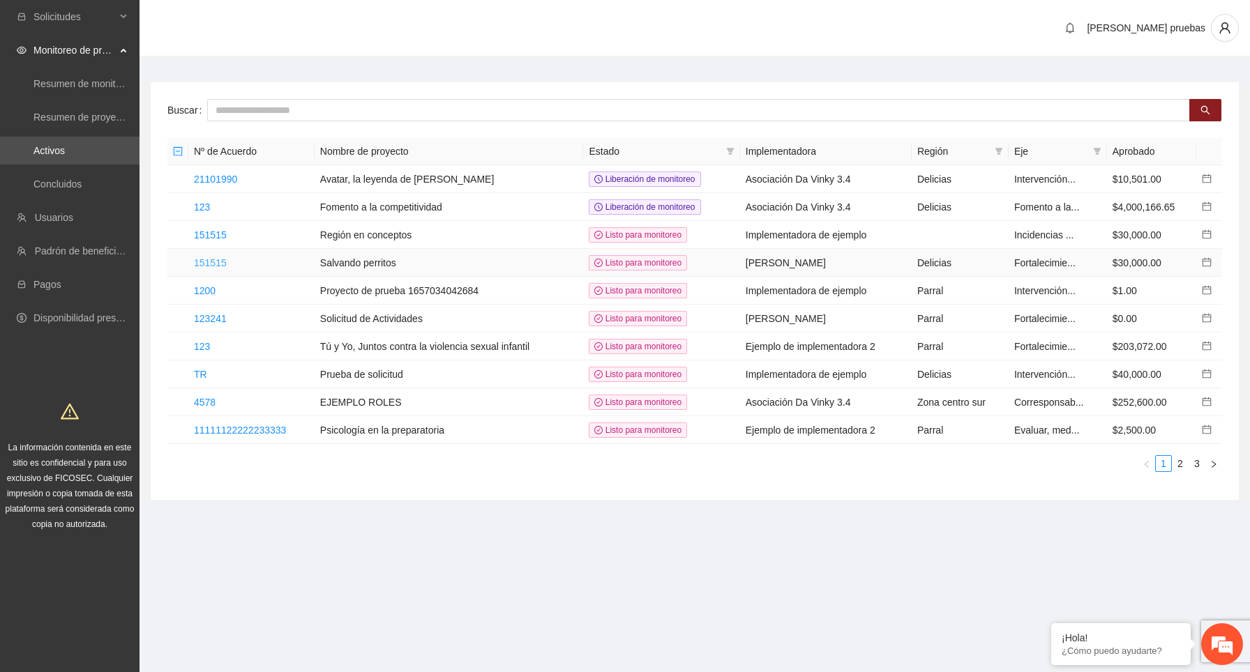
click at [213, 259] on link "151515" at bounding box center [210, 262] width 33 height 11
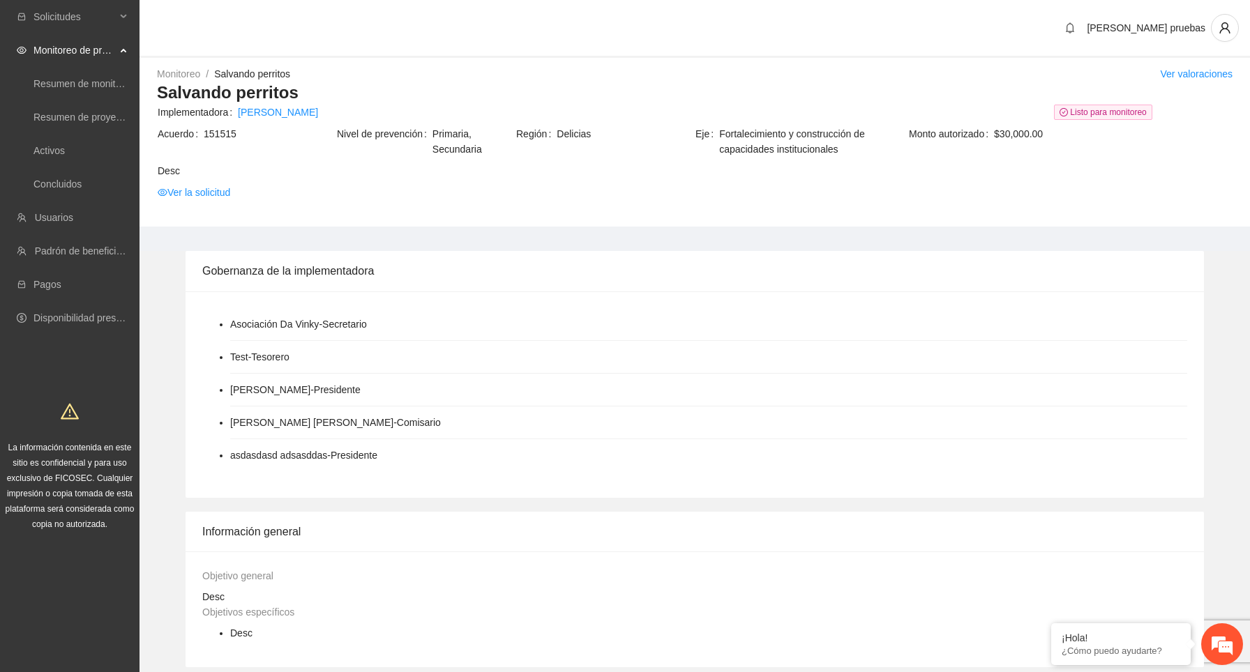
scroll to position [1010, 0]
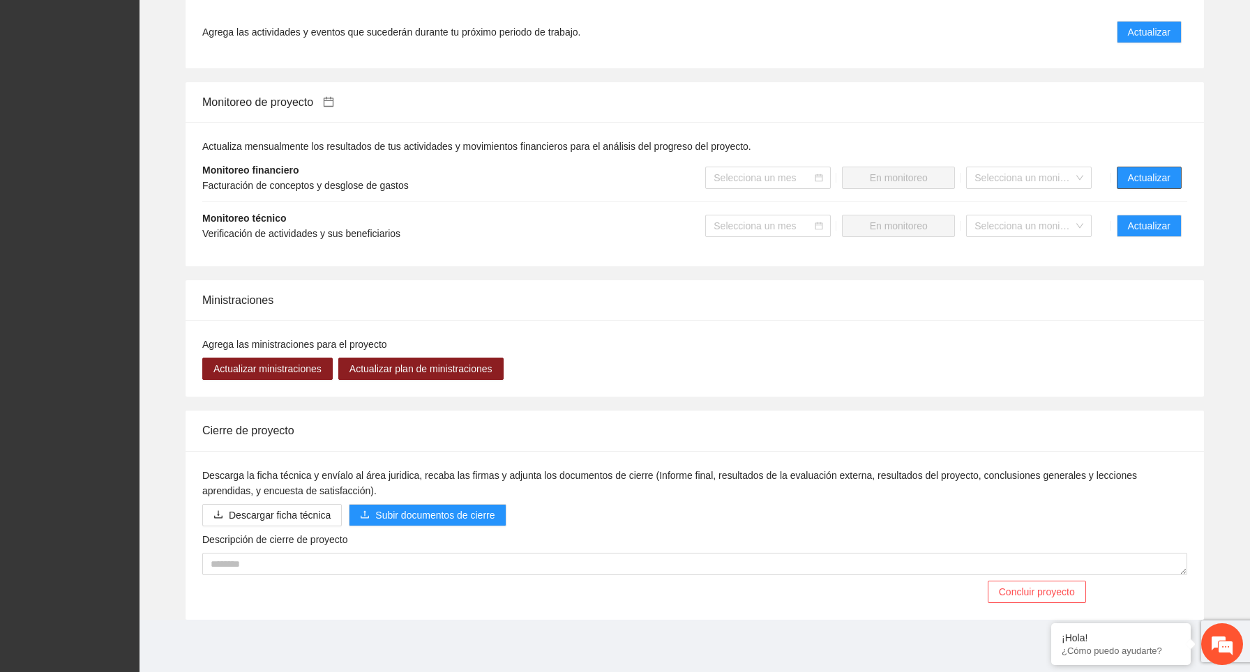
click at [1149, 179] on span "Actualizar" at bounding box center [1149, 177] width 43 height 15
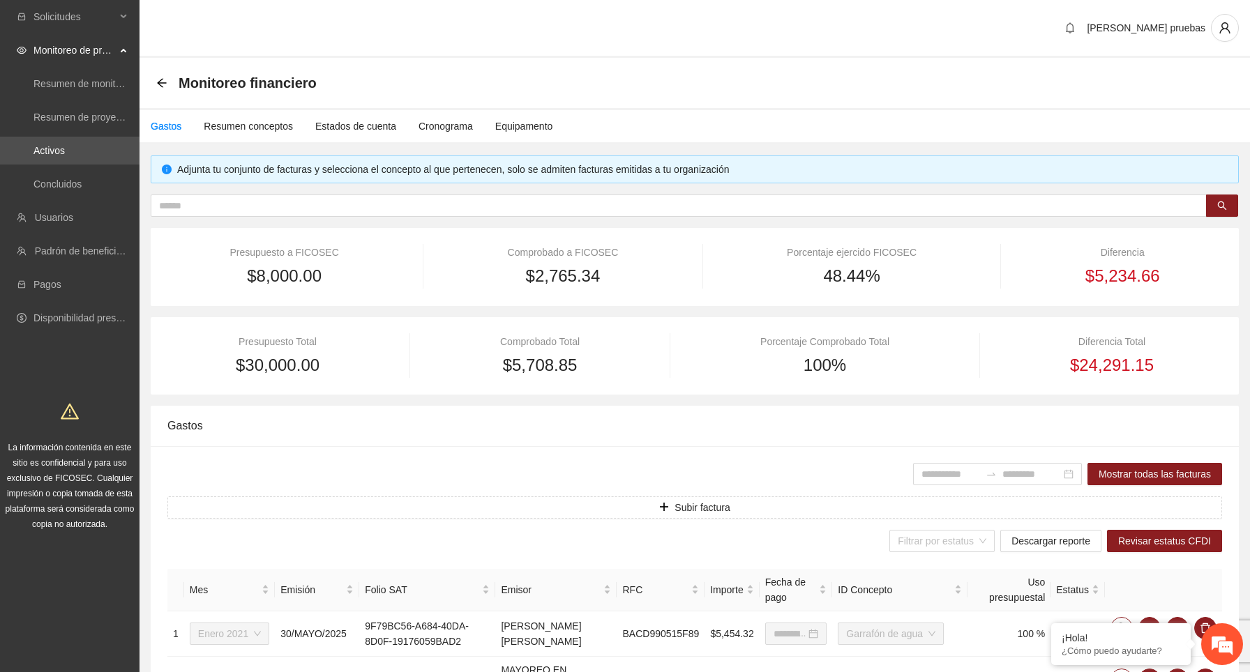
type input "**********"
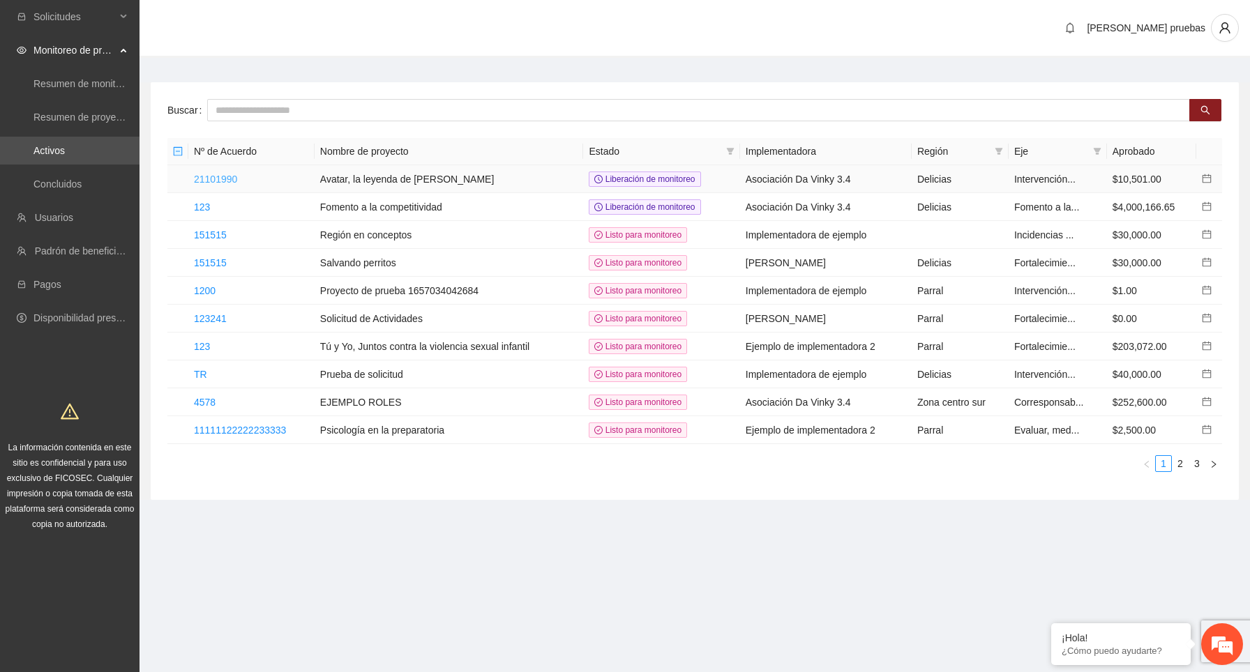
click at [232, 179] on link "21101990" at bounding box center [215, 179] width 43 height 11
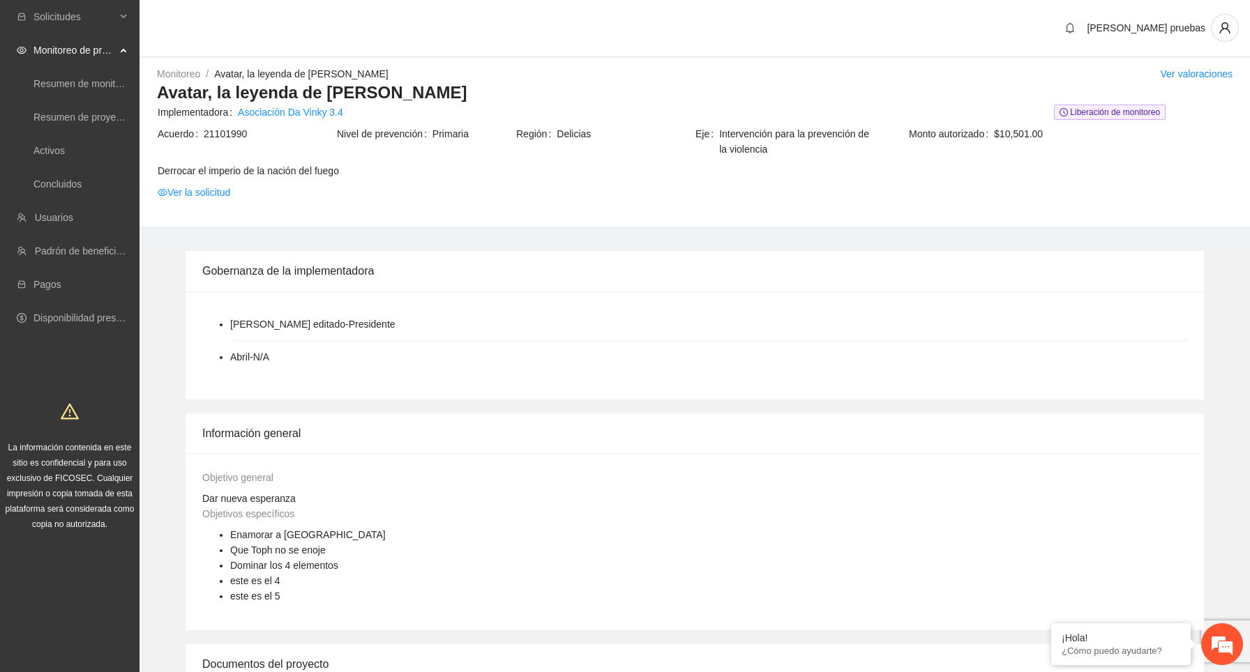
scroll to position [988, 0]
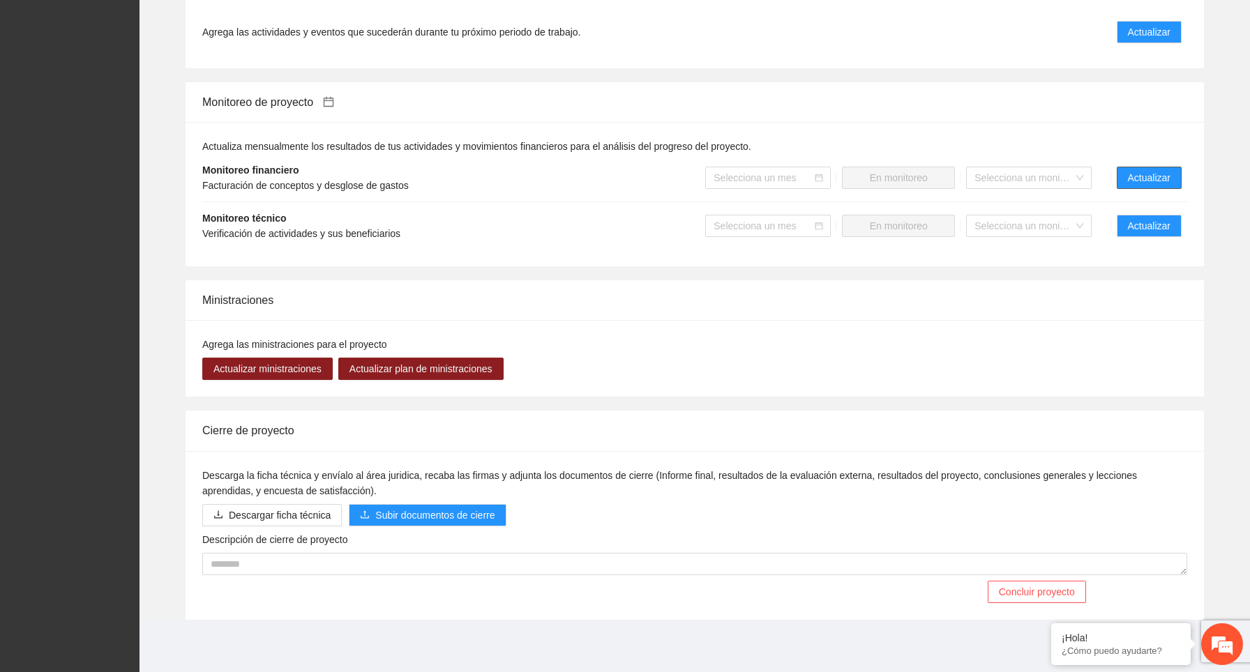
click at [1154, 180] on span "Actualizar" at bounding box center [1149, 177] width 43 height 15
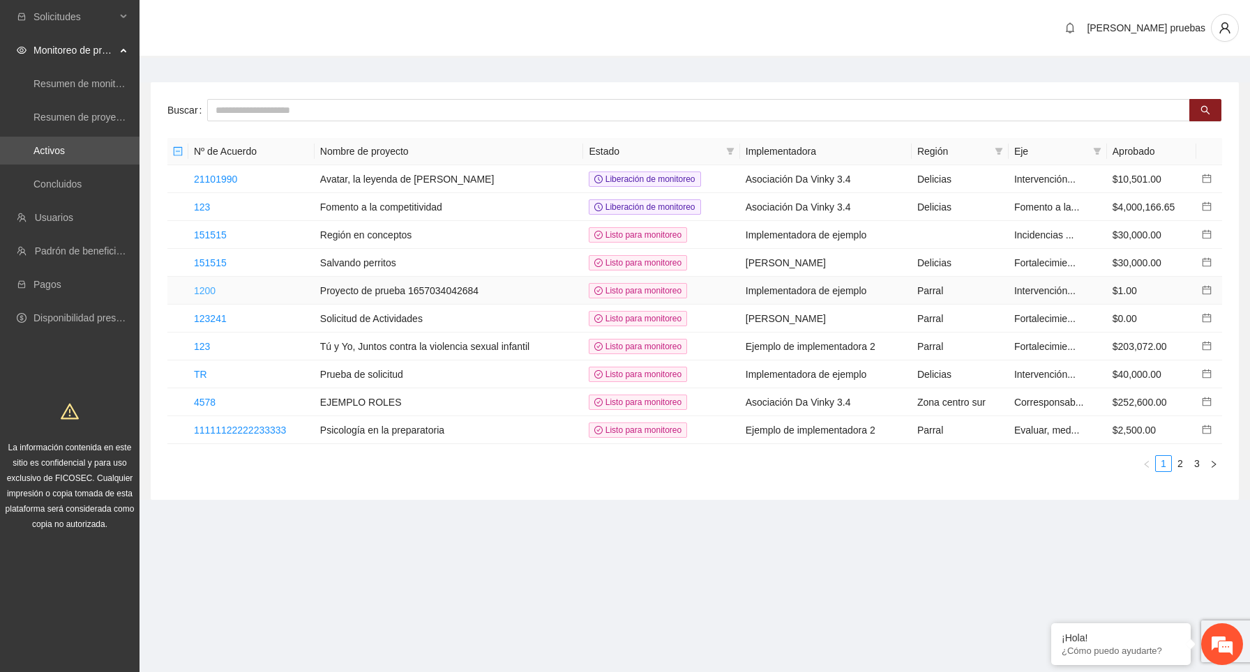
click at [212, 287] on link "1200" at bounding box center [205, 290] width 22 height 11
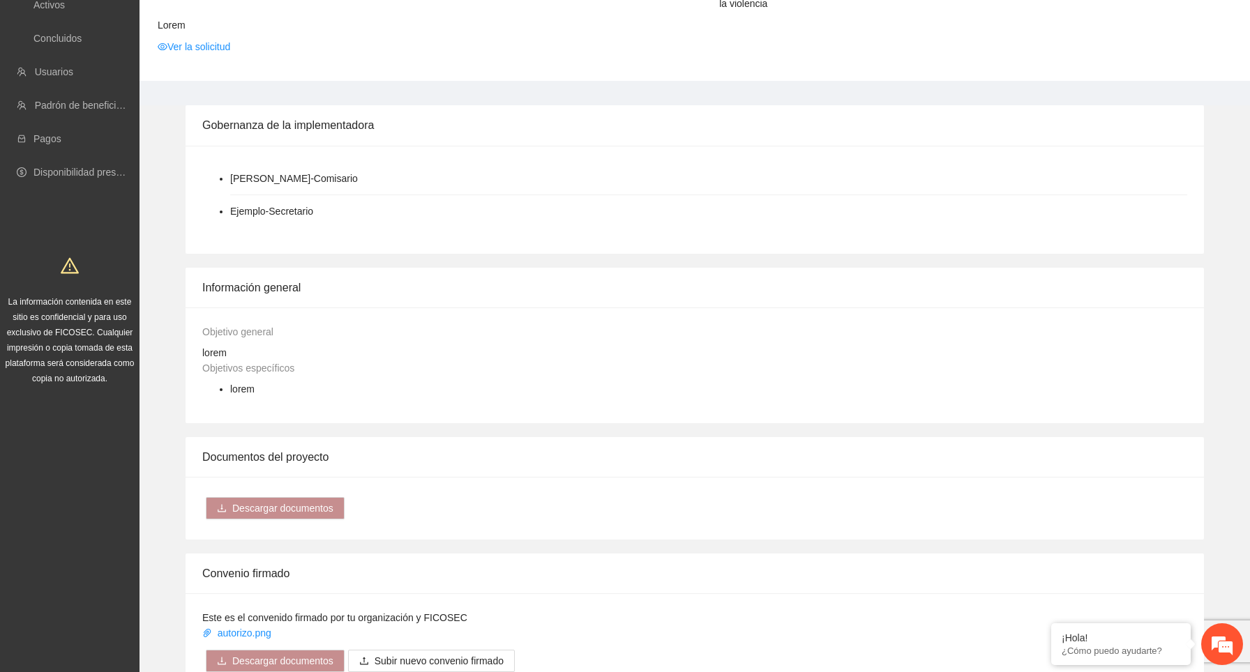
scroll to position [896, 0]
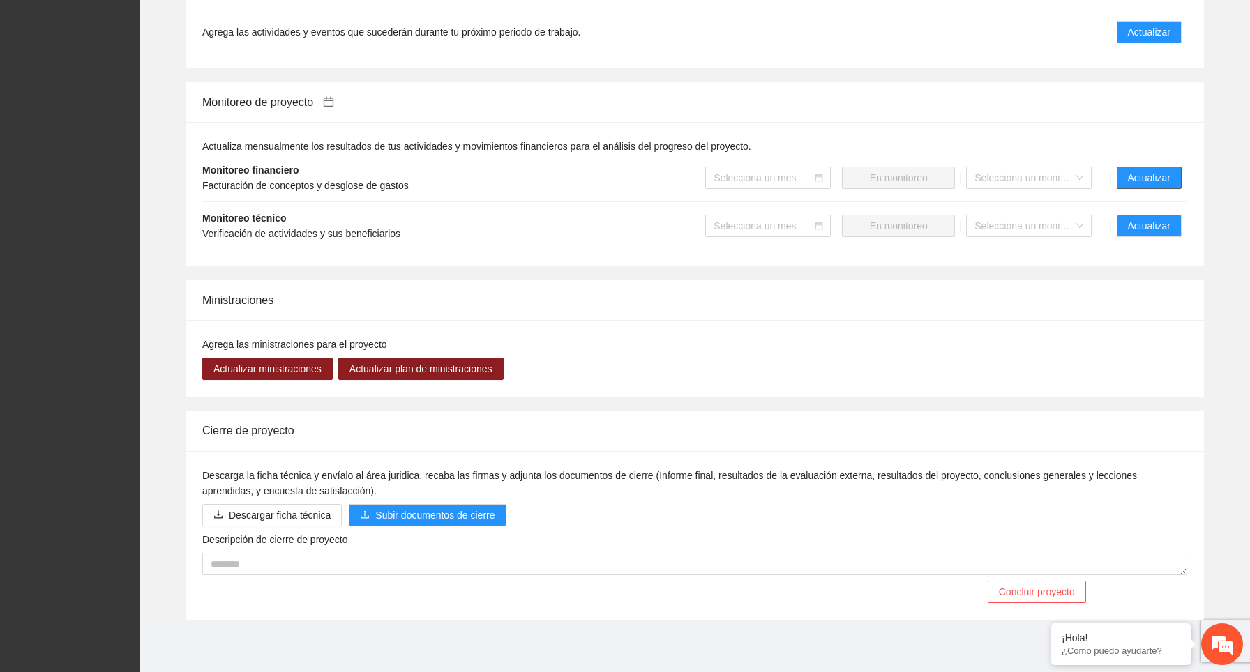
click at [1150, 176] on span "Actualizar" at bounding box center [1149, 177] width 43 height 15
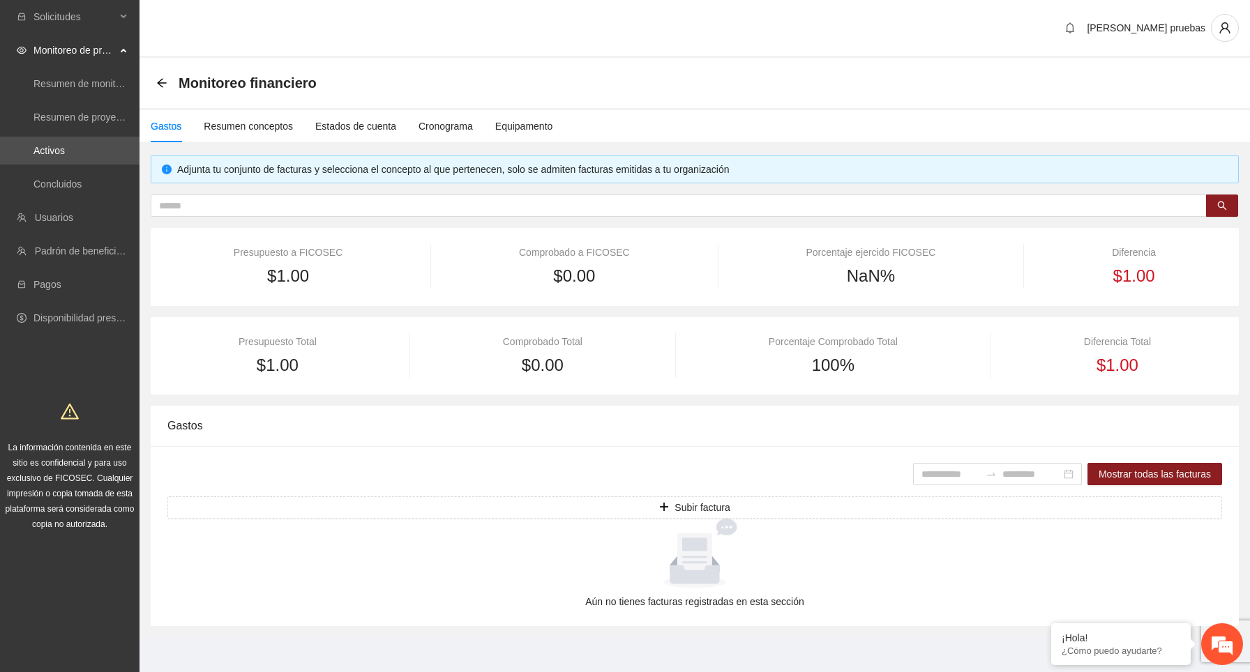
scroll to position [3, 0]
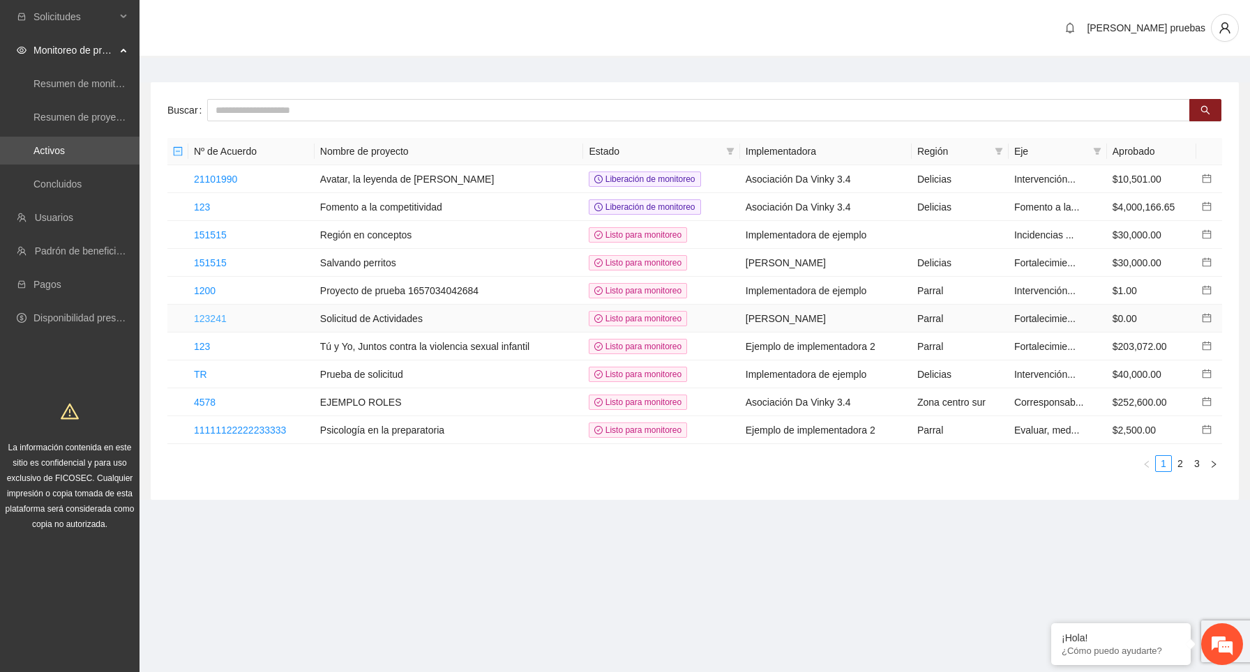
click at [211, 313] on link "123241" at bounding box center [210, 318] width 33 height 11
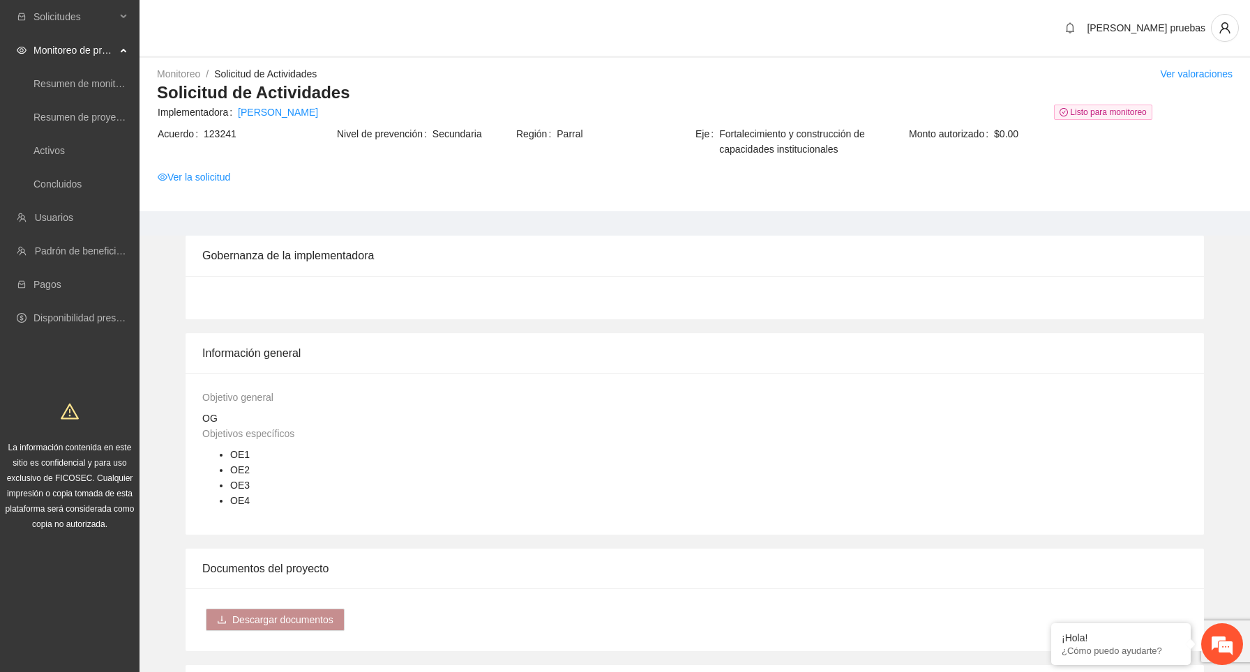
scroll to position [696, 0]
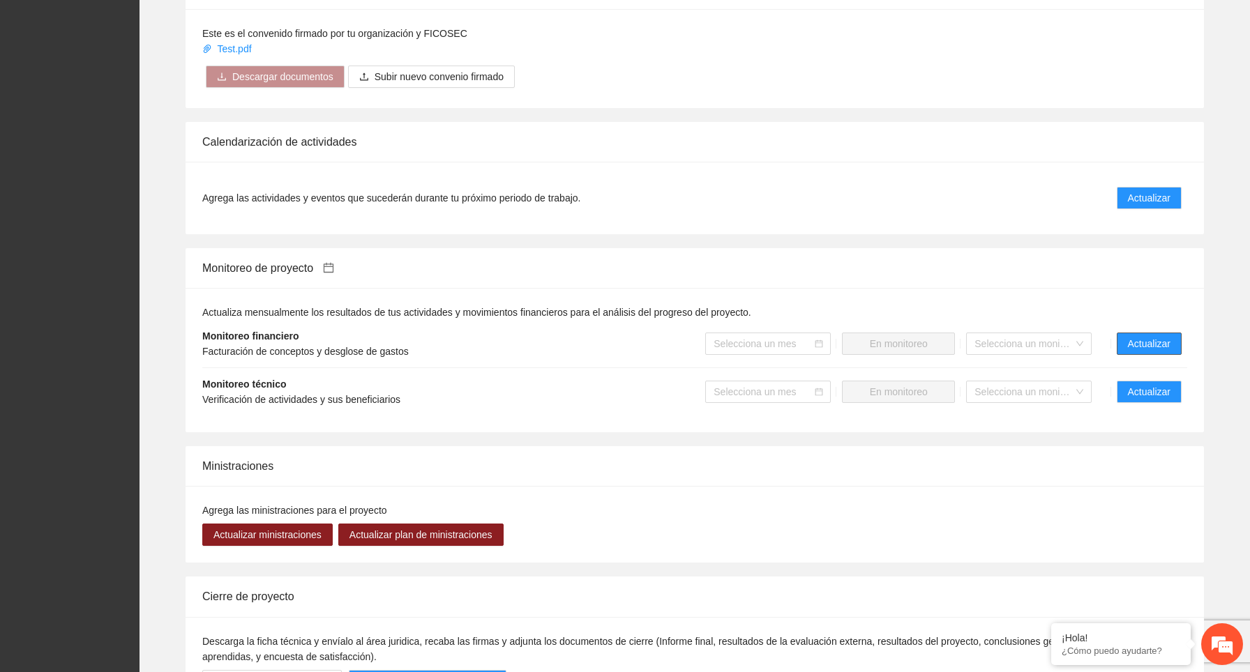
click at [1134, 334] on button "Actualizar" at bounding box center [1149, 344] width 65 height 22
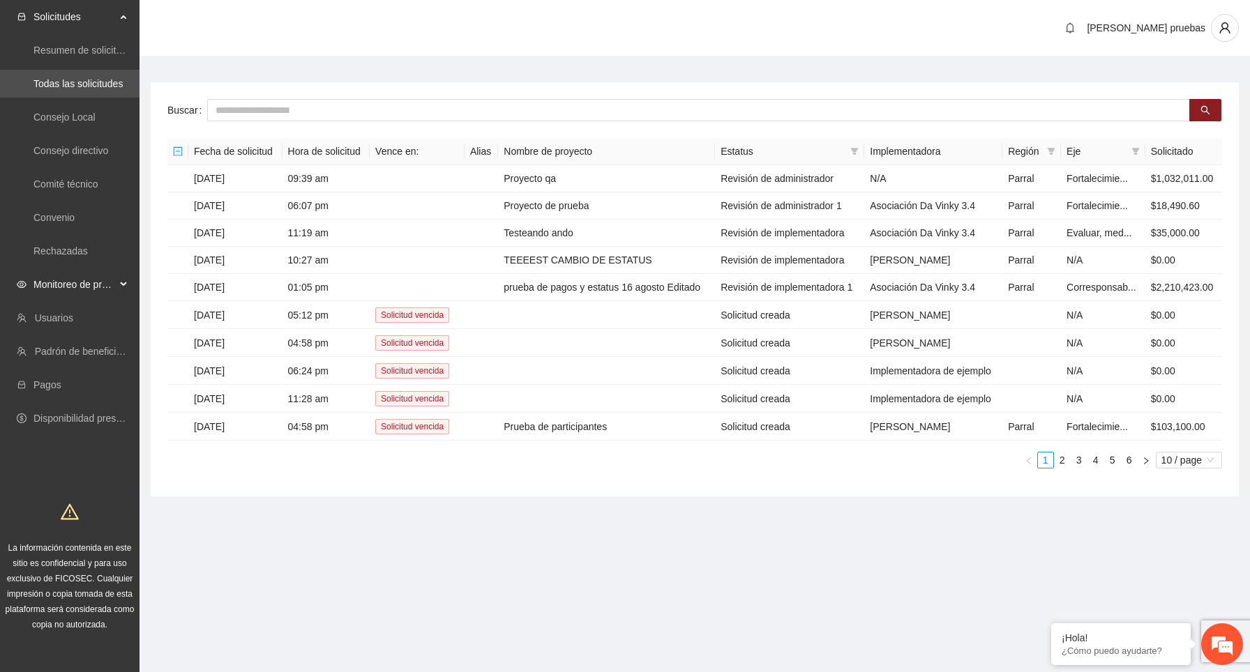
click at [119, 286] on div "Monitoreo de proyectos" at bounding box center [70, 285] width 140 height 28
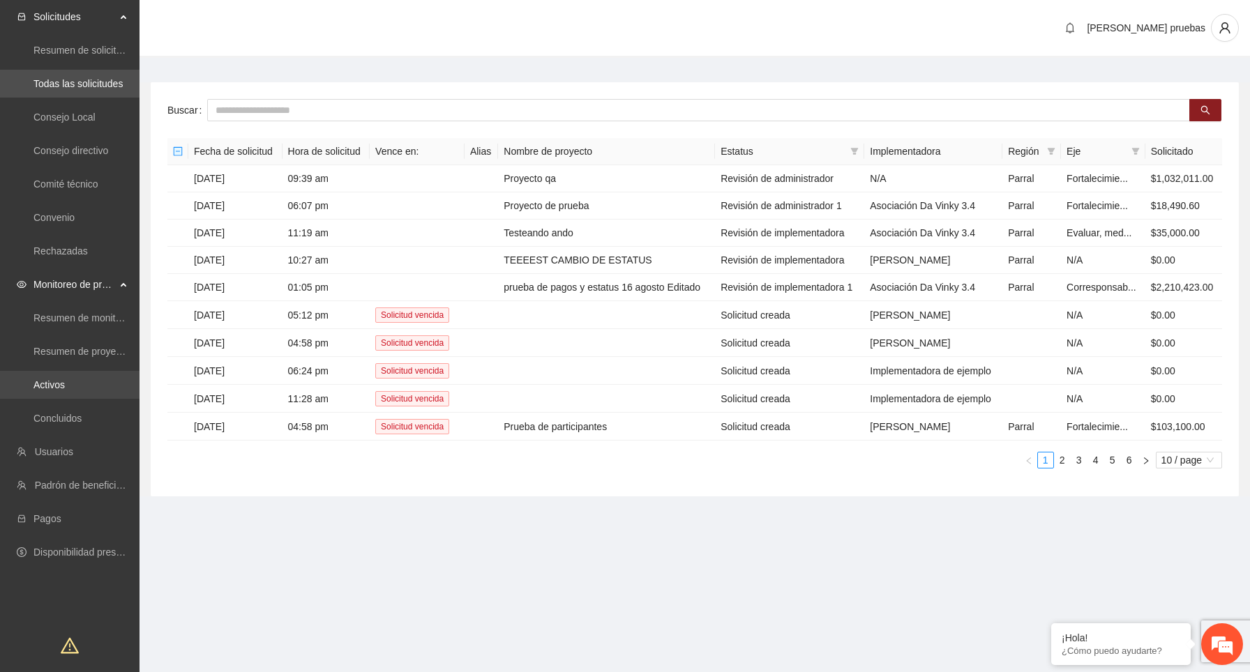
click at [65, 386] on link "Activos" at bounding box center [48, 384] width 31 height 11
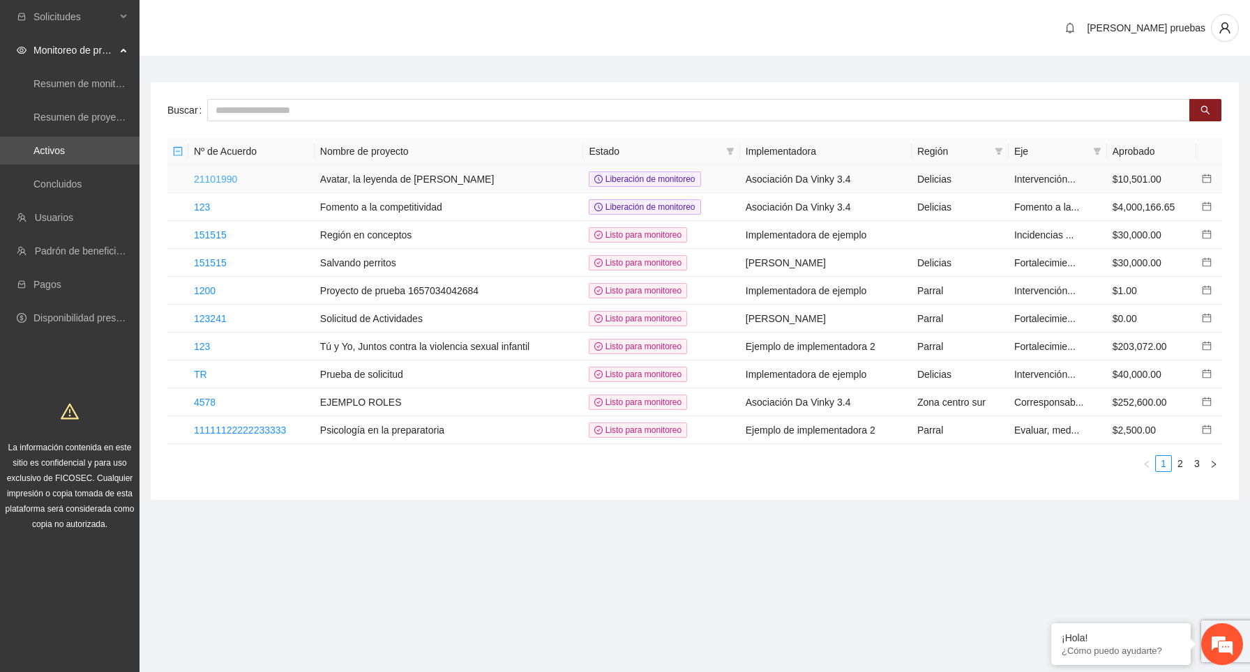
click at [223, 179] on link "21101990" at bounding box center [215, 179] width 43 height 11
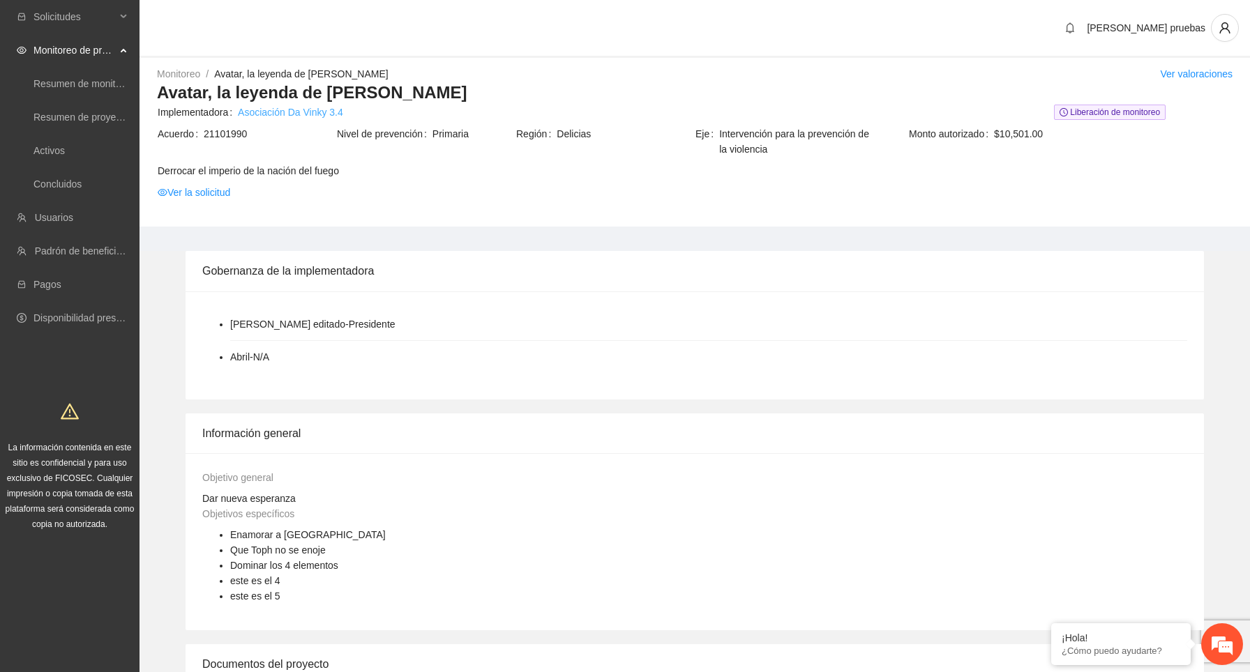
click at [285, 114] on link "Asociación Da Vinky 3.4" at bounding box center [290, 112] width 105 height 15
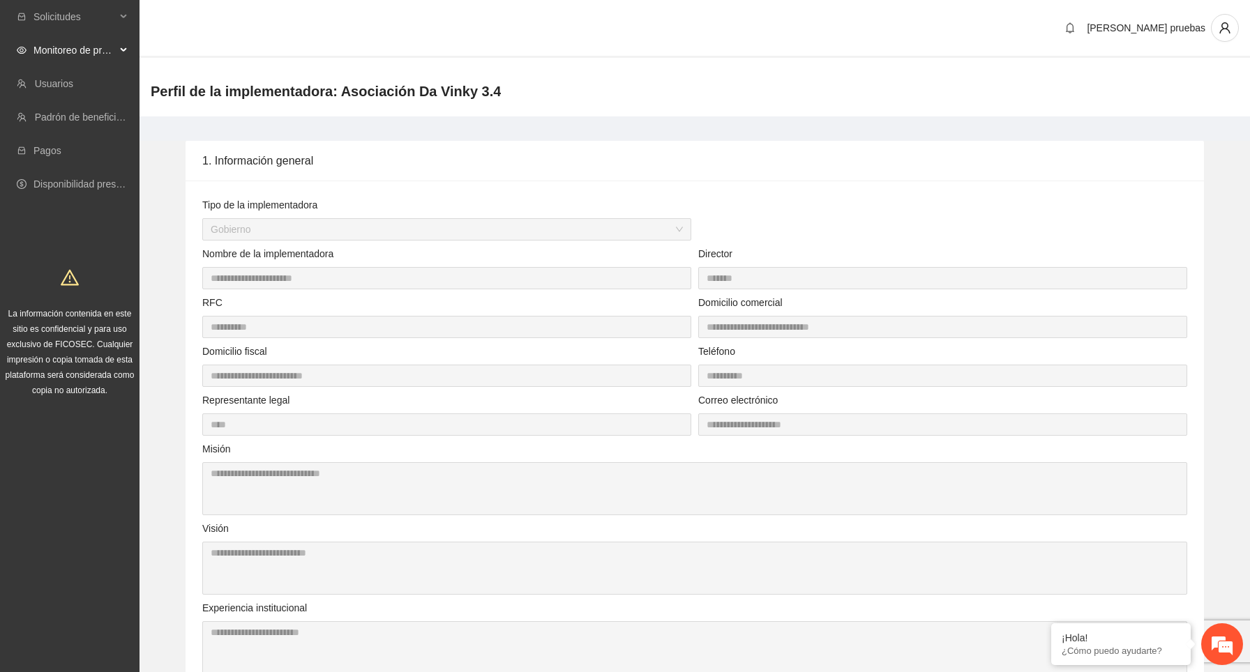
click at [121, 45] on div "Monitoreo de proyectos" at bounding box center [70, 50] width 140 height 28
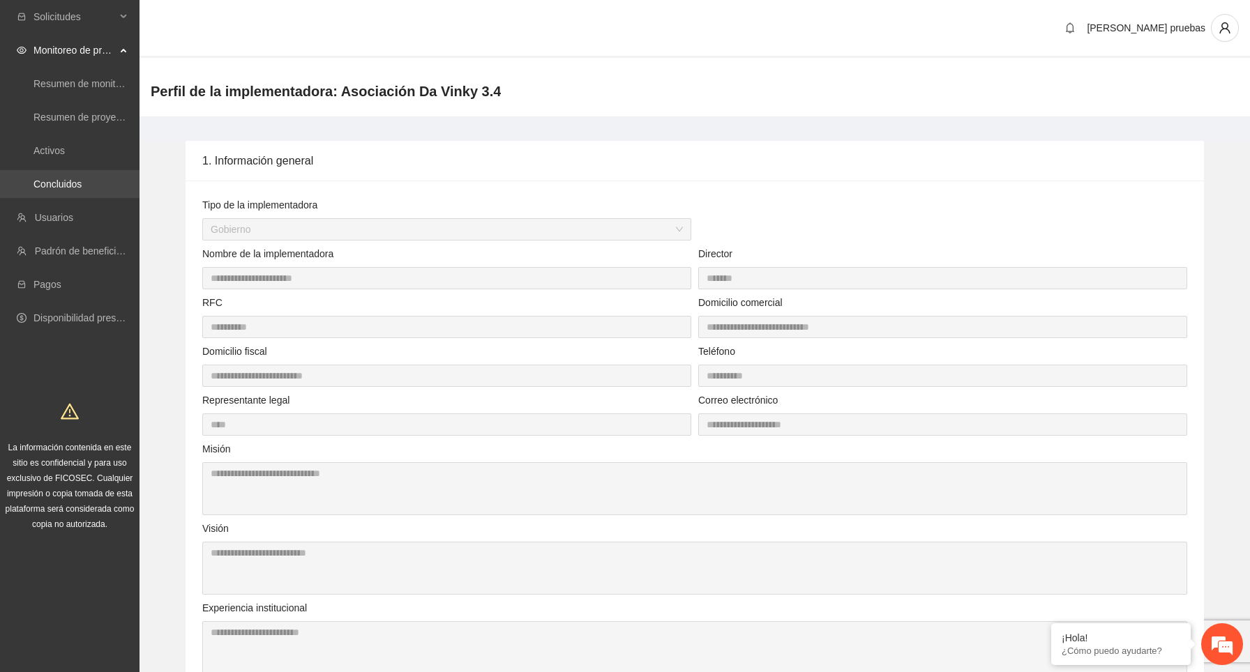
click at [77, 179] on link "Concluidos" at bounding box center [57, 184] width 48 height 11
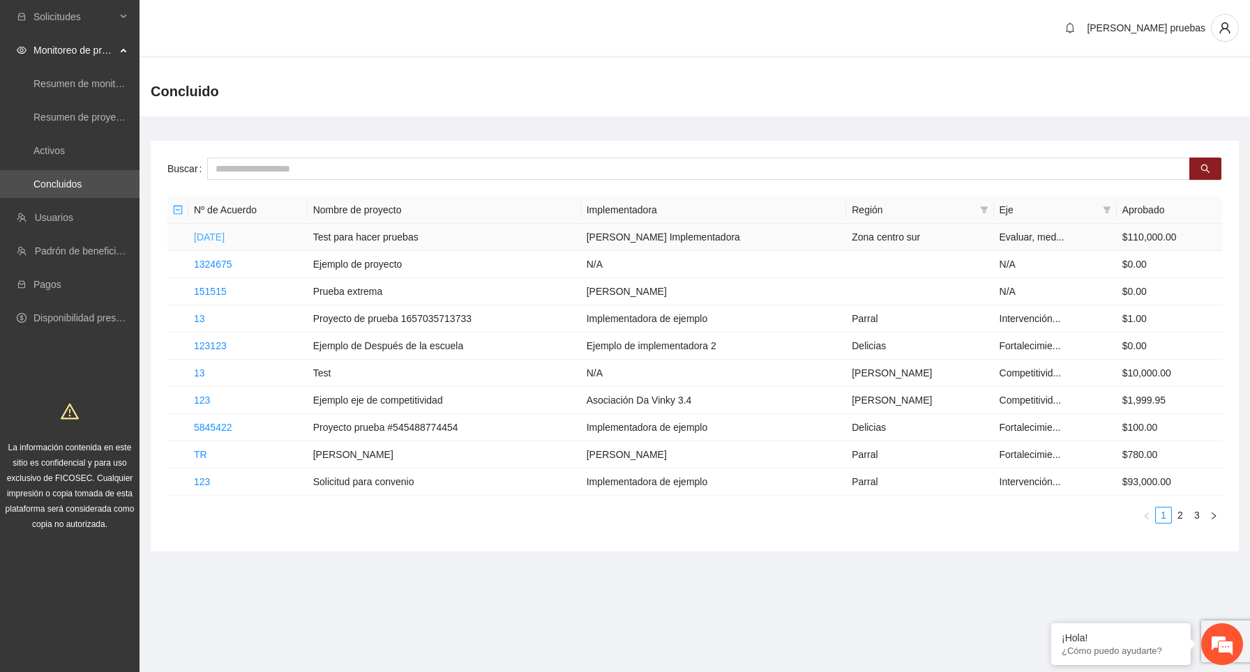
click at [225, 238] on link "22/01/2025" at bounding box center [209, 237] width 31 height 11
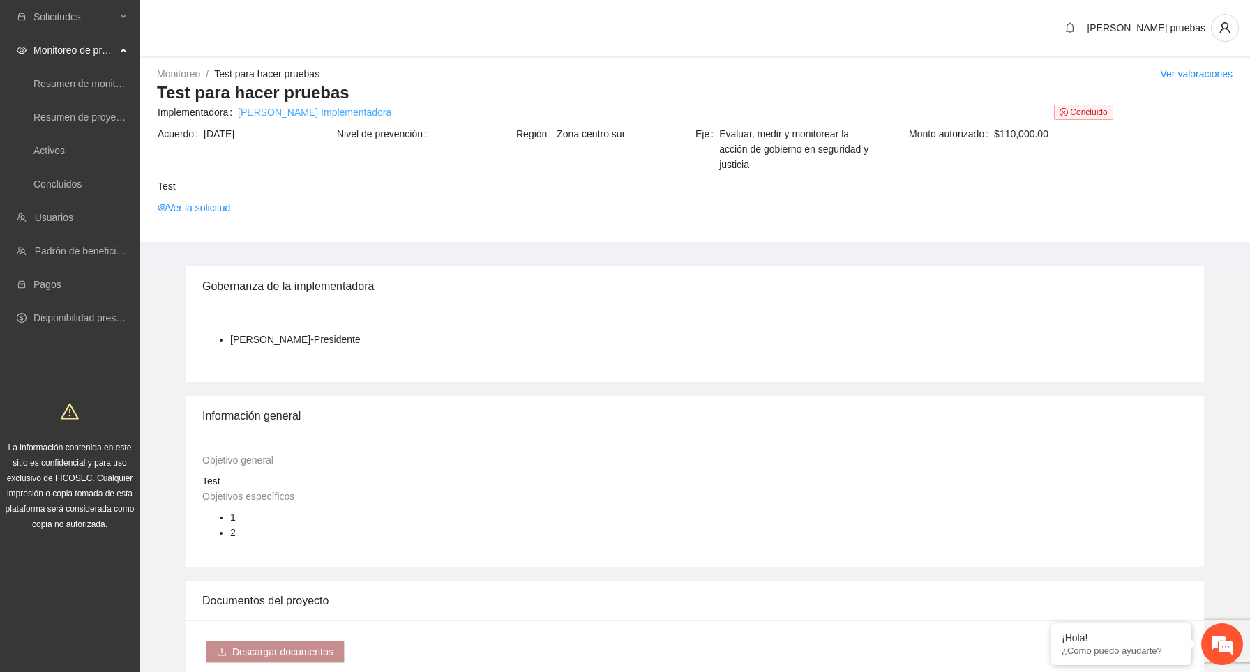
click at [325, 114] on link "Josselin Implementadora" at bounding box center [314, 112] width 153 height 15
